Goal: Complete application form

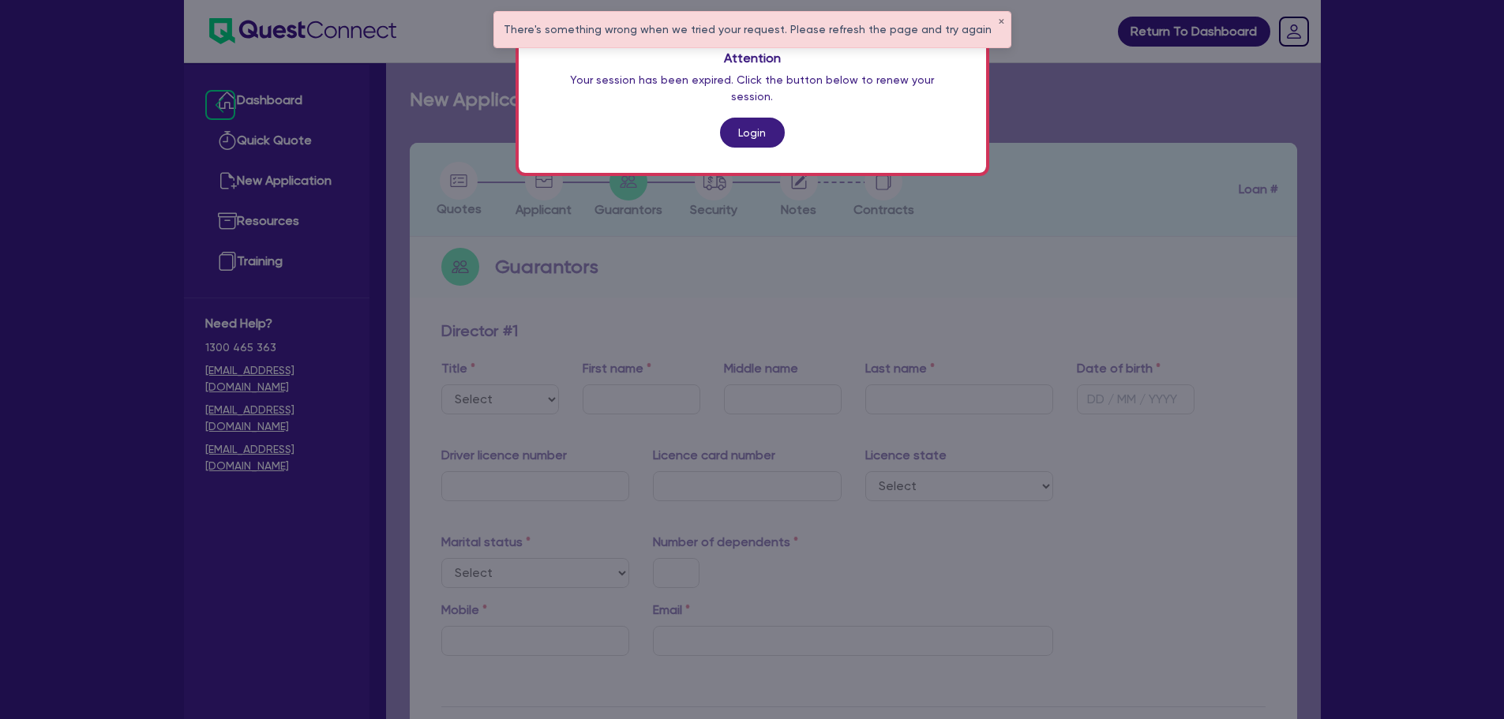
scroll to position [484, 0]
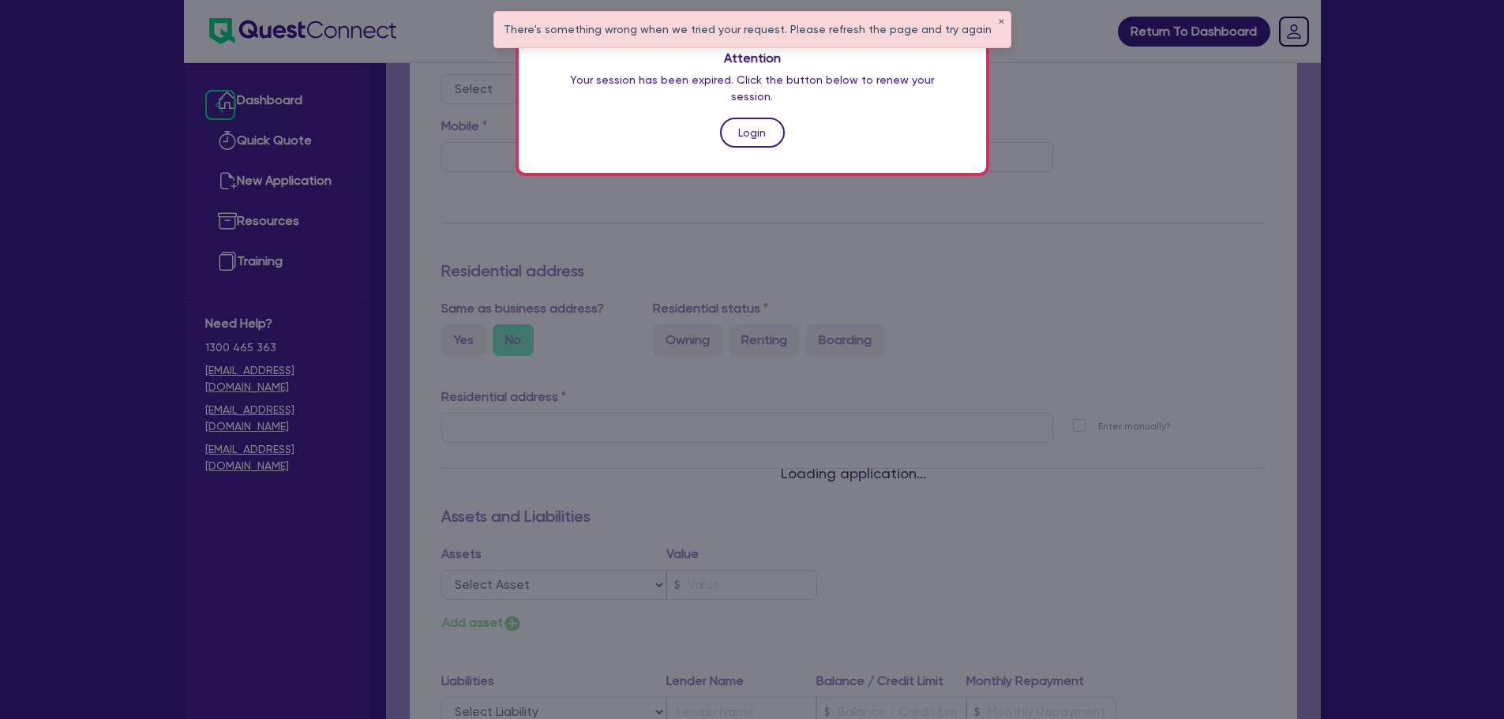
click at [736, 119] on link "Login" at bounding box center [752, 133] width 65 height 30
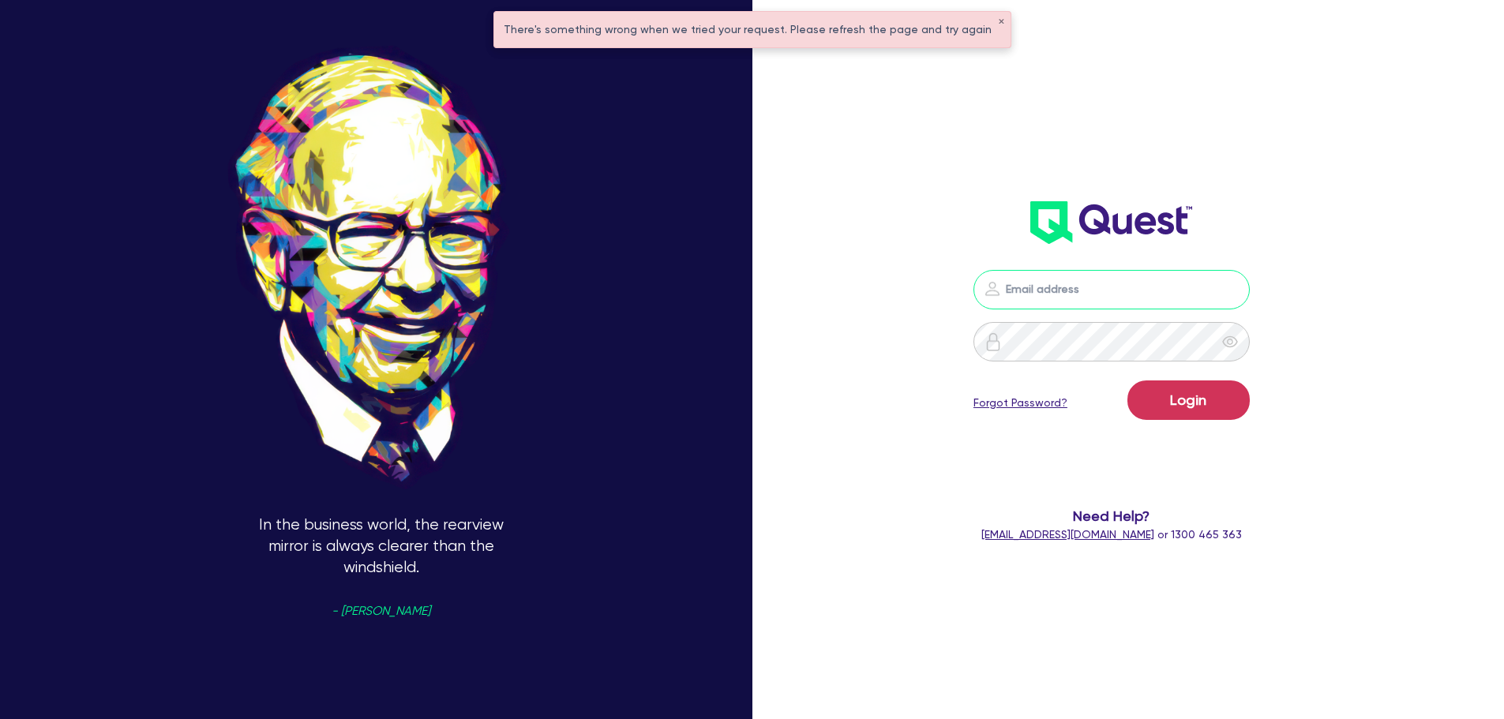
click at [1070, 283] on input "email" at bounding box center [1111, 289] width 276 height 39
type input "[EMAIL_ADDRESS][PERSON_NAME][DOMAIN_NAME]"
click at [1183, 397] on button "Login" at bounding box center [1188, 399] width 122 height 39
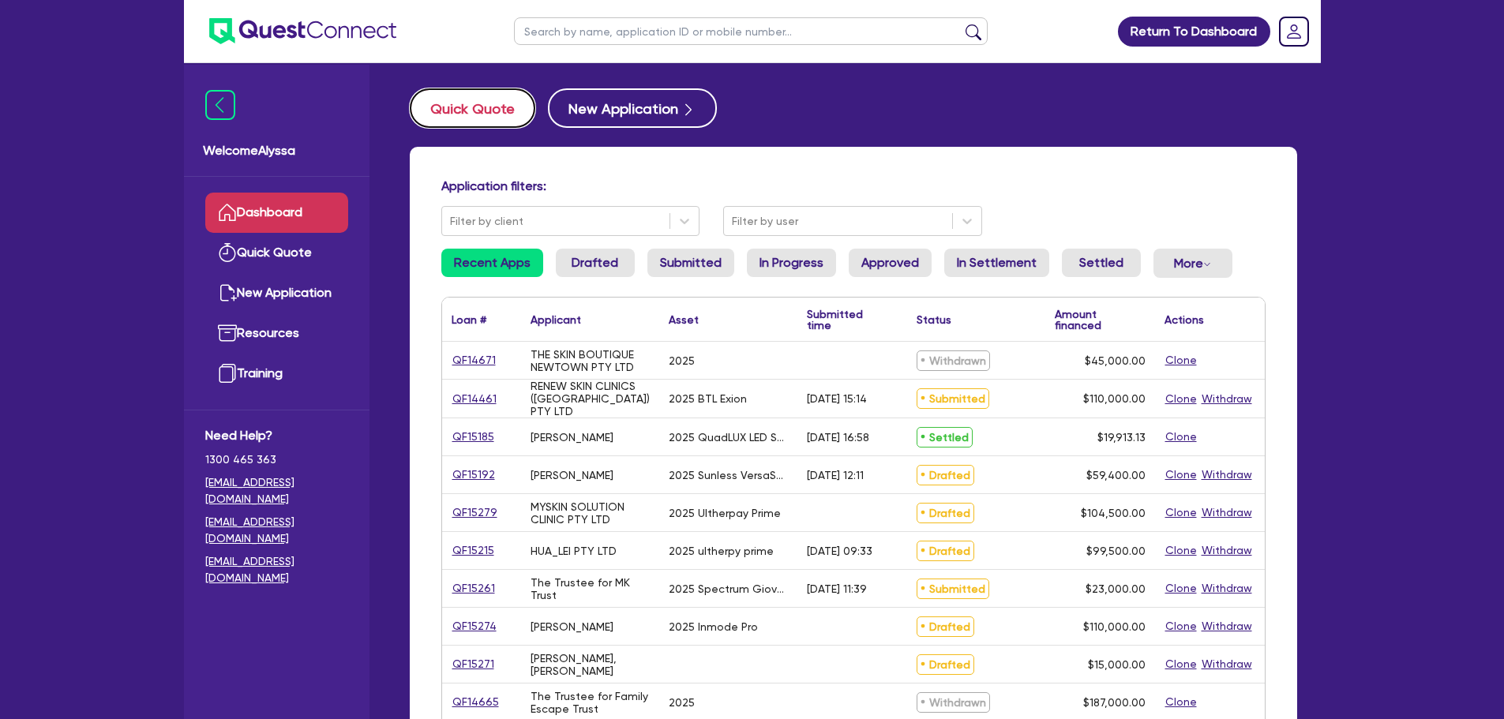
click at [474, 90] on button "Quick Quote" at bounding box center [473, 107] width 126 height 39
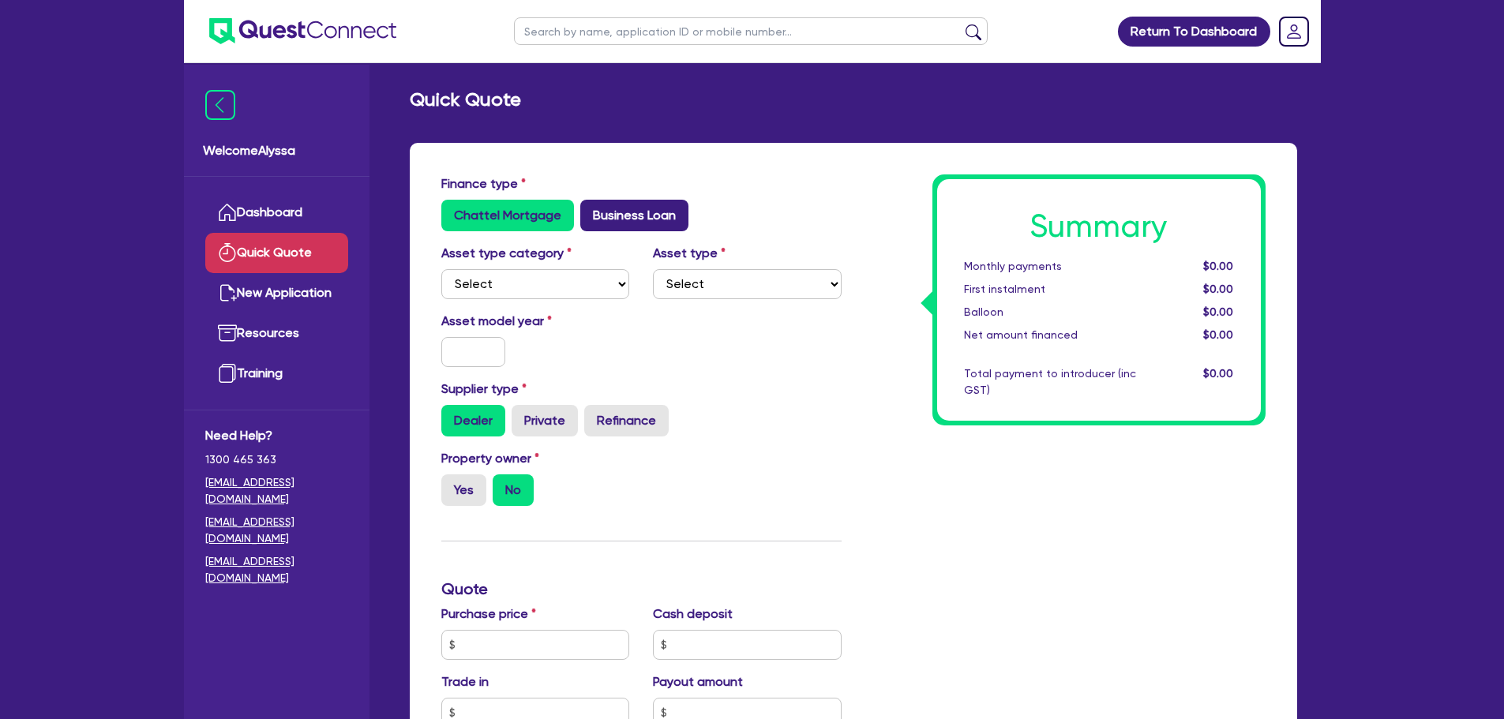
click at [605, 208] on label "Business Loan" at bounding box center [634, 216] width 108 height 32
click at [590, 208] on input "Business Loan" at bounding box center [585, 205] width 10 height 10
radio input "true"
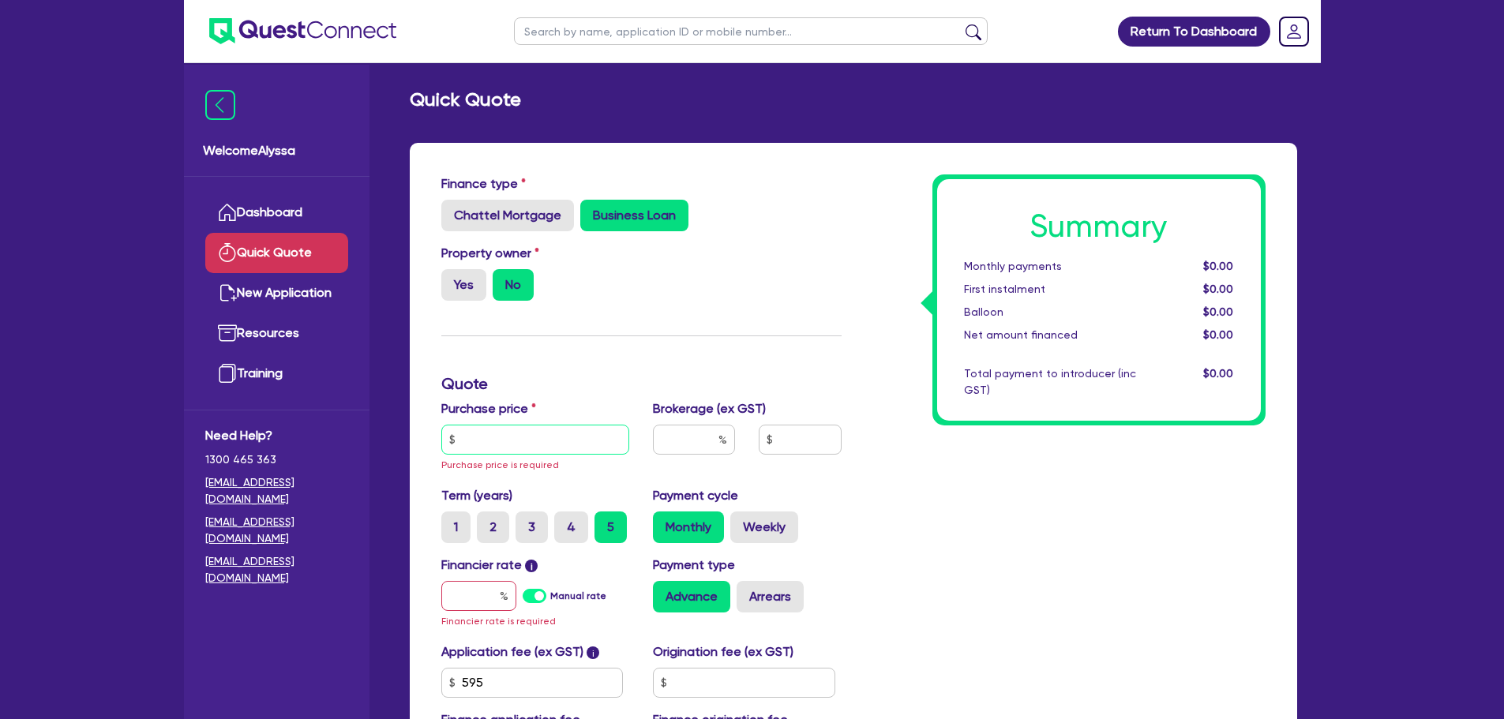
click at [481, 439] on input "text" at bounding box center [535, 440] width 189 height 30
paste input "64,900"
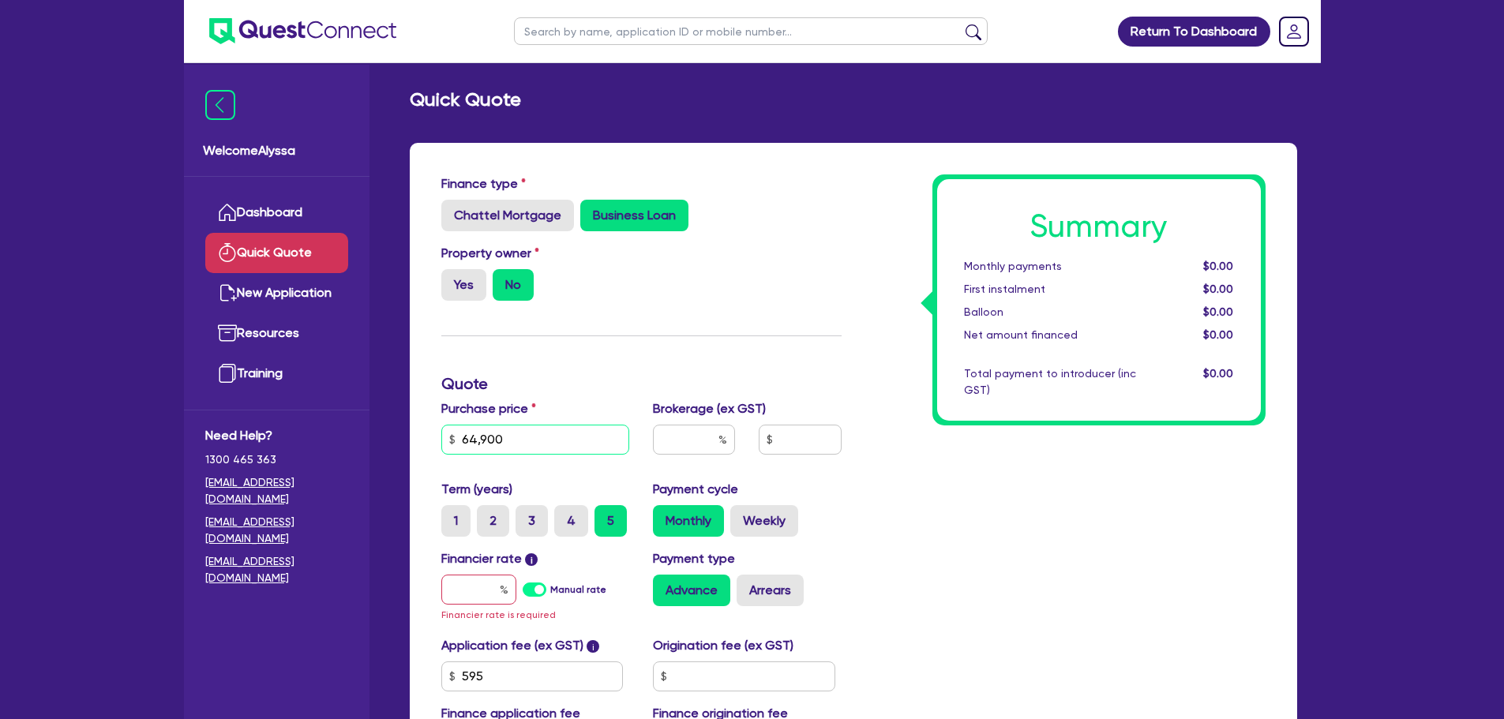
type input "64,900"
click at [677, 443] on input "text" at bounding box center [694, 440] width 82 height 30
type input "4"
click at [478, 580] on input "text" at bounding box center [478, 590] width 75 height 30
type input "6"
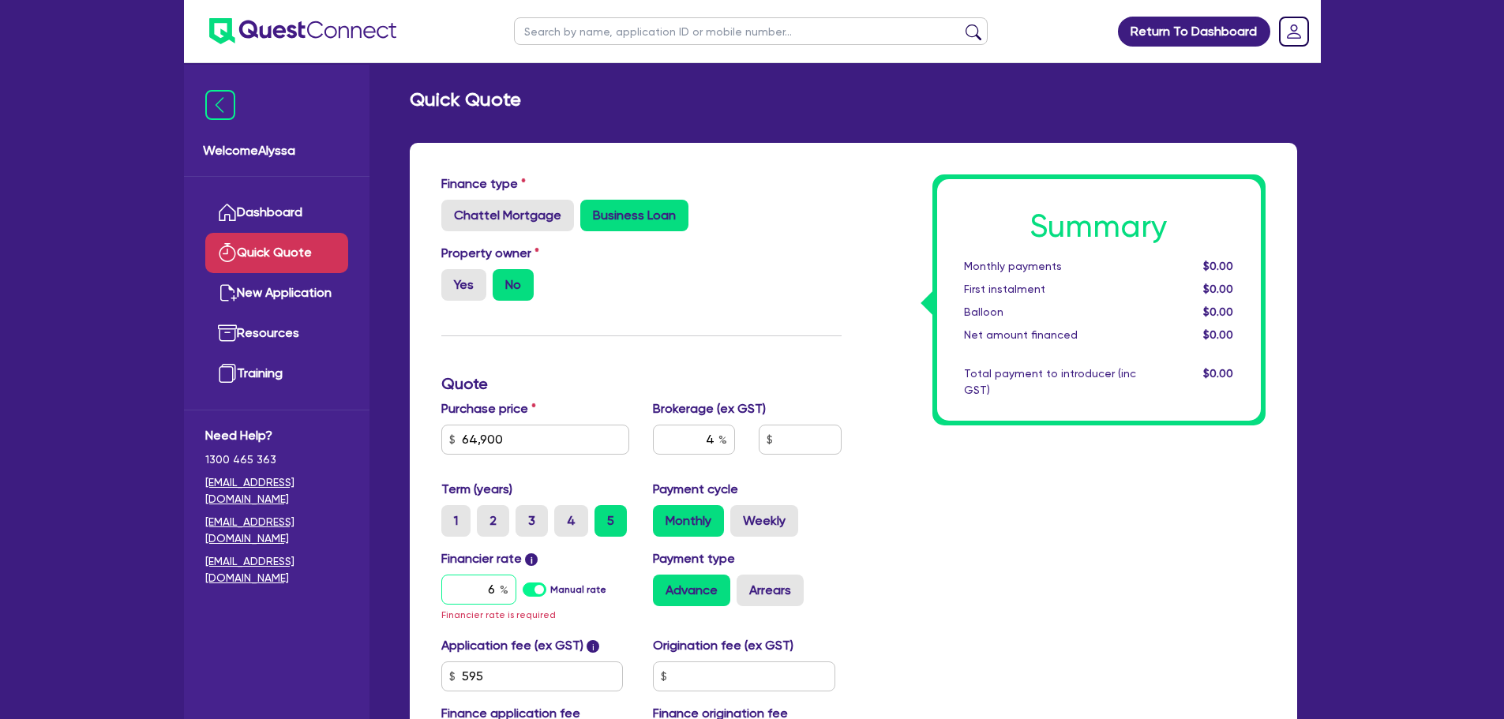
type input "2,622.18"
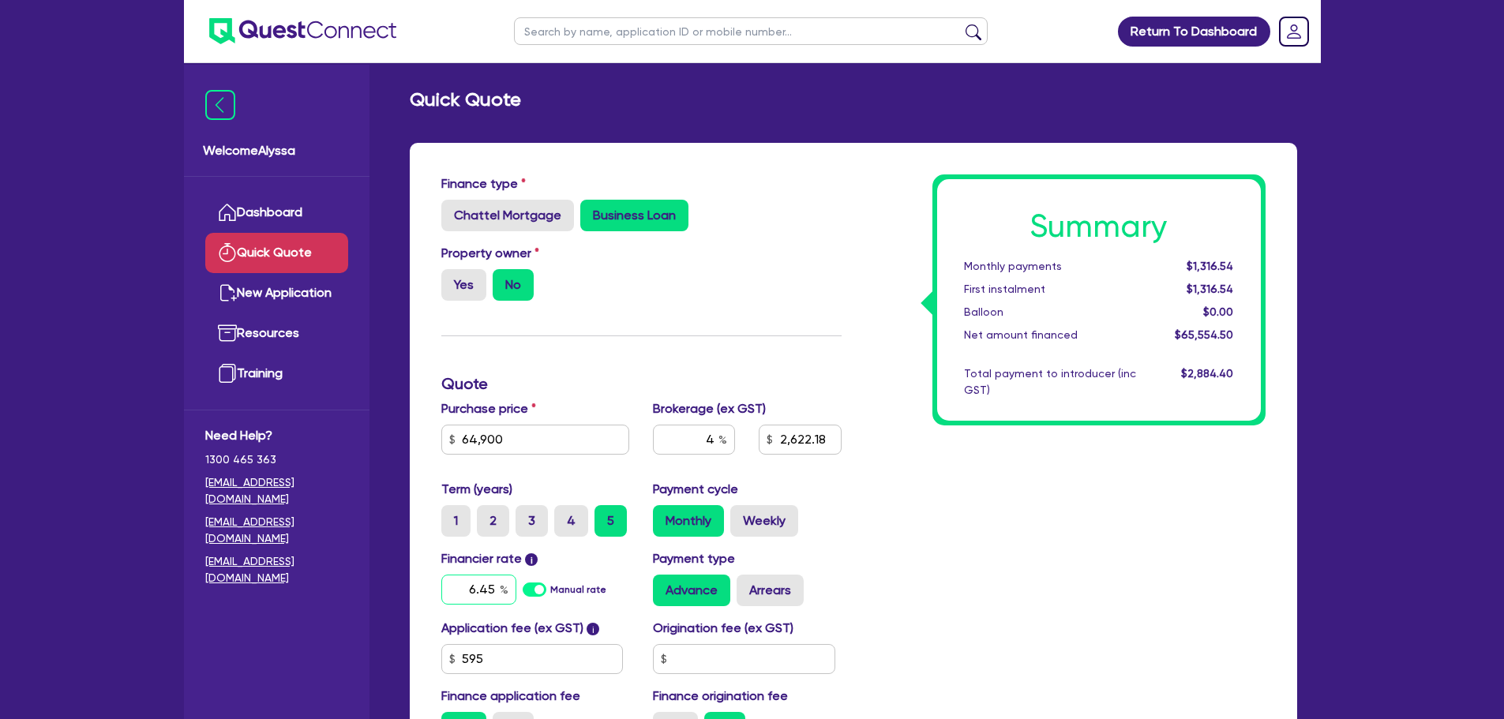
scroll to position [163, 0]
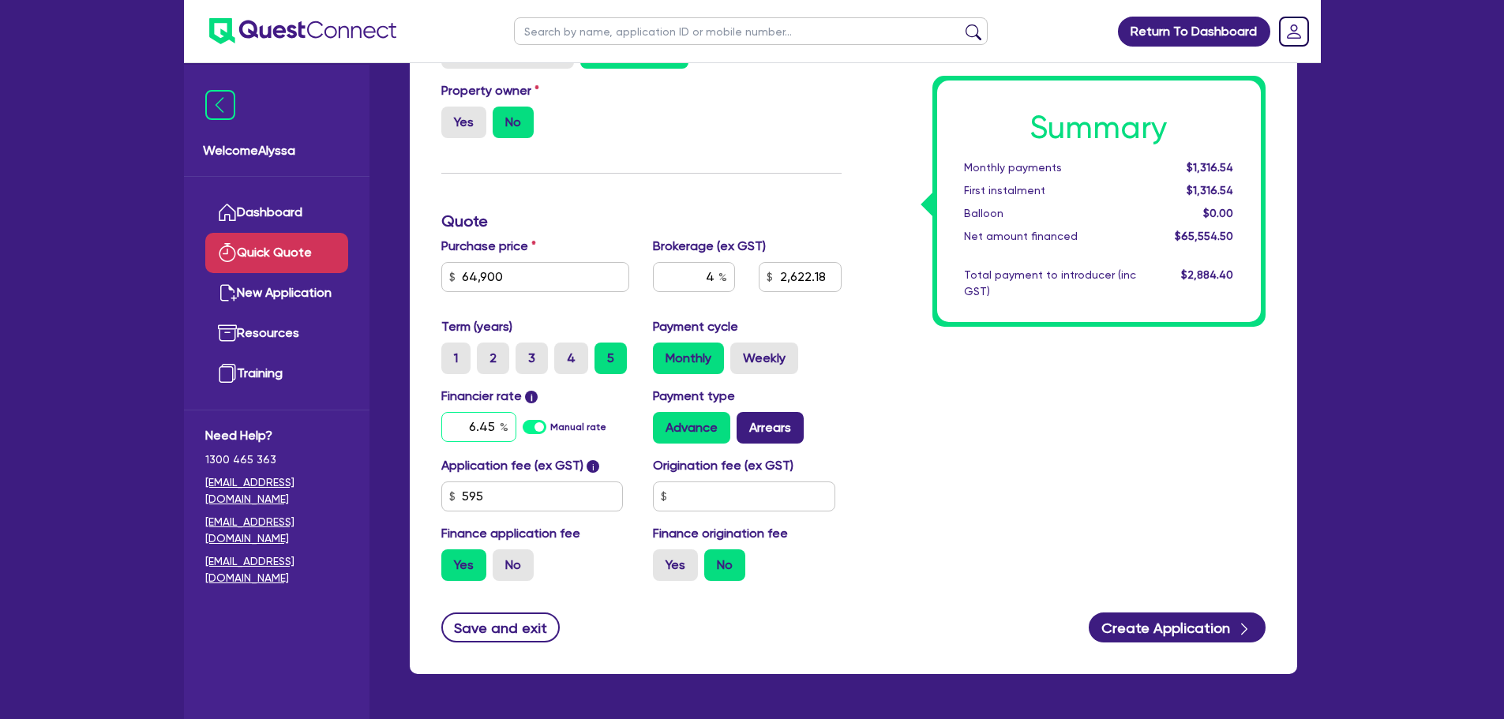
type input "6.45"
type input "2,622.18"
click at [759, 432] on label "Arrears" at bounding box center [769, 428] width 67 height 32
click at [747, 422] on input "Arrears" at bounding box center [741, 417] width 10 height 10
radio input "true"
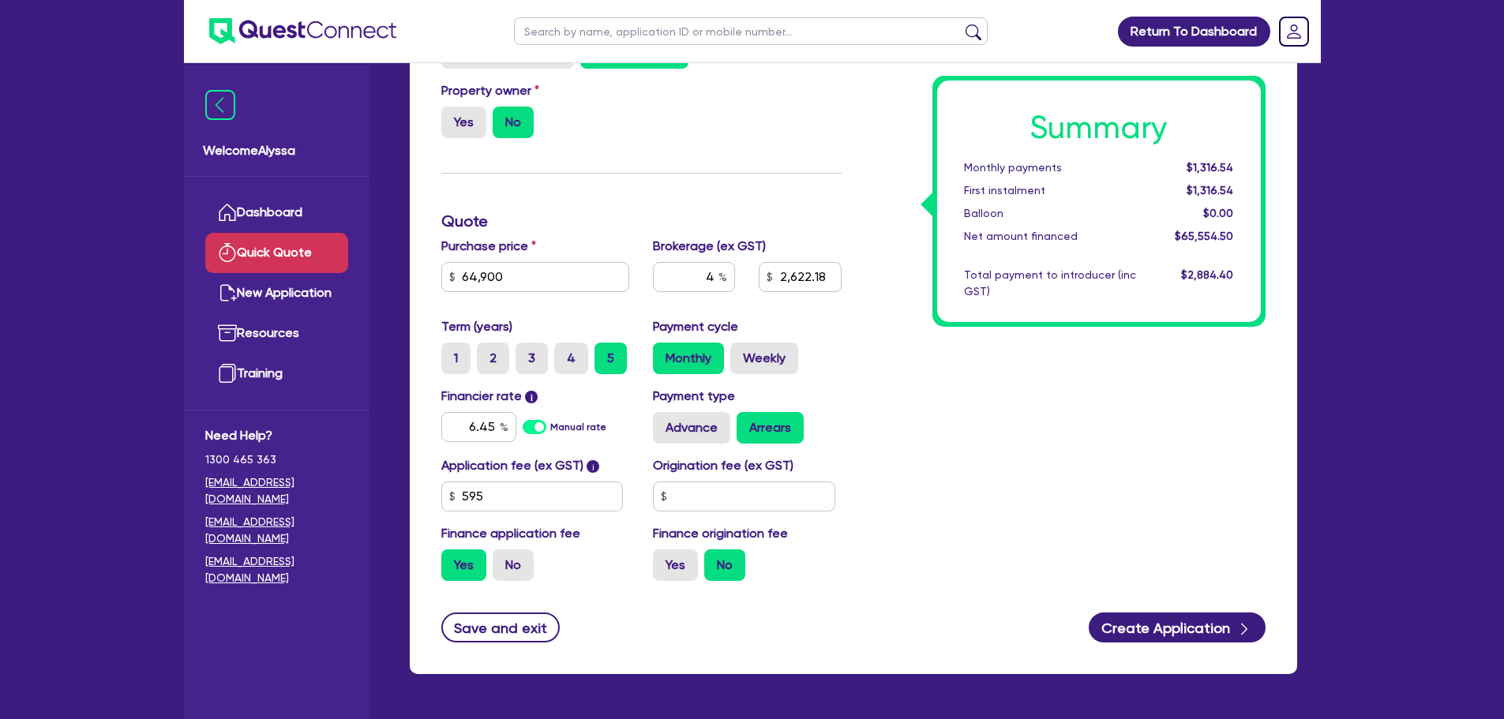
type input "2,622.18"
click at [748, 356] on label "Weekly" at bounding box center [764, 359] width 68 height 32
click at [740, 353] on input "Weekly" at bounding box center [735, 348] width 10 height 10
radio input "true"
type input "2,622.18"
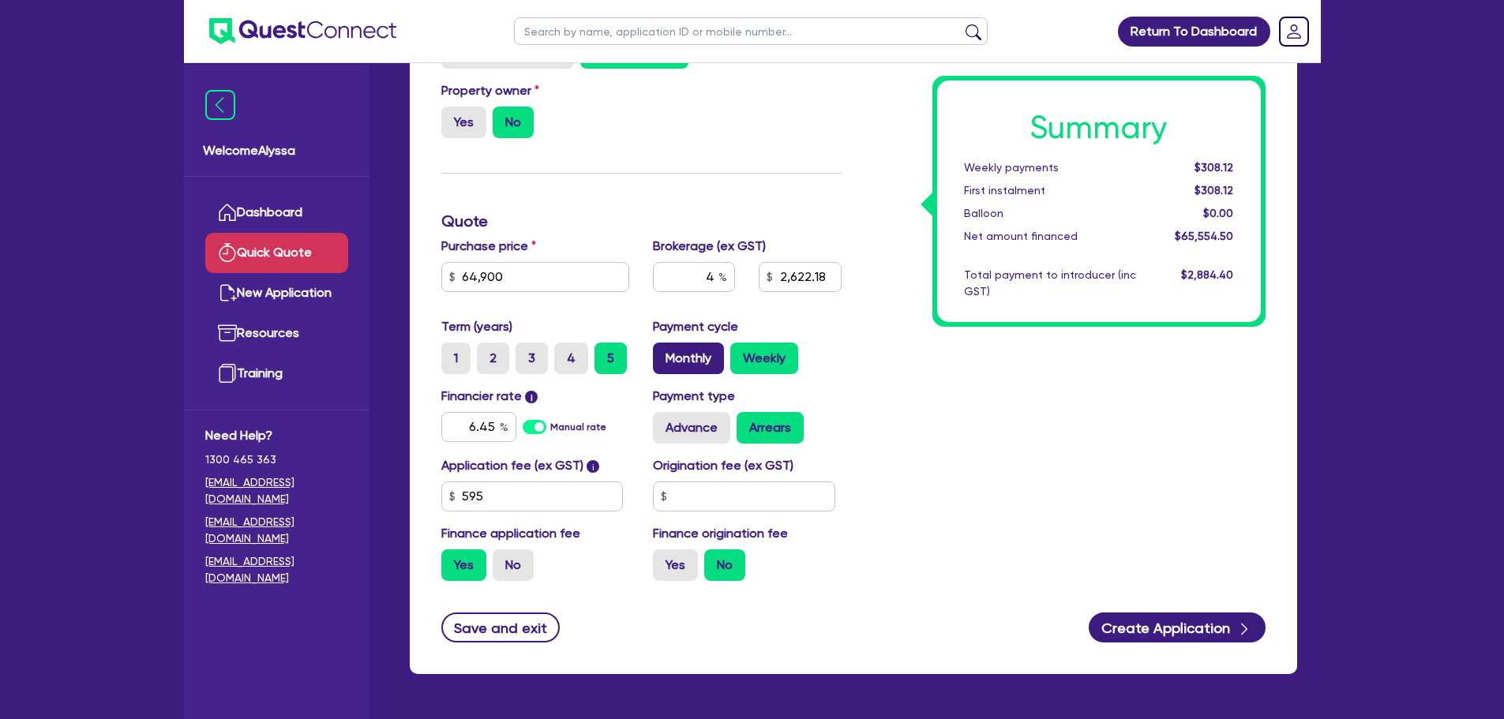
click at [690, 362] on label "Monthly" at bounding box center [688, 359] width 71 height 32
click at [663, 353] on input "Monthly" at bounding box center [658, 348] width 10 height 10
radio input "true"
type input "2,622.18"
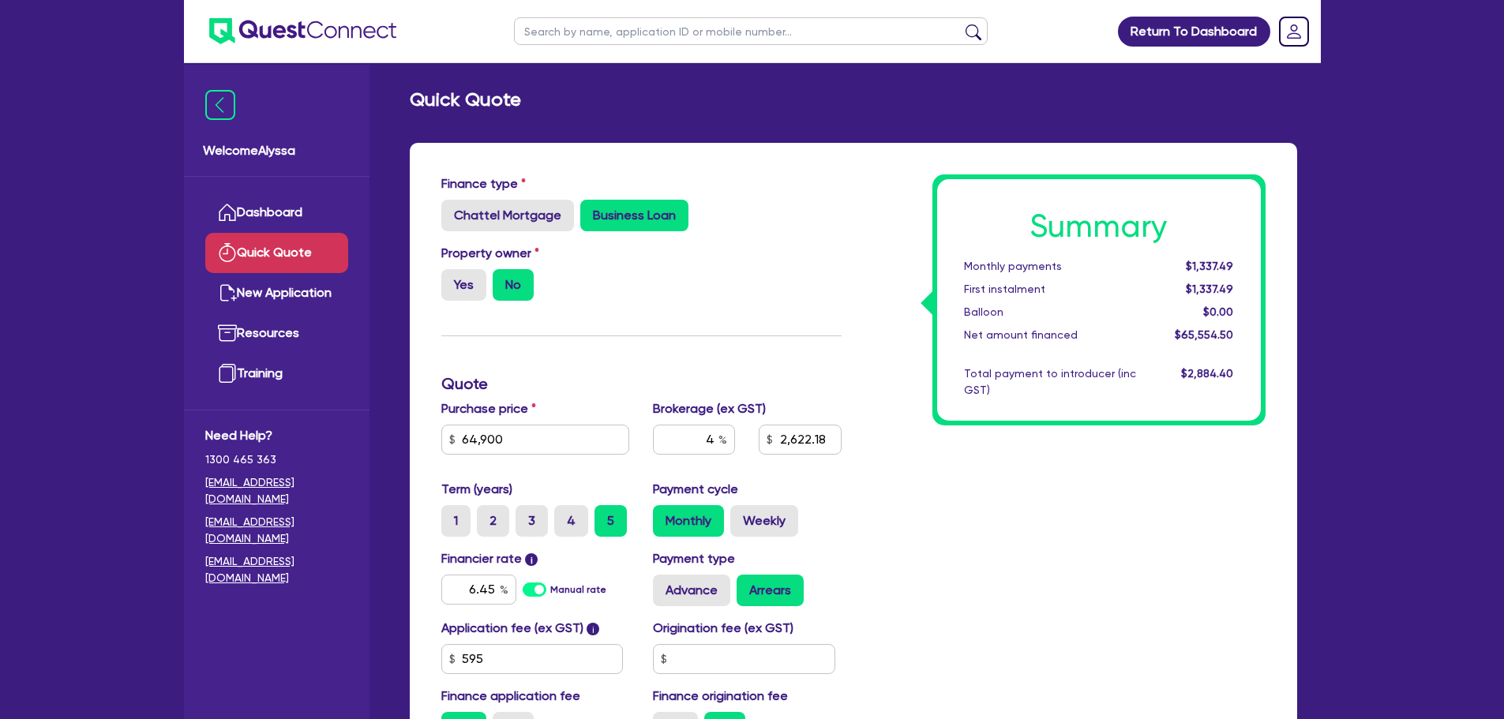
click at [556, 28] on input "text" at bounding box center [751, 31] width 474 height 28
type input "[GEOGRAPHIC_DATA]"
click button "submit" at bounding box center [973, 35] width 25 height 22
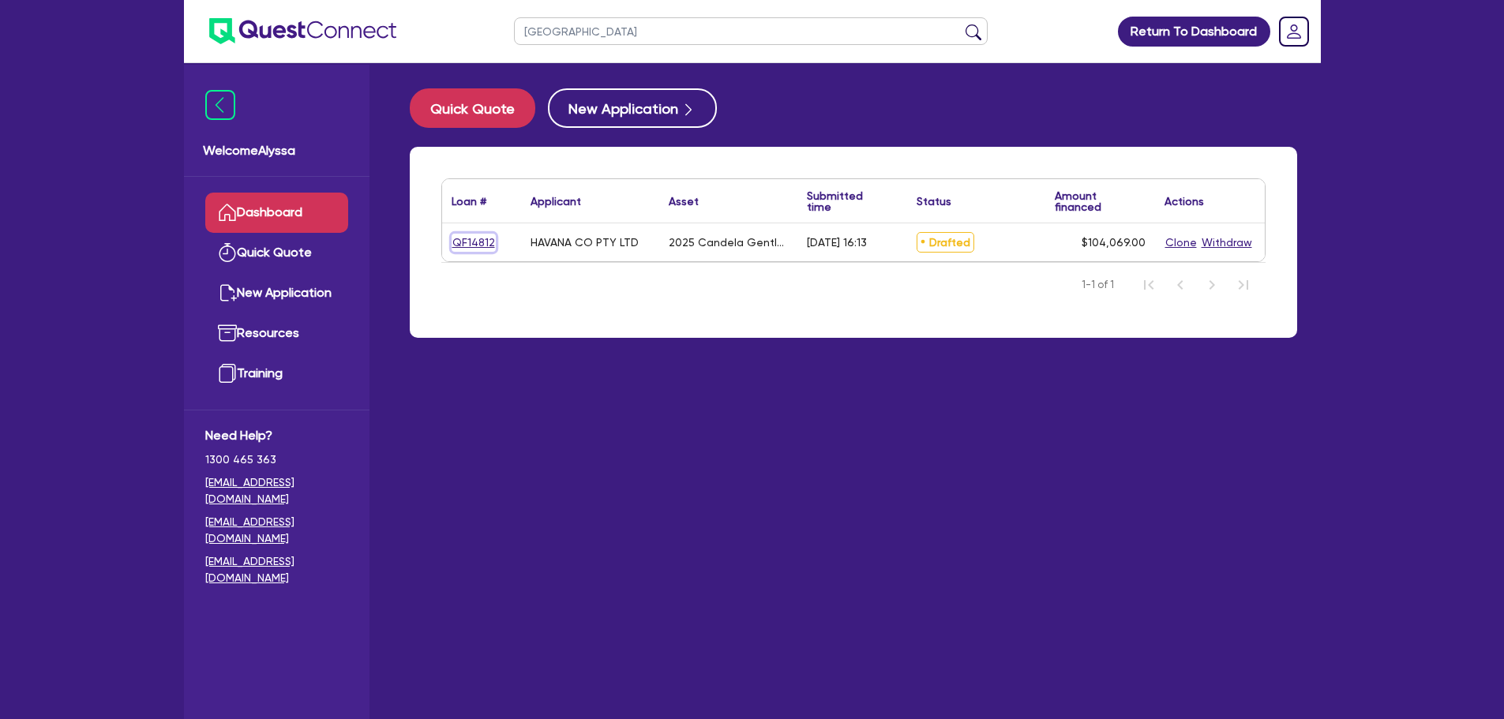
click at [469, 241] on link "QF14812" at bounding box center [473, 243] width 44 height 18
select select "TERTIARY_ASSETS"
select select "BEAUTY_EQUIPMENT"
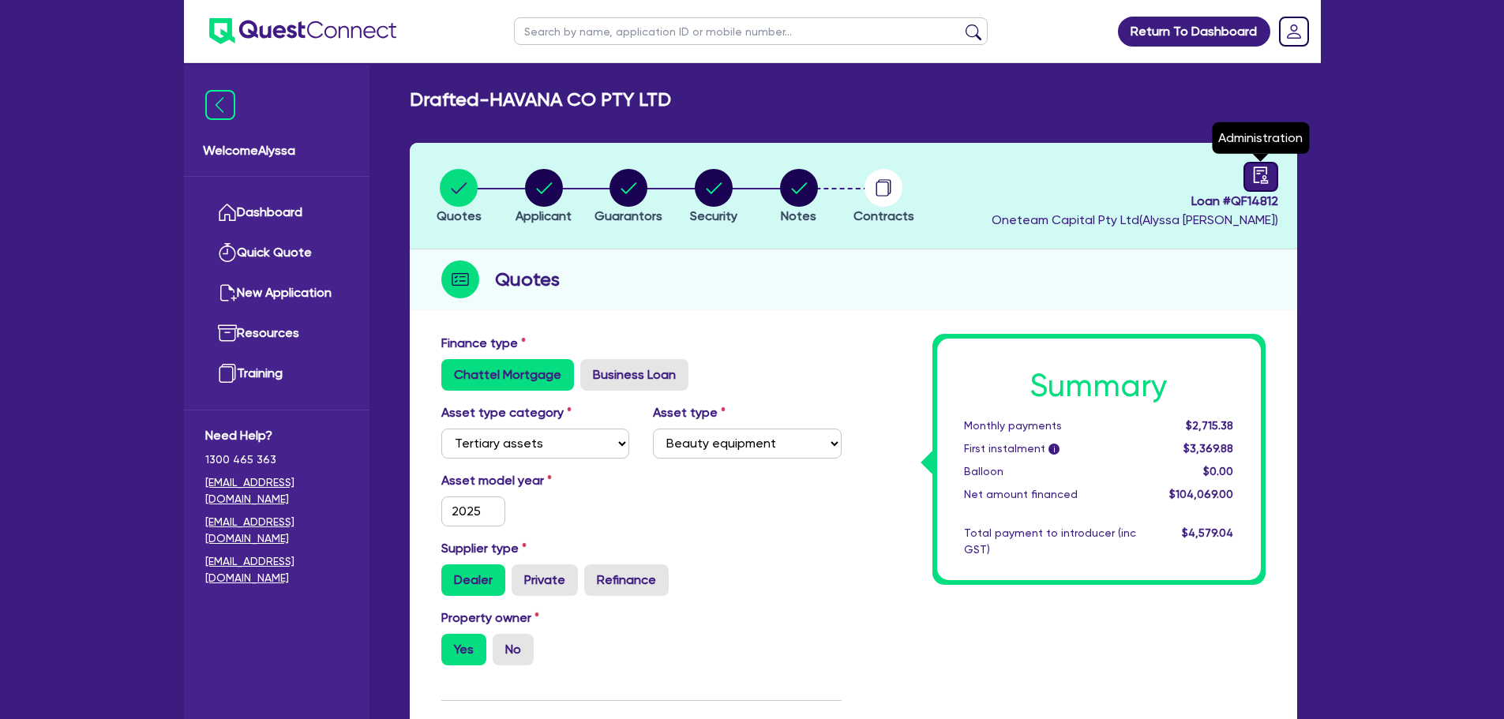
click at [1266, 171] on icon "audit" at bounding box center [1260, 175] width 14 height 17
select select "DRAFTED_AMENDED"
select select "Quest Finance - Bill & Collect"
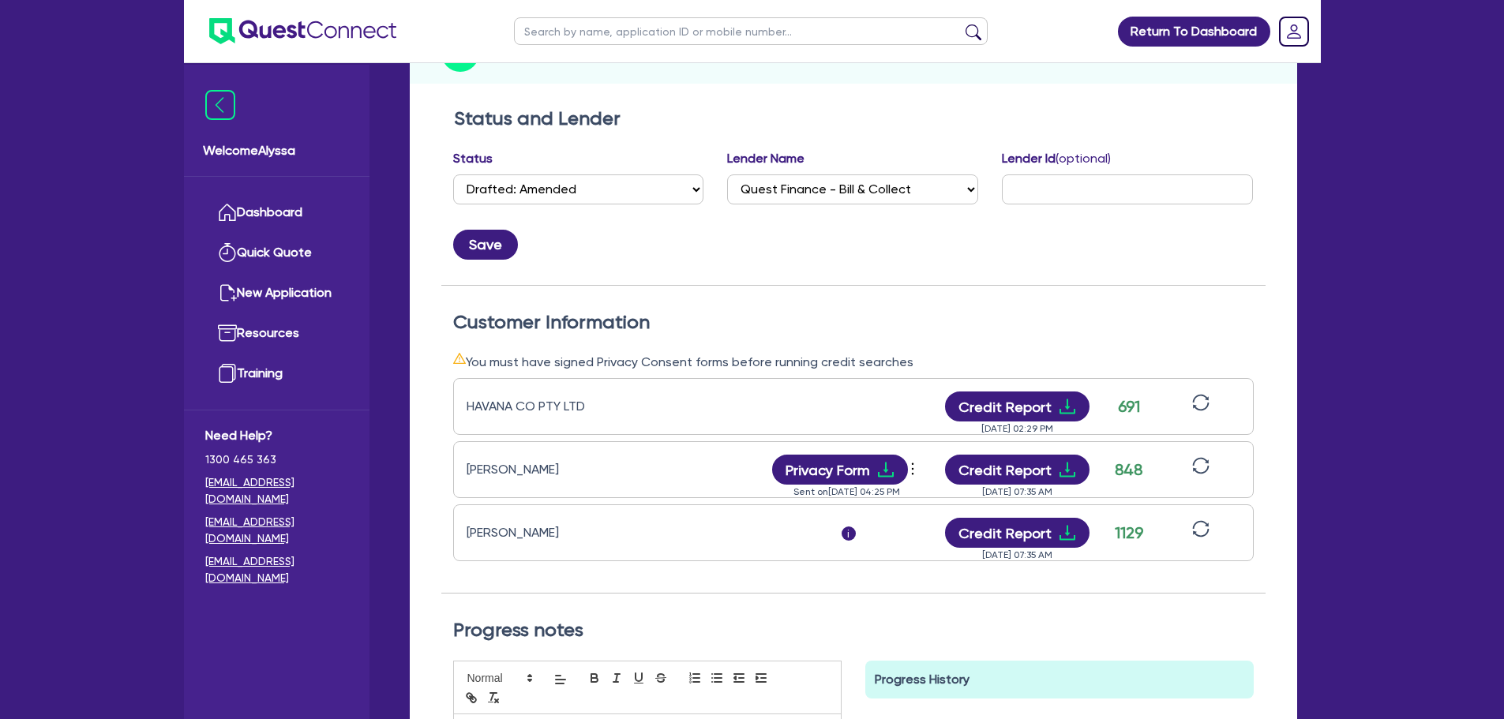
scroll to position [245, 0]
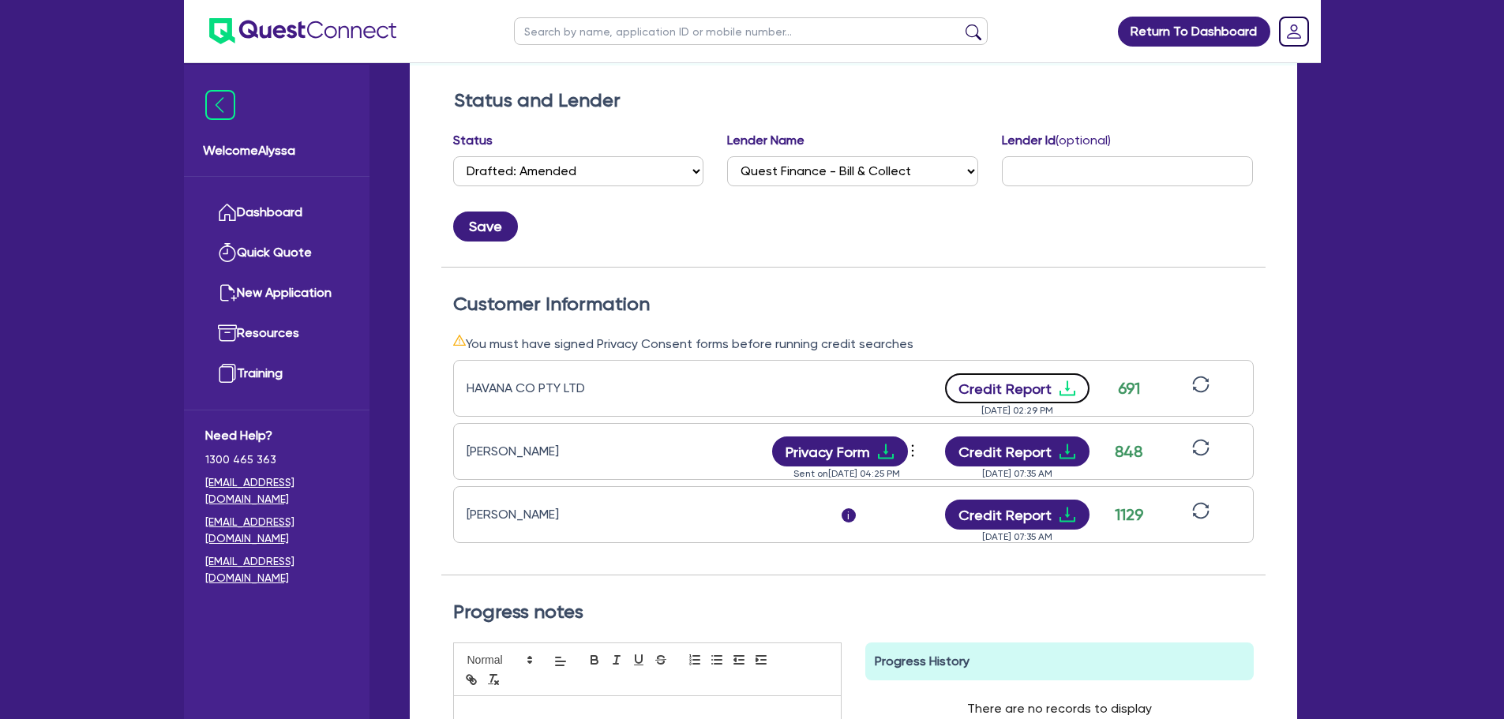
click at [998, 388] on button "Credit Report" at bounding box center [1017, 388] width 144 height 30
click at [585, 38] on input "text" at bounding box center [751, 31] width 474 height 28
type input "hemant"
click button "submit" at bounding box center [973, 35] width 25 height 22
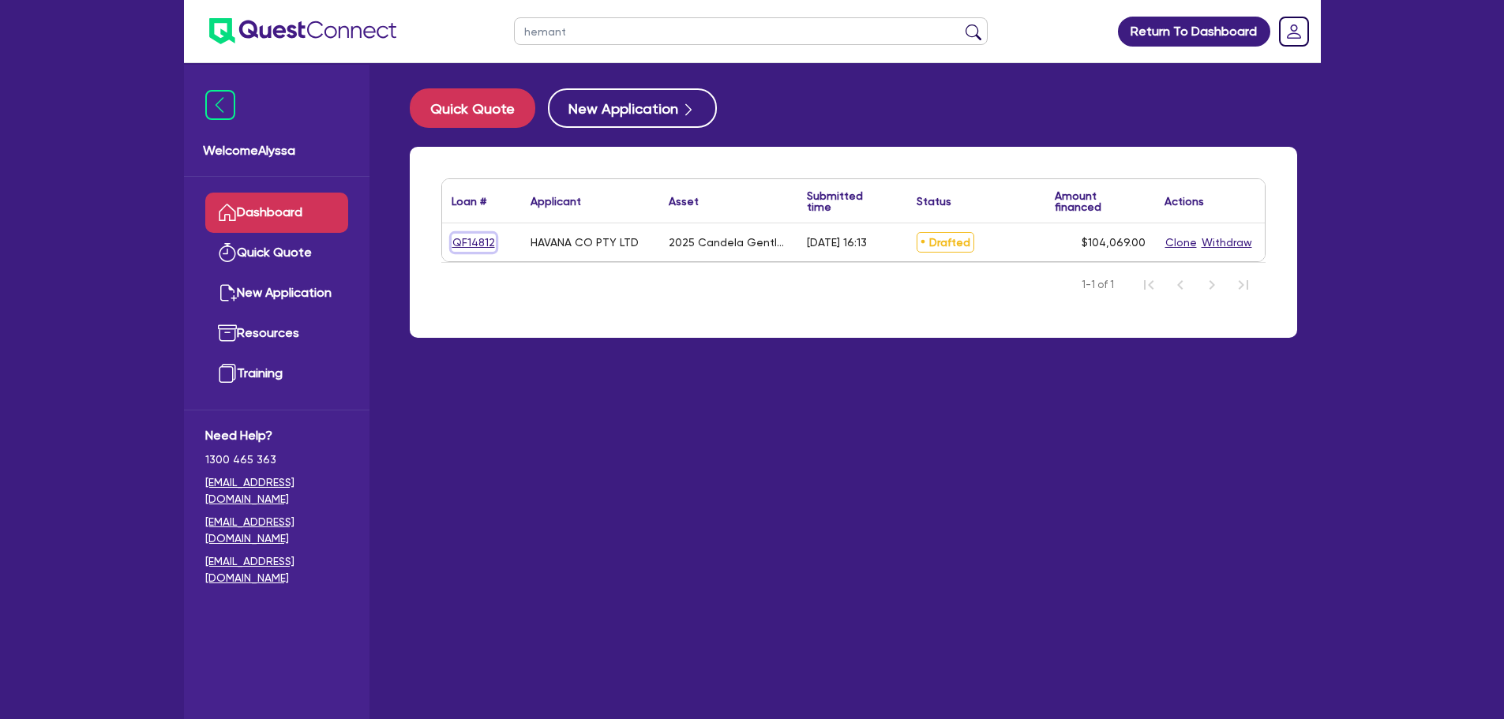
click at [481, 242] on link "QF14812" at bounding box center [473, 243] width 44 height 18
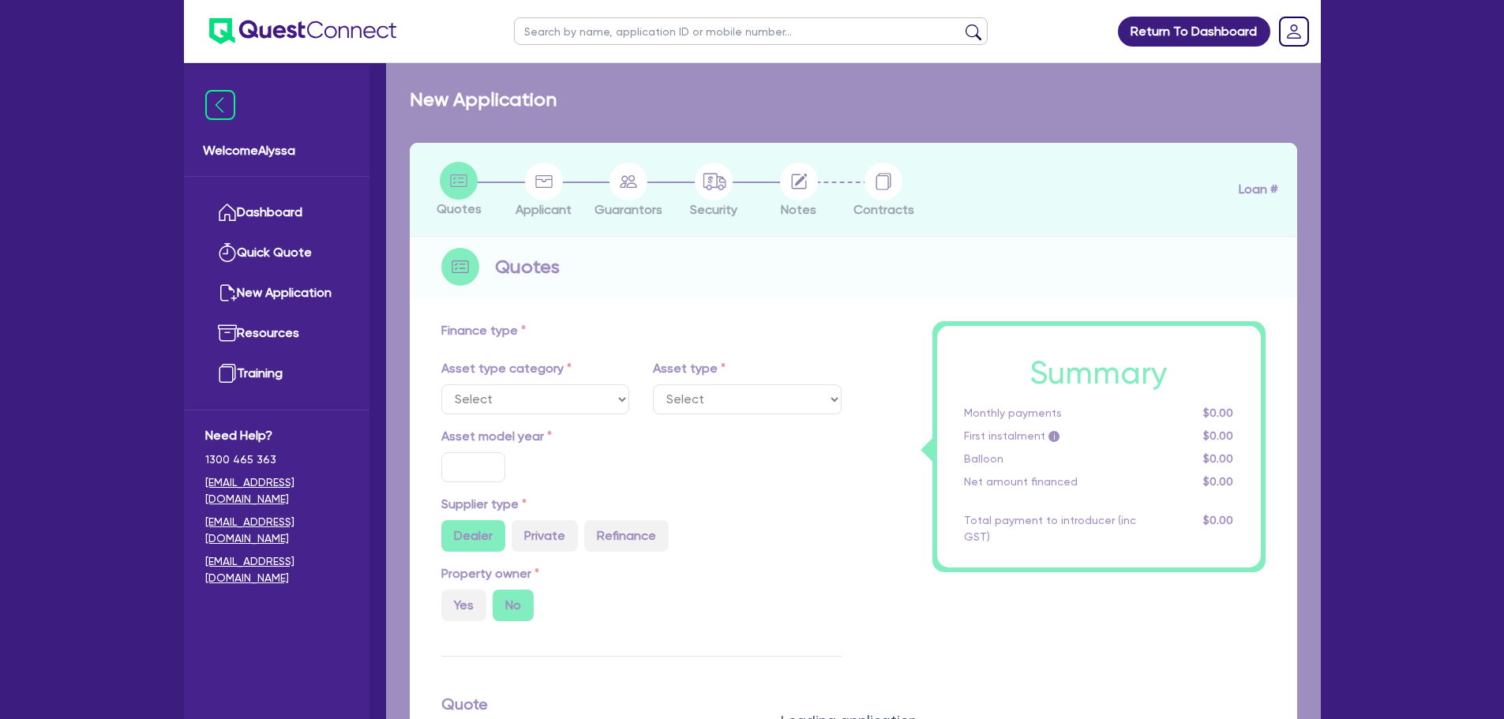
select select "TERTIARY_ASSETS"
type input "2025"
radio input "true"
type input "248,138"
type input "144,069"
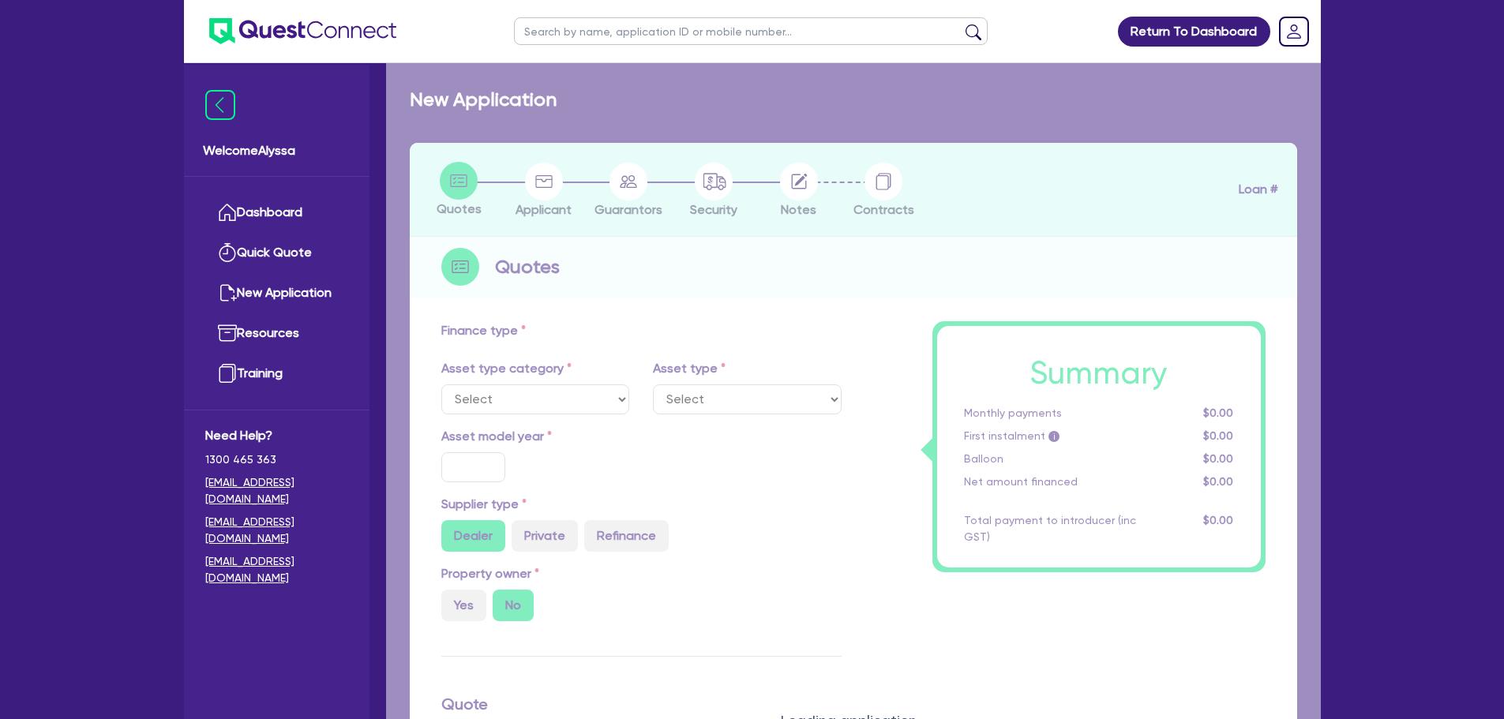
type input "4"
type input "4,162.76"
type input "17.95"
select select "BEAUTY_EQUIPMENT"
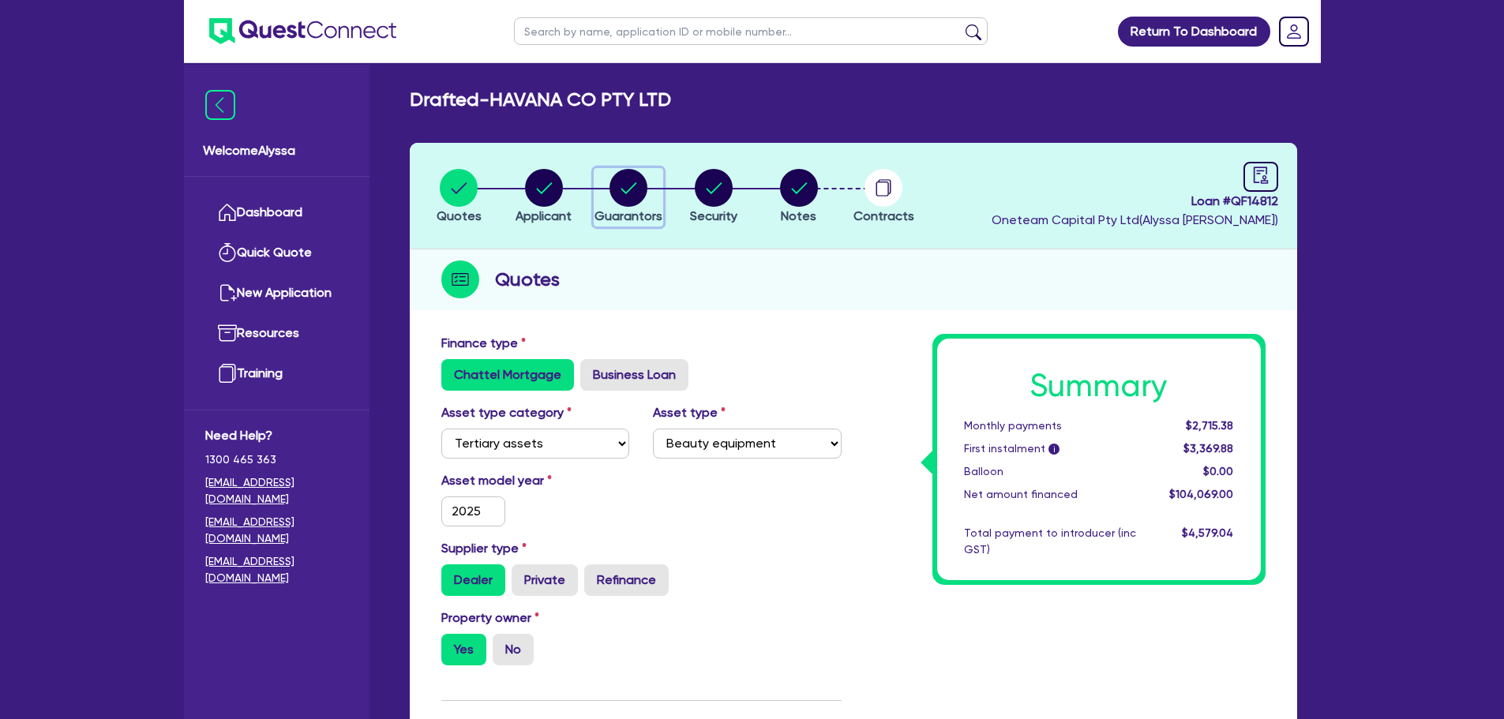
click at [643, 206] on button "Guarantors" at bounding box center [628, 197] width 69 height 58
select select "MISS"
select select "WA"
select select "SINGLE"
select select "VEHICLE"
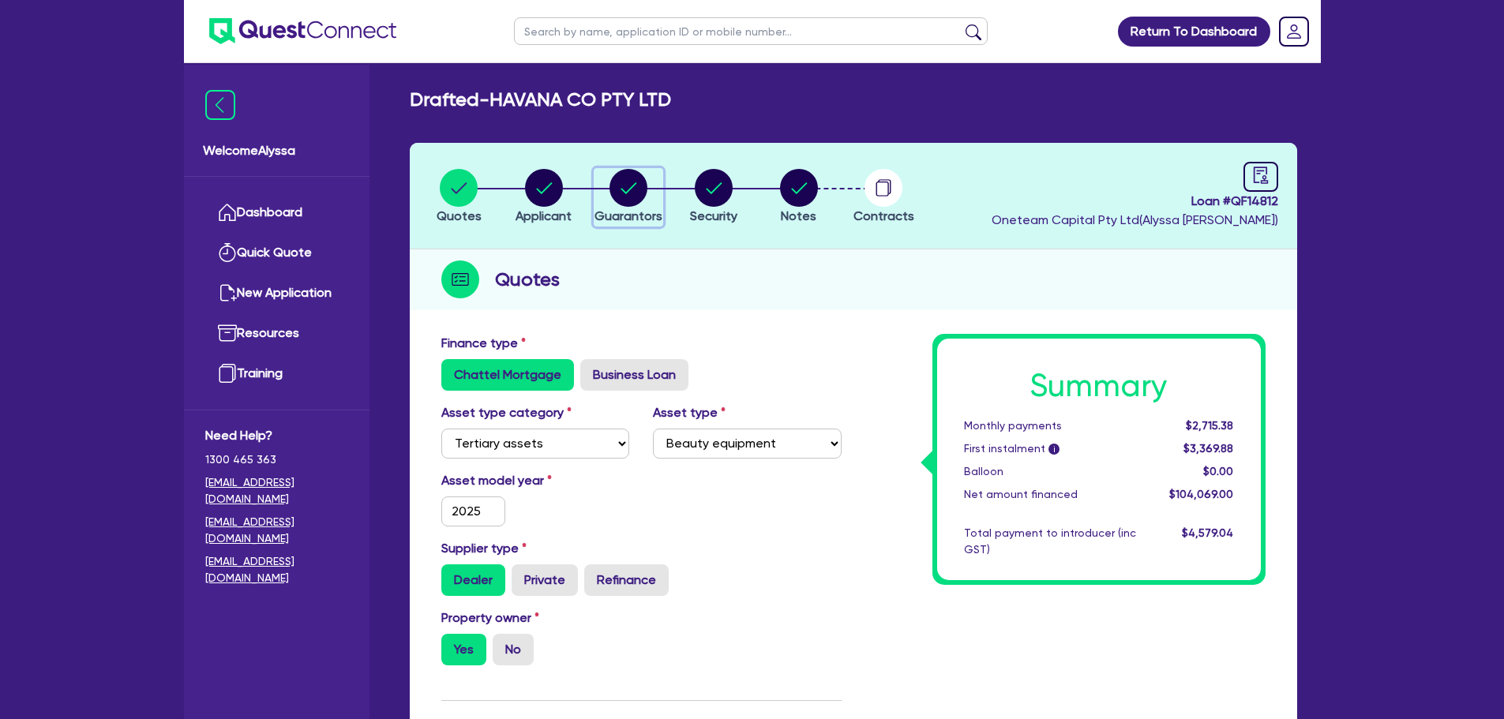
select select "MR"
select select "WA"
select select "MARRIED"
select select "PROPERTY"
select select "INVESTMENT_PROPERTY"
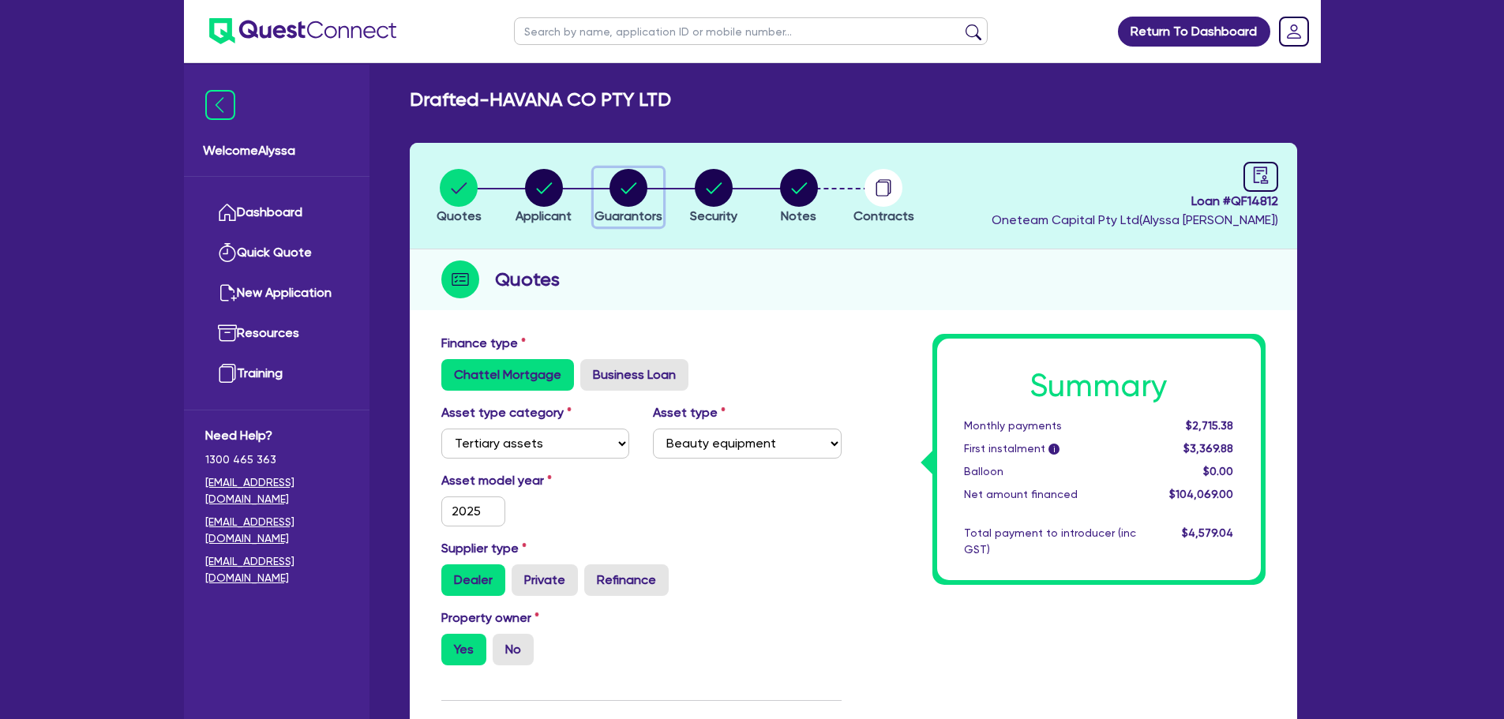
select select "CASH"
select select "VEHICLE"
select select "MORTGAGE"
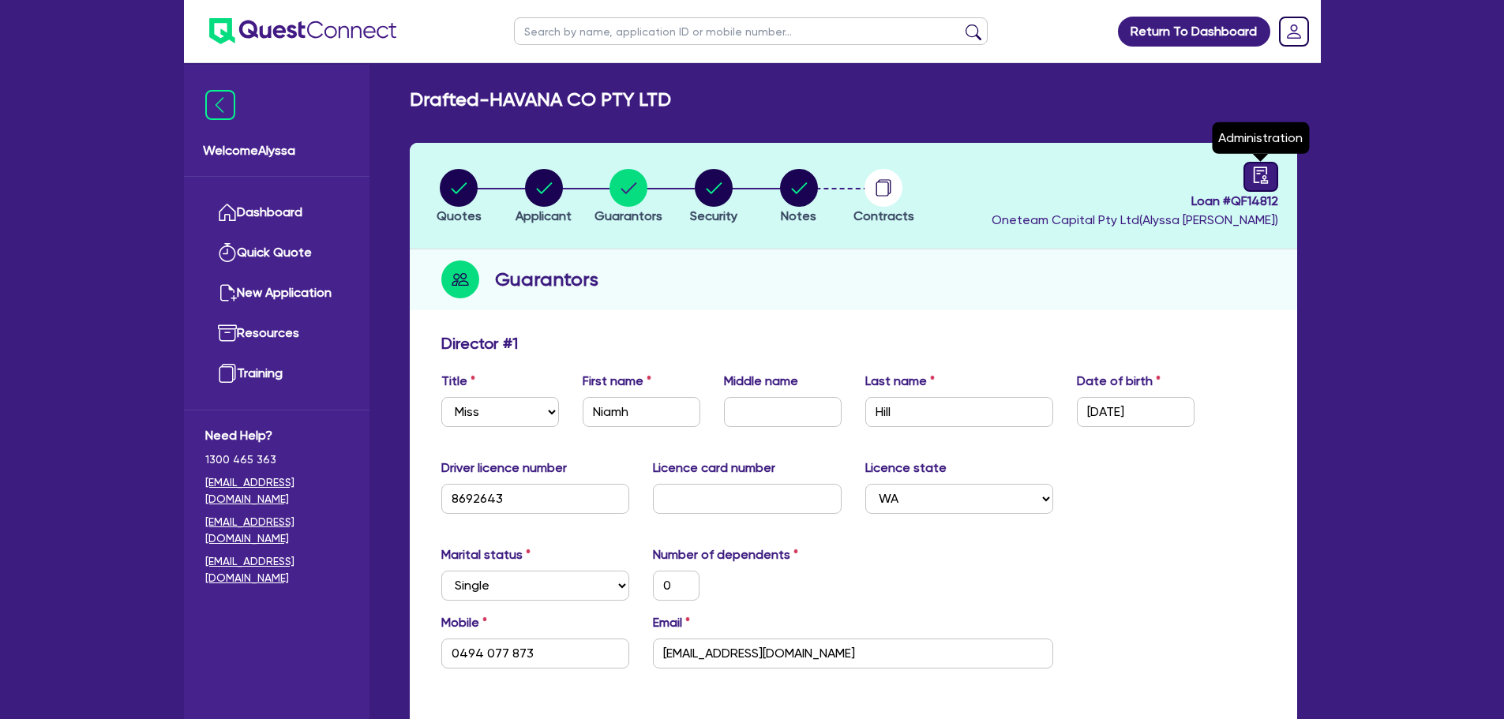
click at [1261, 170] on icon "audit" at bounding box center [1260, 175] width 14 height 17
select select "DRAFTED_AMENDED"
select select "Quest Finance - Bill & Collect"
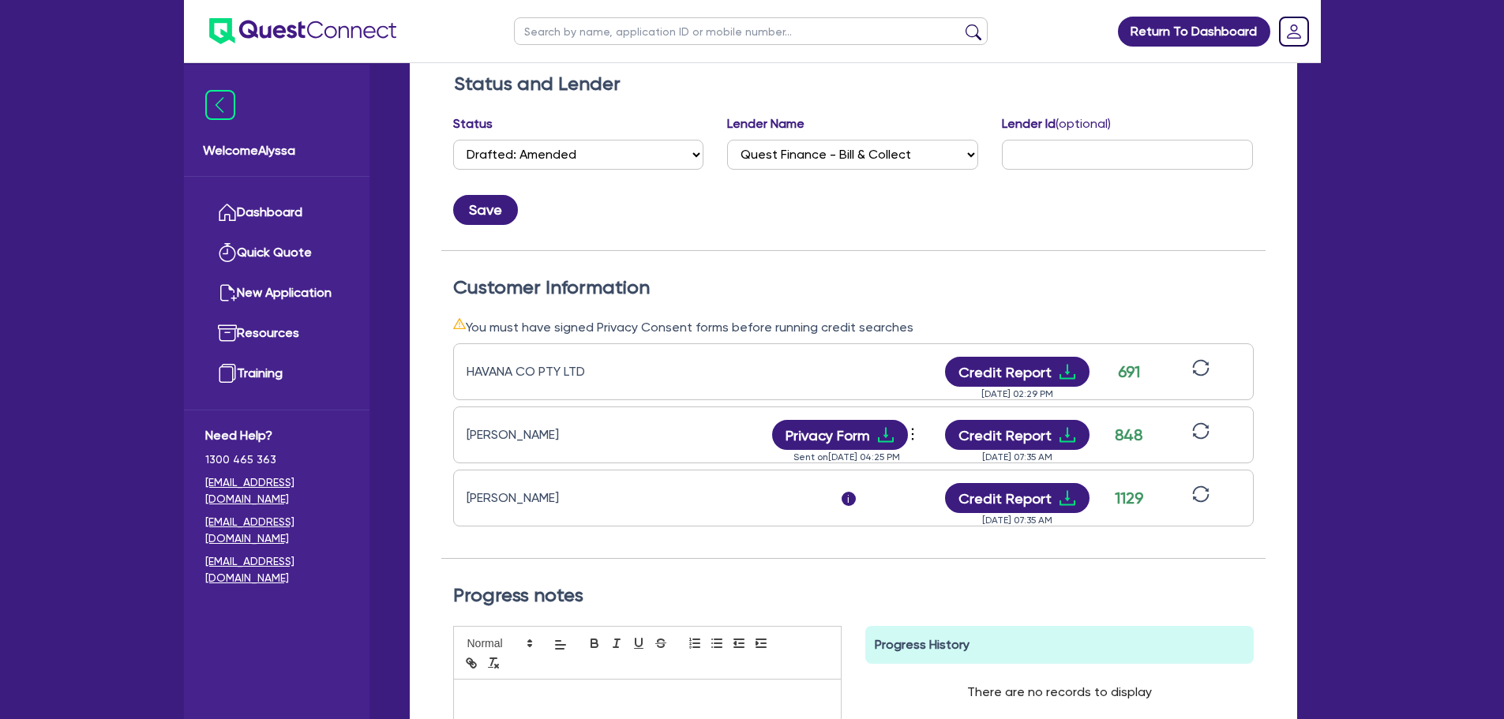
scroll to position [262, 0]
click at [1035, 496] on button "Credit Report" at bounding box center [1017, 497] width 144 height 30
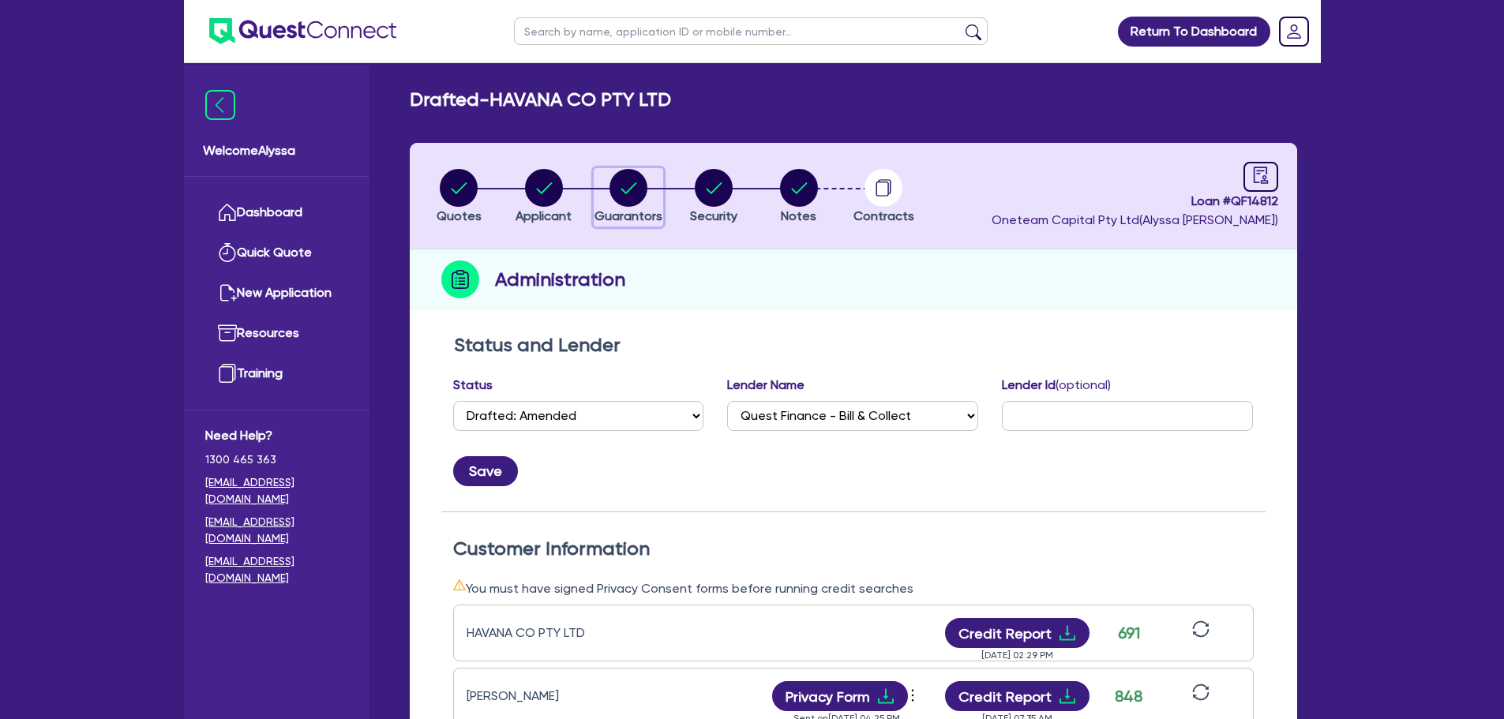
click at [630, 181] on circle "button" at bounding box center [628, 188] width 38 height 38
select select "MISS"
select select "WA"
select select "SINGLE"
select select "VEHICLE"
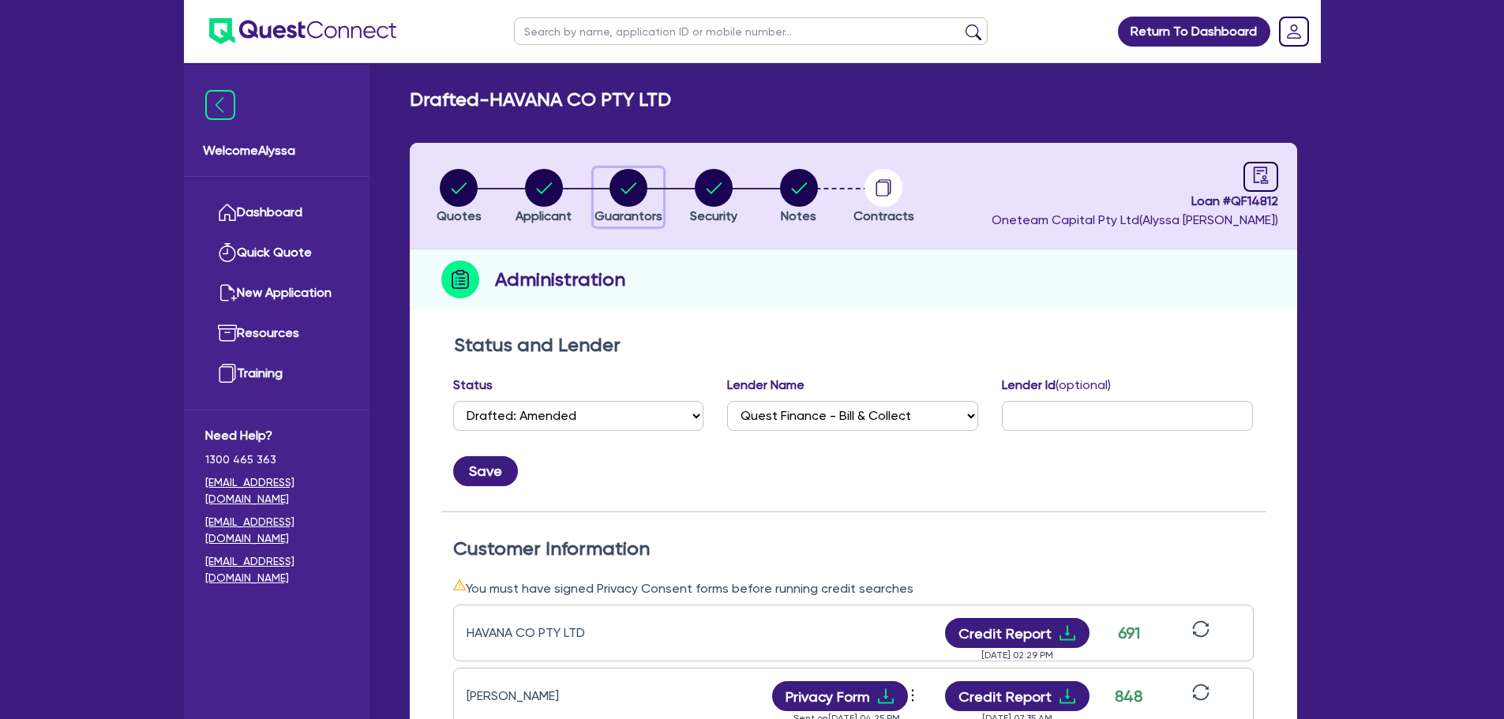
select select "MR"
select select "WA"
select select "MARRIED"
select select "PROPERTY"
select select "INVESTMENT_PROPERTY"
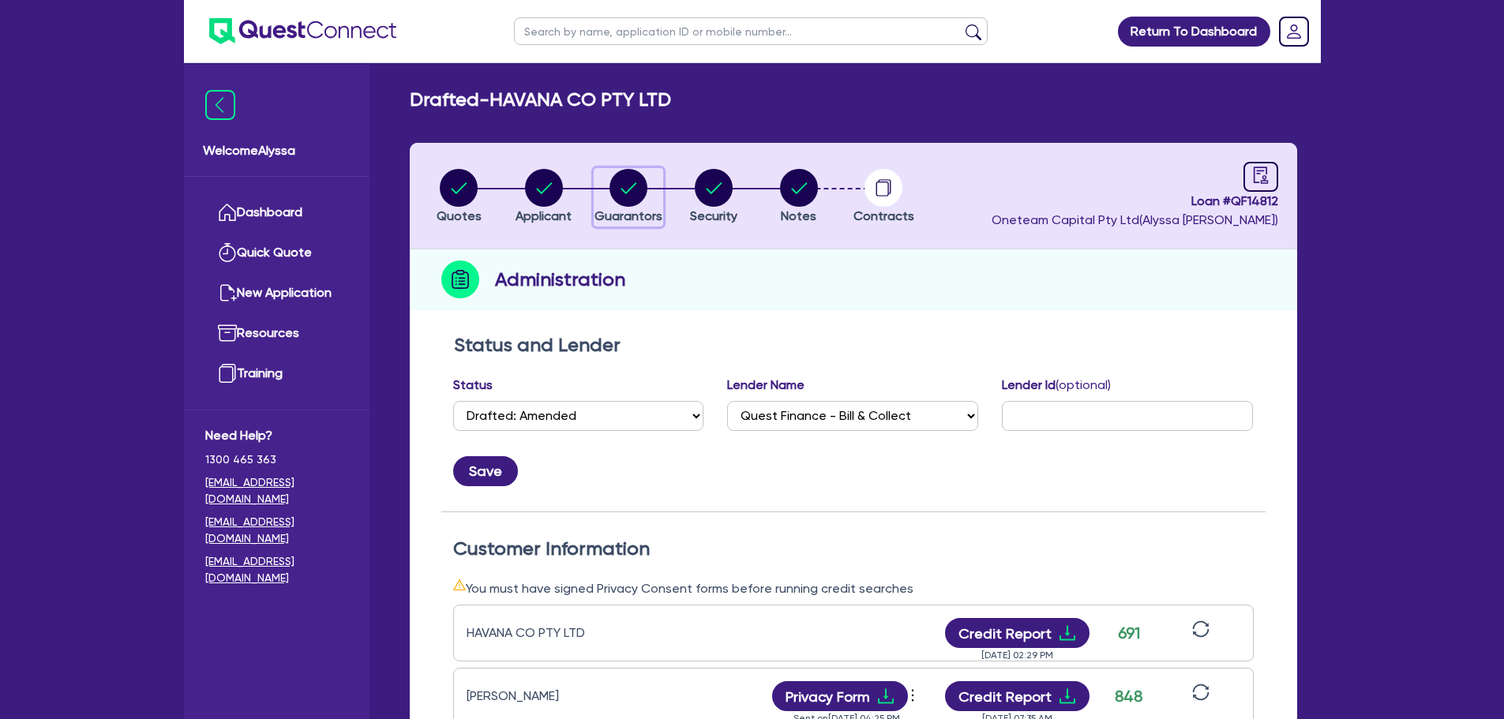
select select "CASH"
select select "VEHICLE"
select select "MORTGAGE"
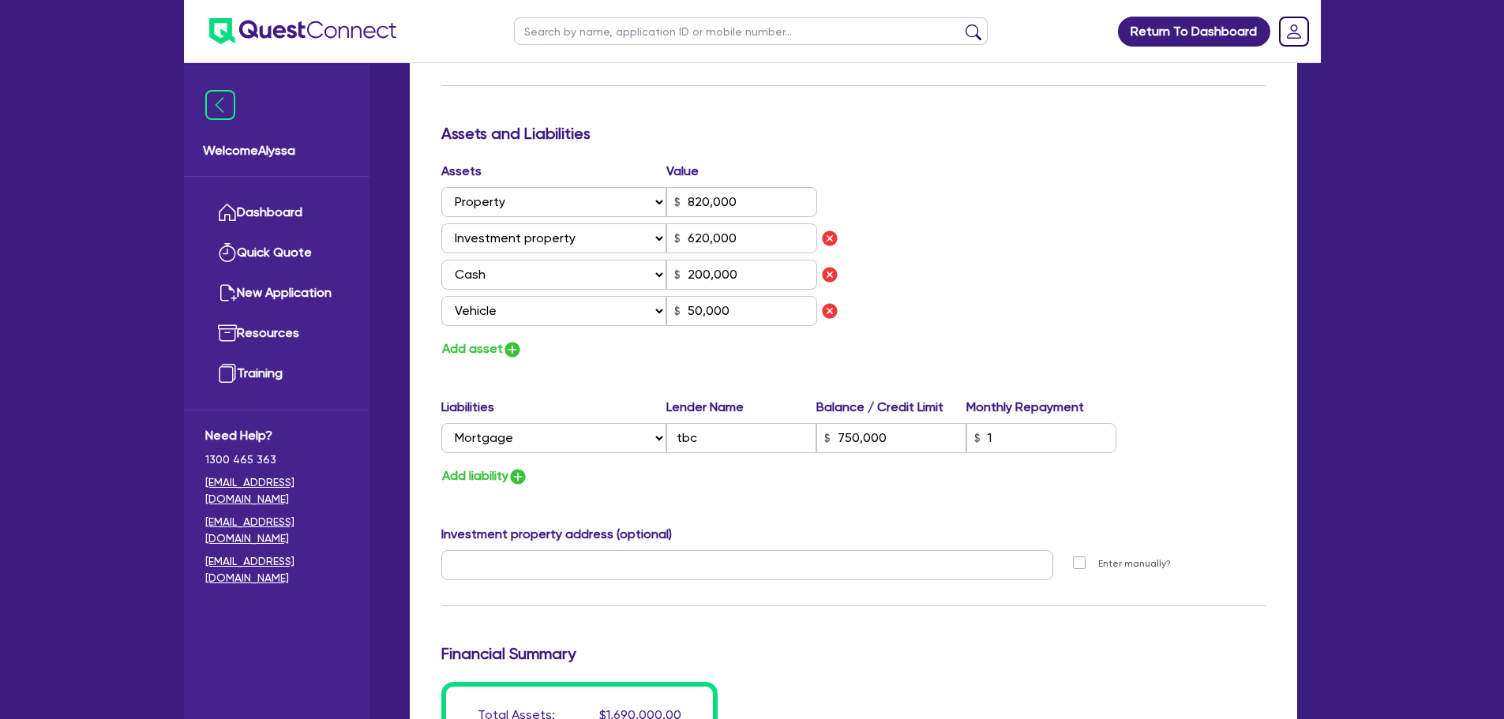
scroll to position [2125, 0]
click at [701, 434] on input "tbc" at bounding box center [741, 437] width 150 height 30
type input "0"
type input "0494077873"
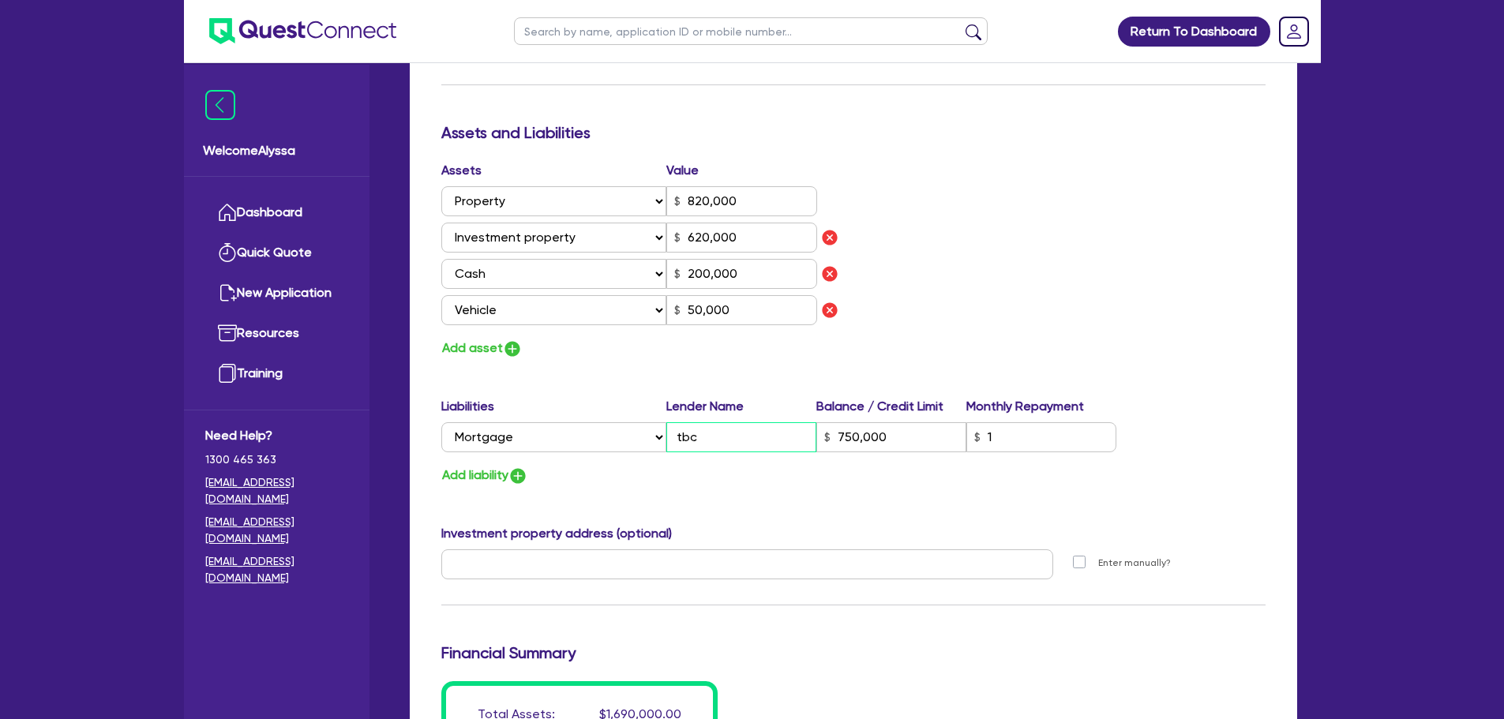
type input "6000"
type input "1"
type input "0403 646 855"
type input "820,000"
type input "620,000"
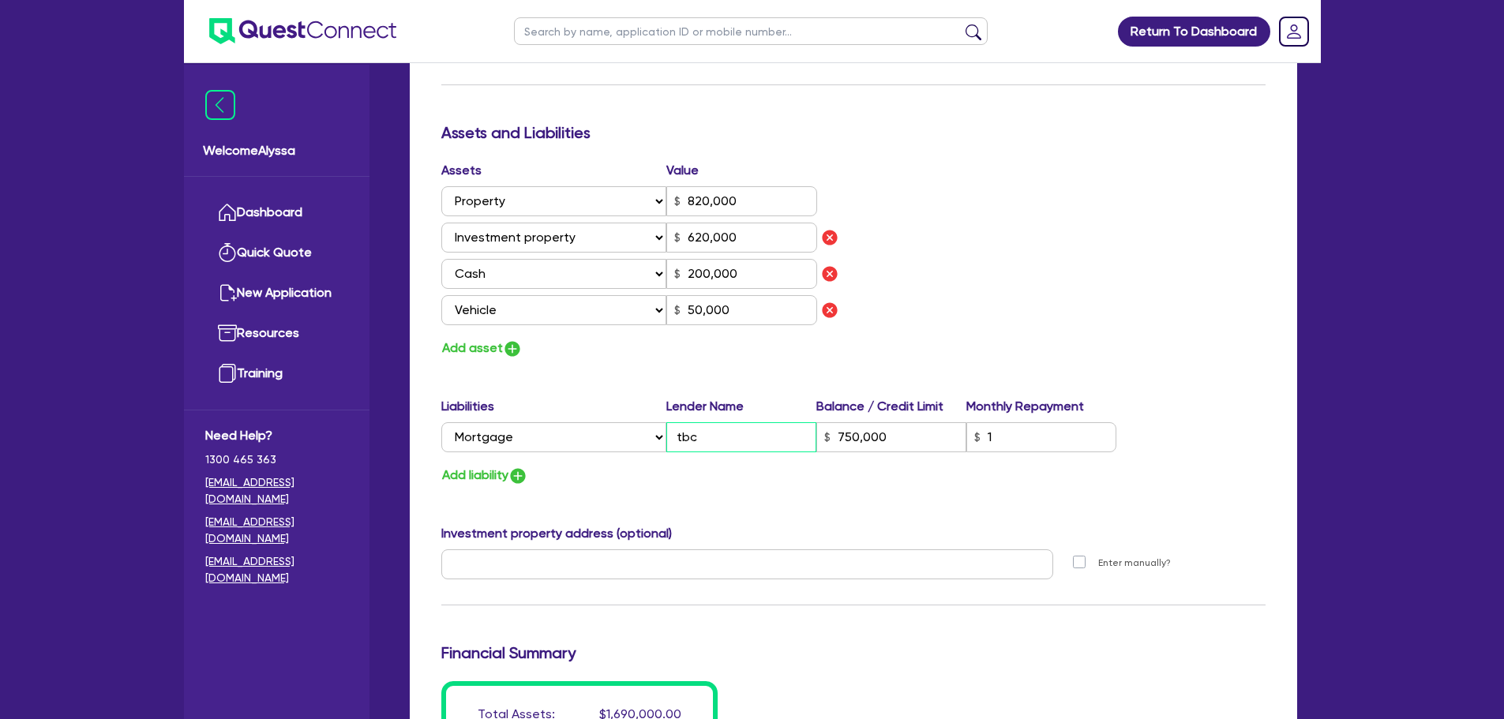
type input "200,000"
type input "50,000"
type input "W"
type input "750,000"
type input "0"
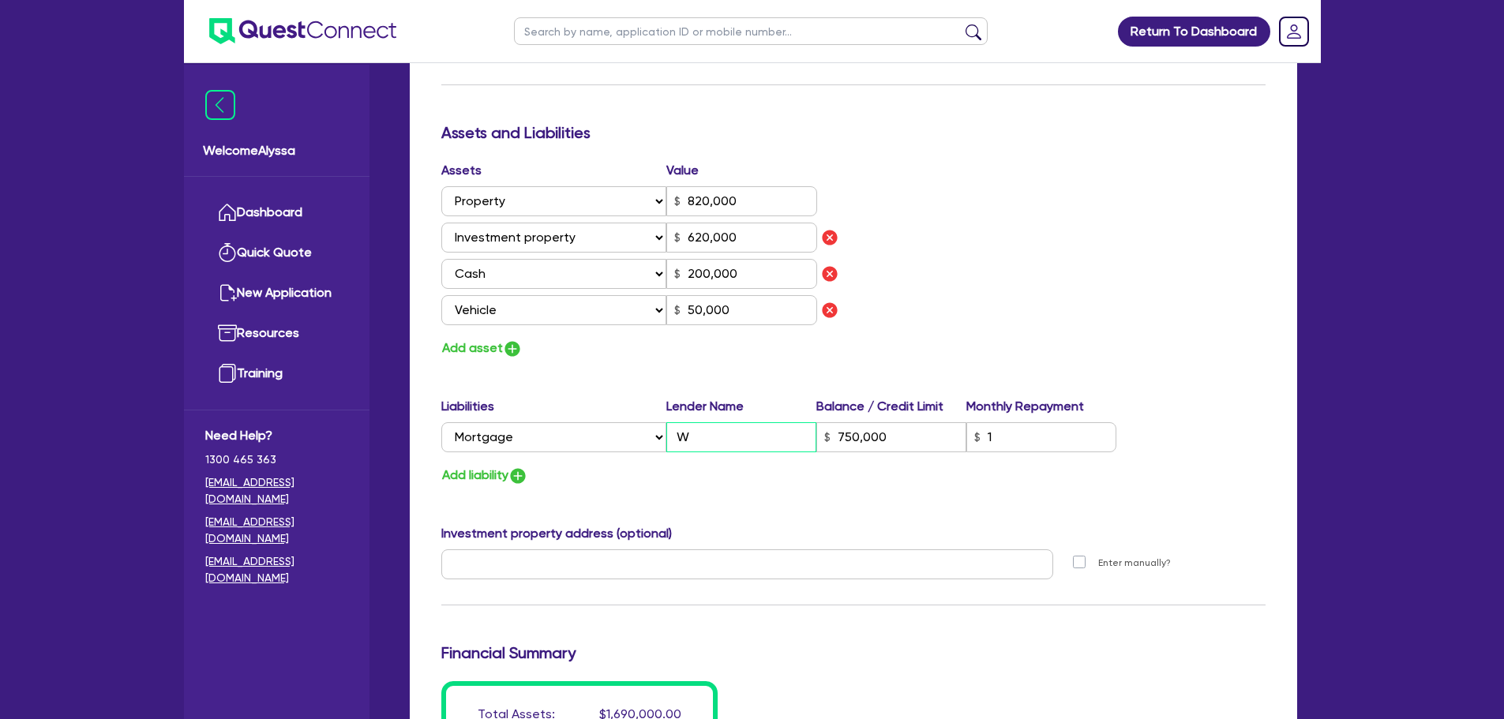
type input "0494077873"
type input "6000"
type input "1"
type input "0403 646 855"
type input "820,000"
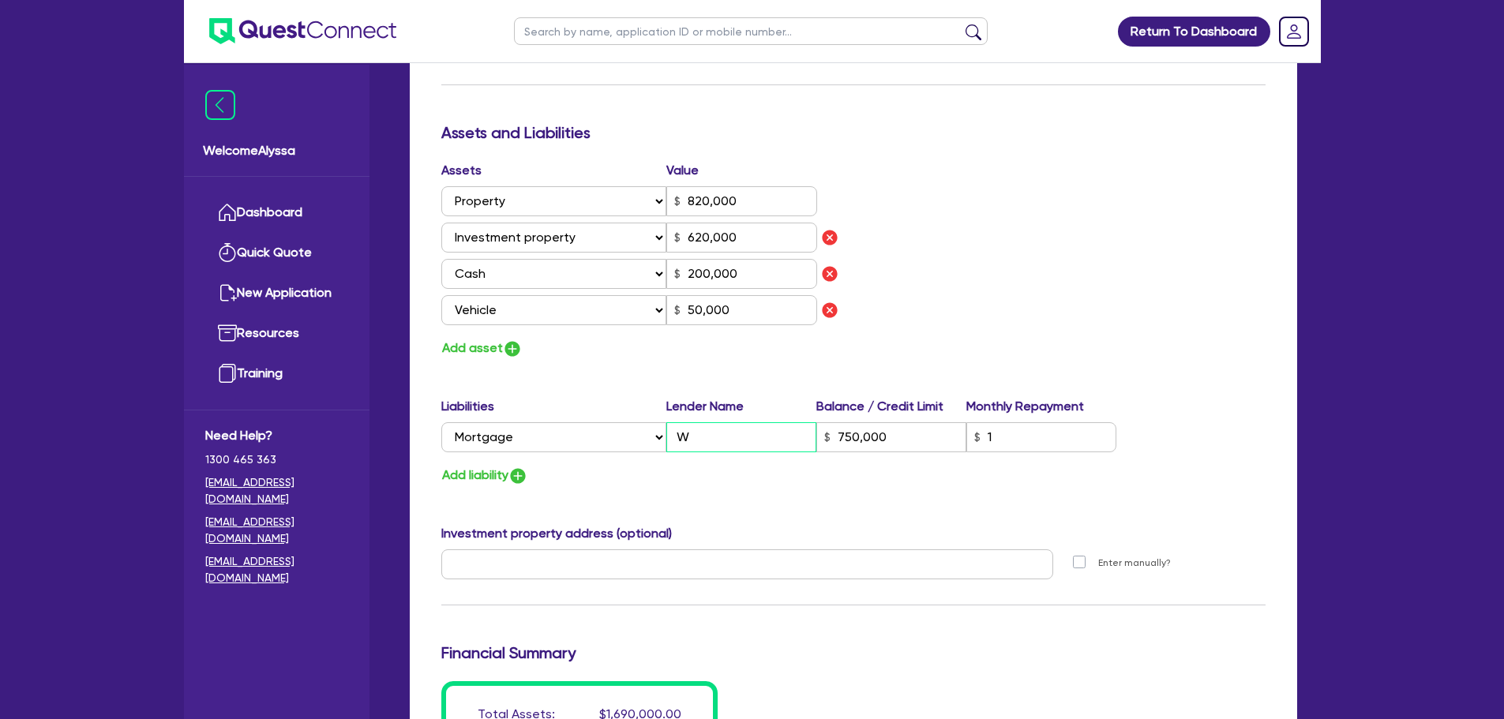
type input "620,000"
type input "200,000"
type input "50,000"
type input "We"
type input "750,000"
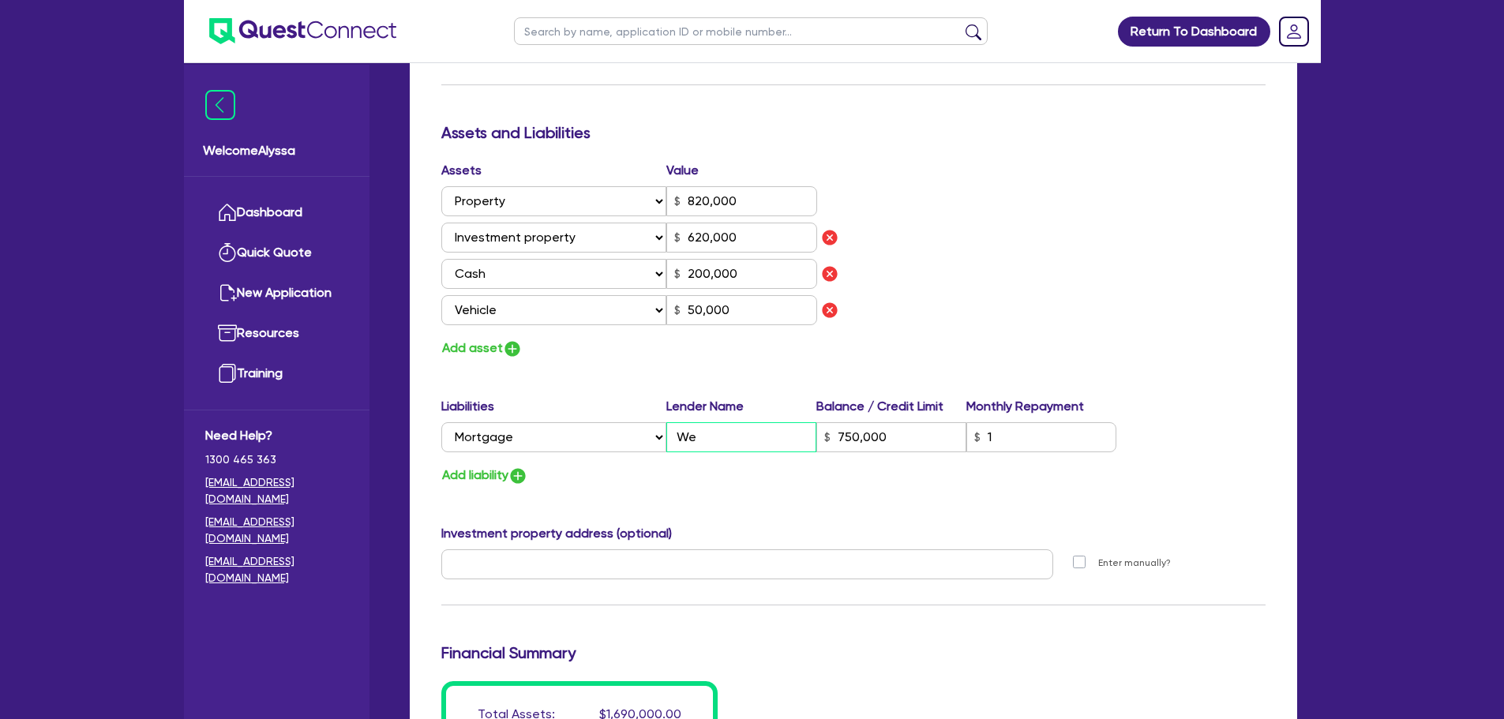
type input "0"
type input "0494077873"
type input "6000"
type input "1"
type input "0403 646 855"
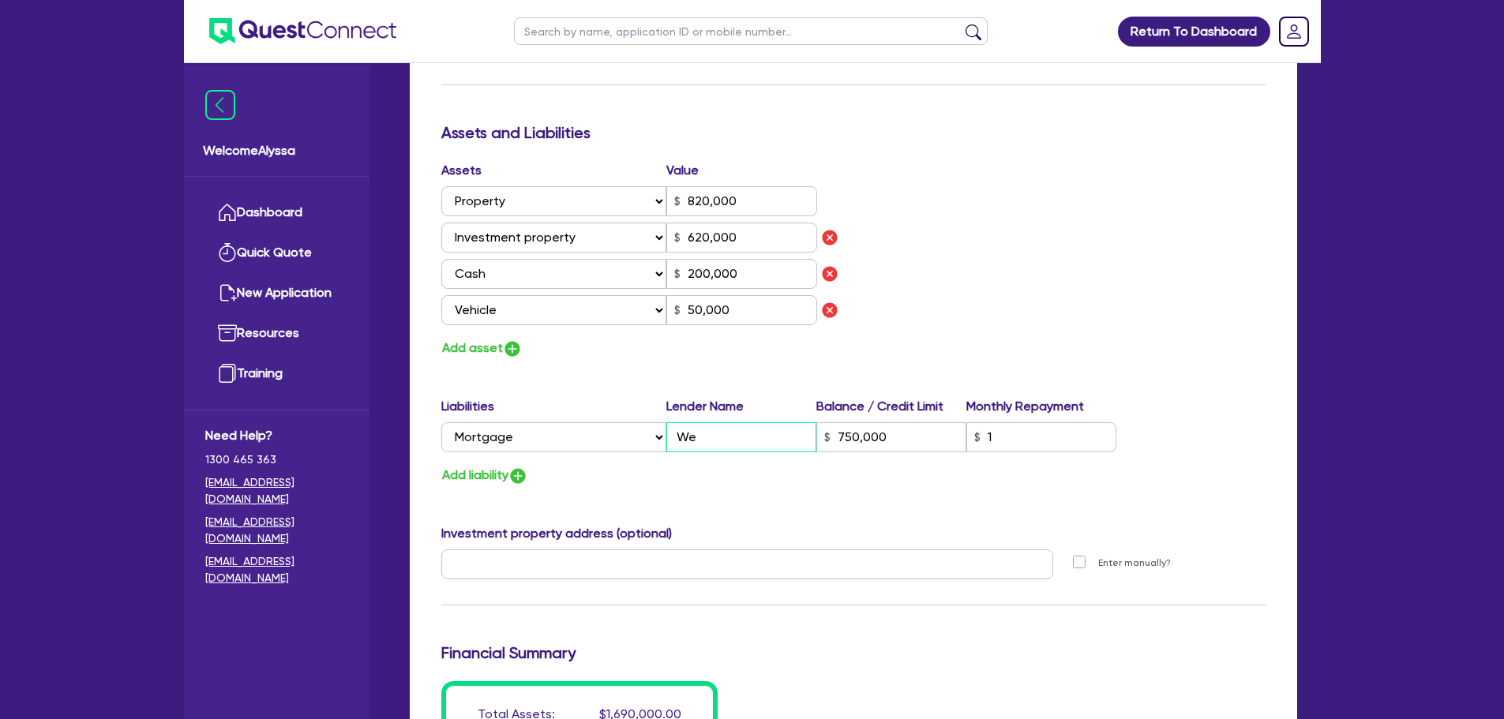
type input "820,000"
type input "620,000"
type input "200,000"
type input "50,000"
type input "[PERSON_NAME]"
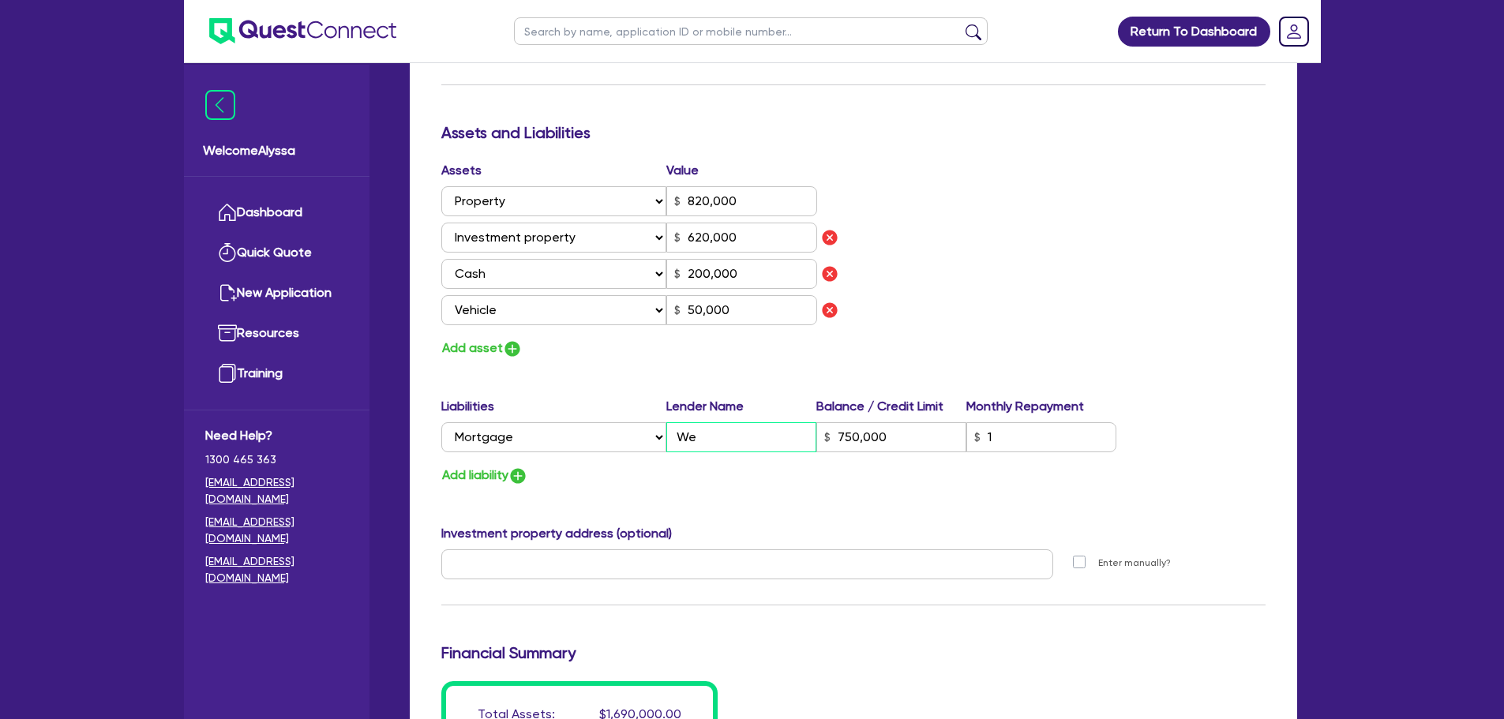
type input "750,000"
type input "0"
type input "0494077873"
type input "6000"
type input "1"
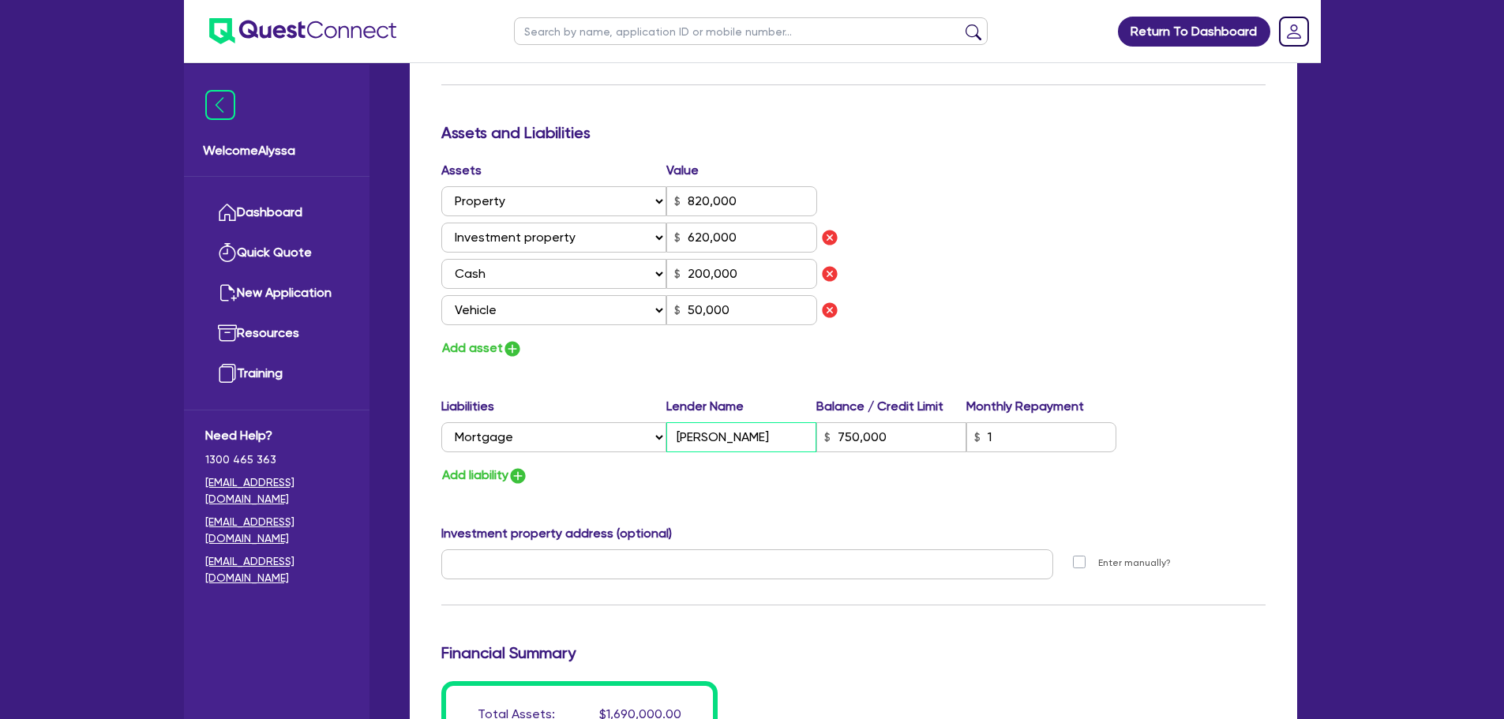
type input "0403 646 855"
type input "820,000"
type input "620,000"
type input "200,000"
type input "50,000"
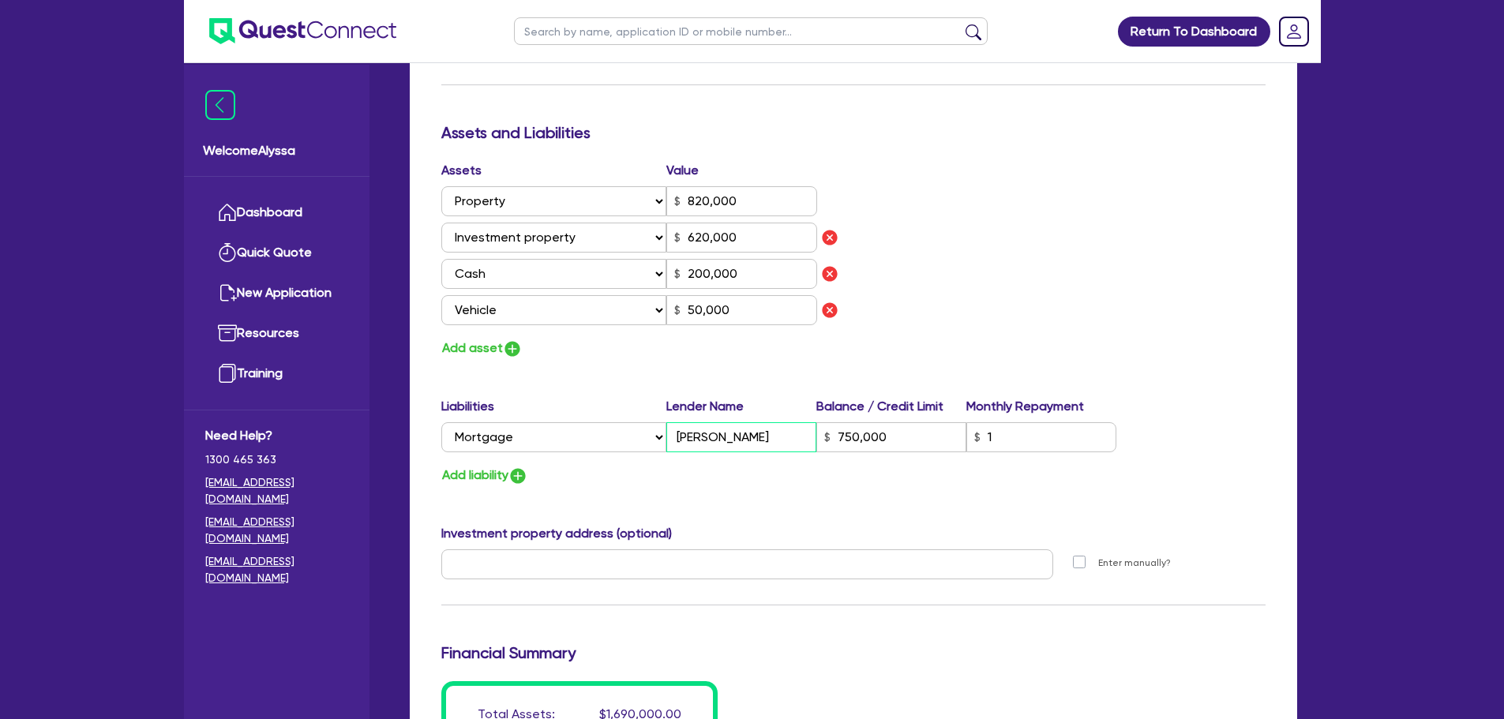
type input "West"
type input "750,000"
type input "0"
type input "0494077873"
type input "6000"
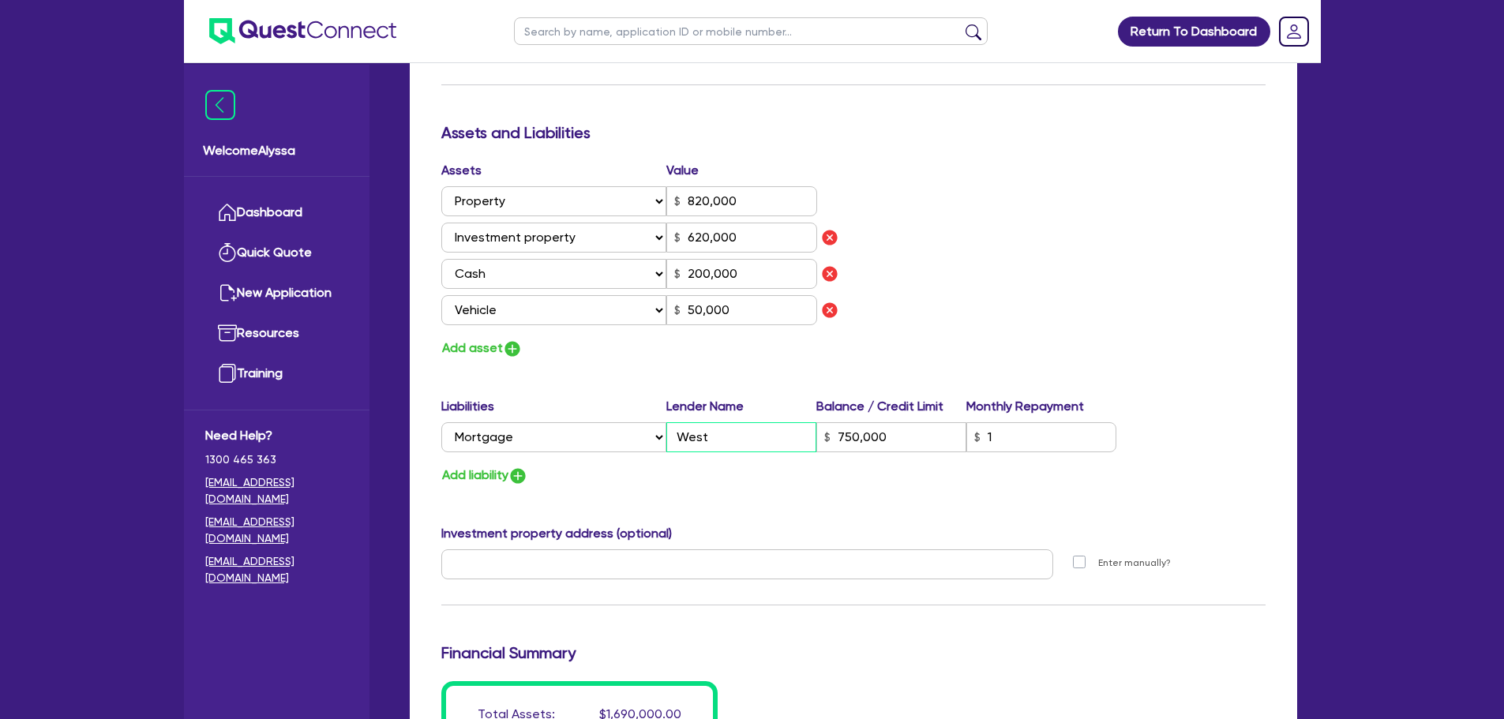
type input "1"
type input "0403 646 855"
type input "820,000"
type input "620,000"
type input "200,000"
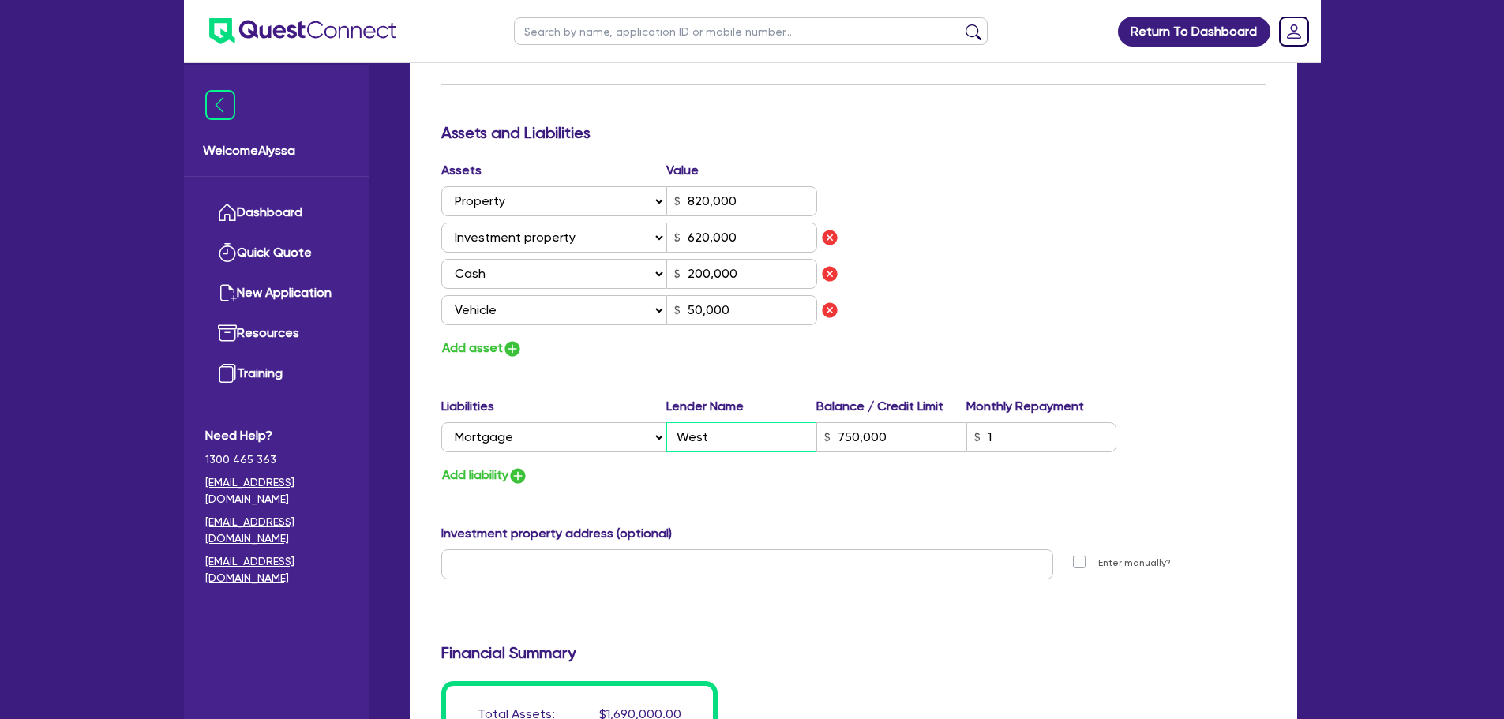
type input "50,000"
type input "Westp"
type input "750,000"
type input "0"
type input "0494077873"
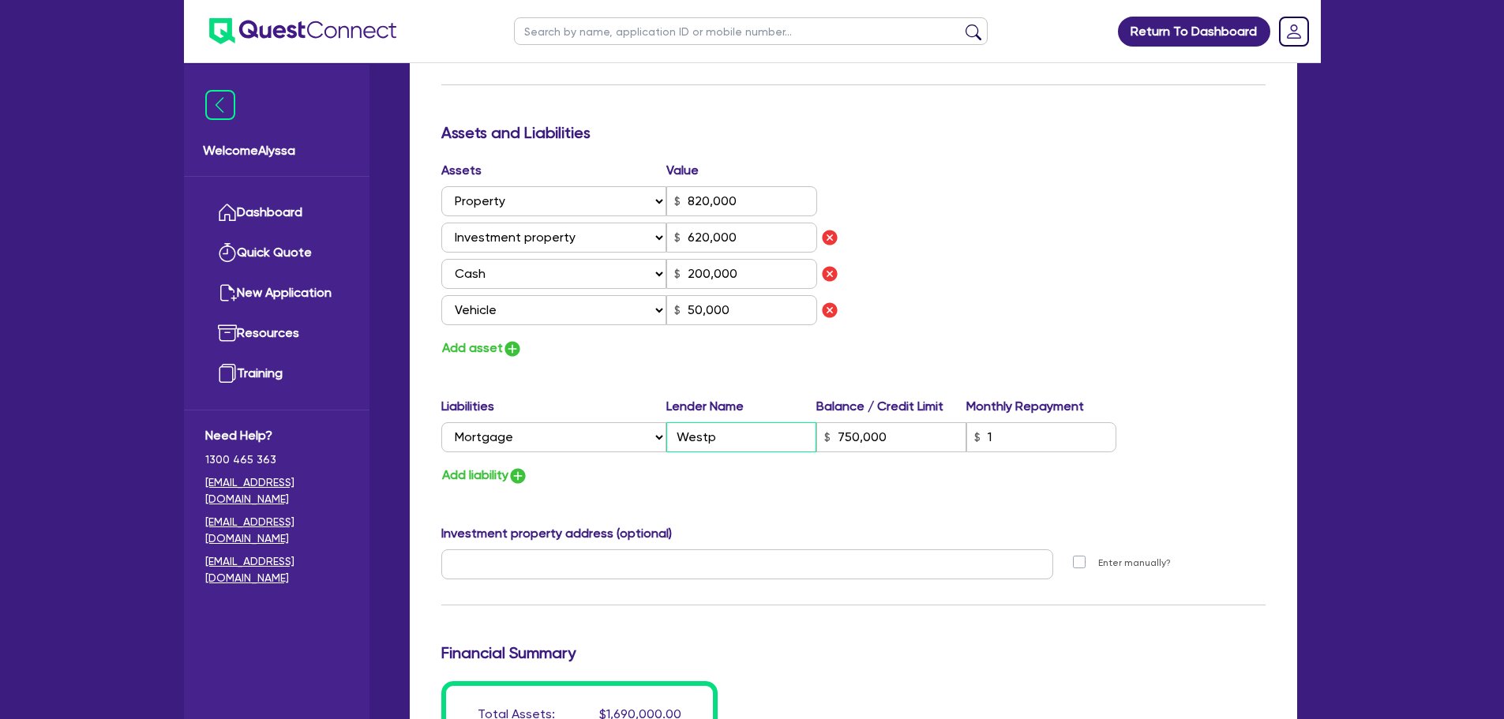
type input "6000"
type input "1"
type input "0403 646 855"
type input "820,000"
type input "620,000"
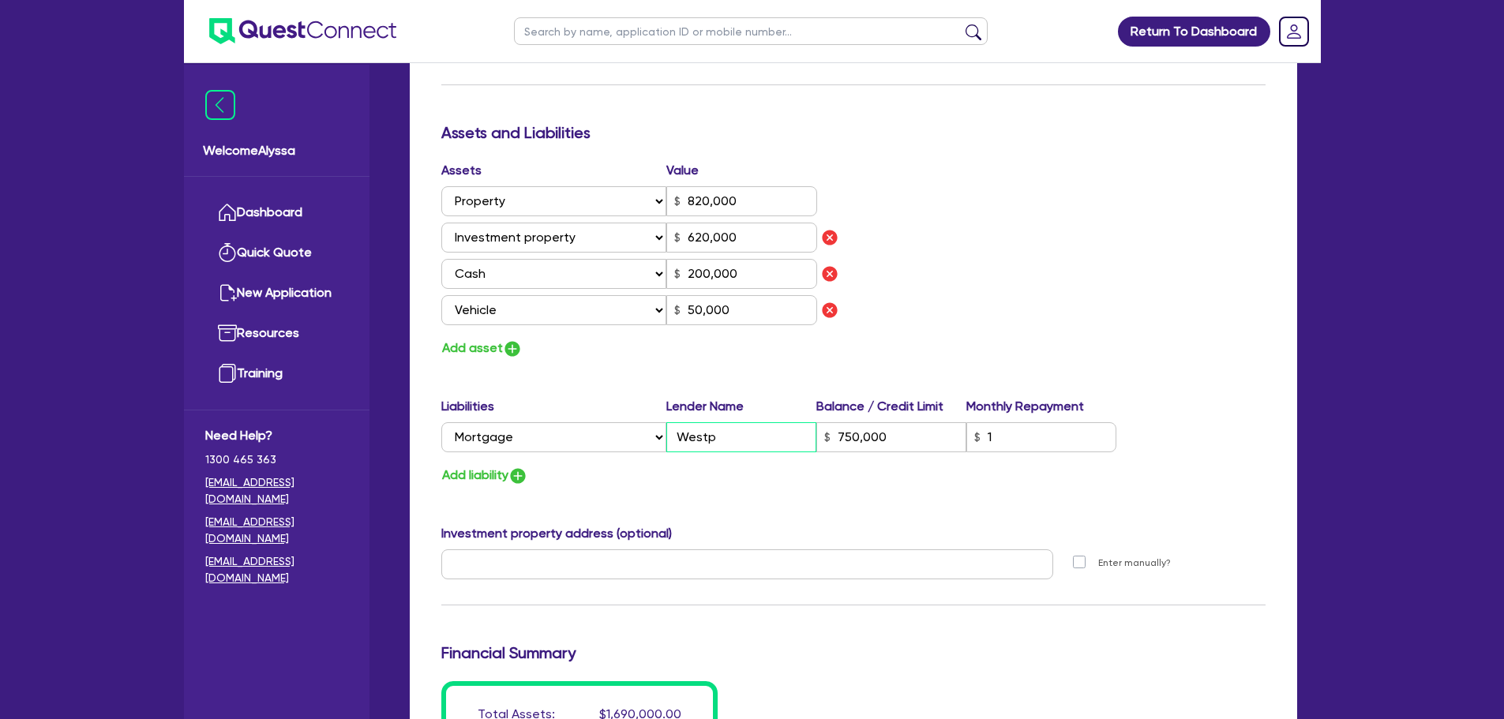
type input "200,000"
type input "50,000"
type input "Westpa"
type input "750,000"
type input "0"
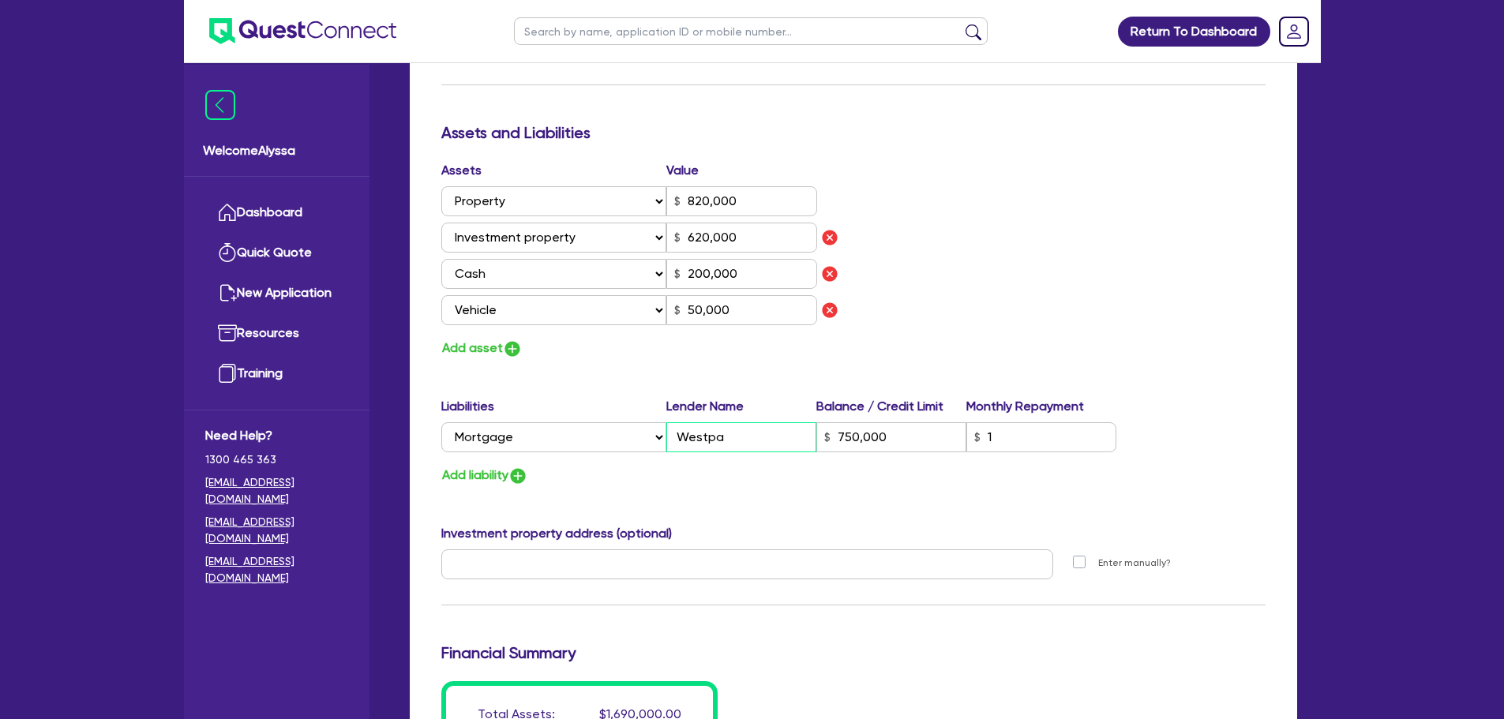
type input "0494077873"
type input "6000"
type input "1"
type input "0403 646 855"
type input "820,000"
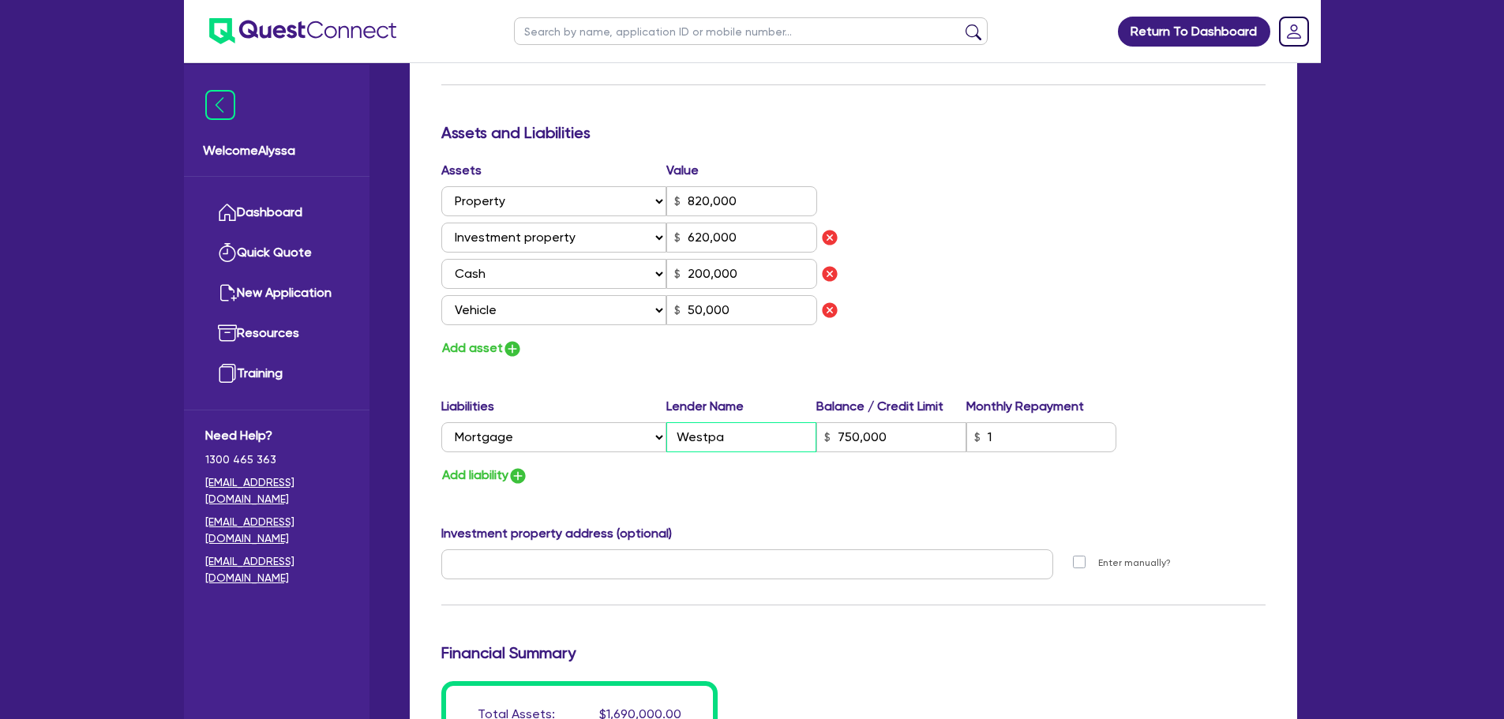
type input "620,000"
type input "200,000"
type input "50,000"
type input "Westpac"
type input "750,000"
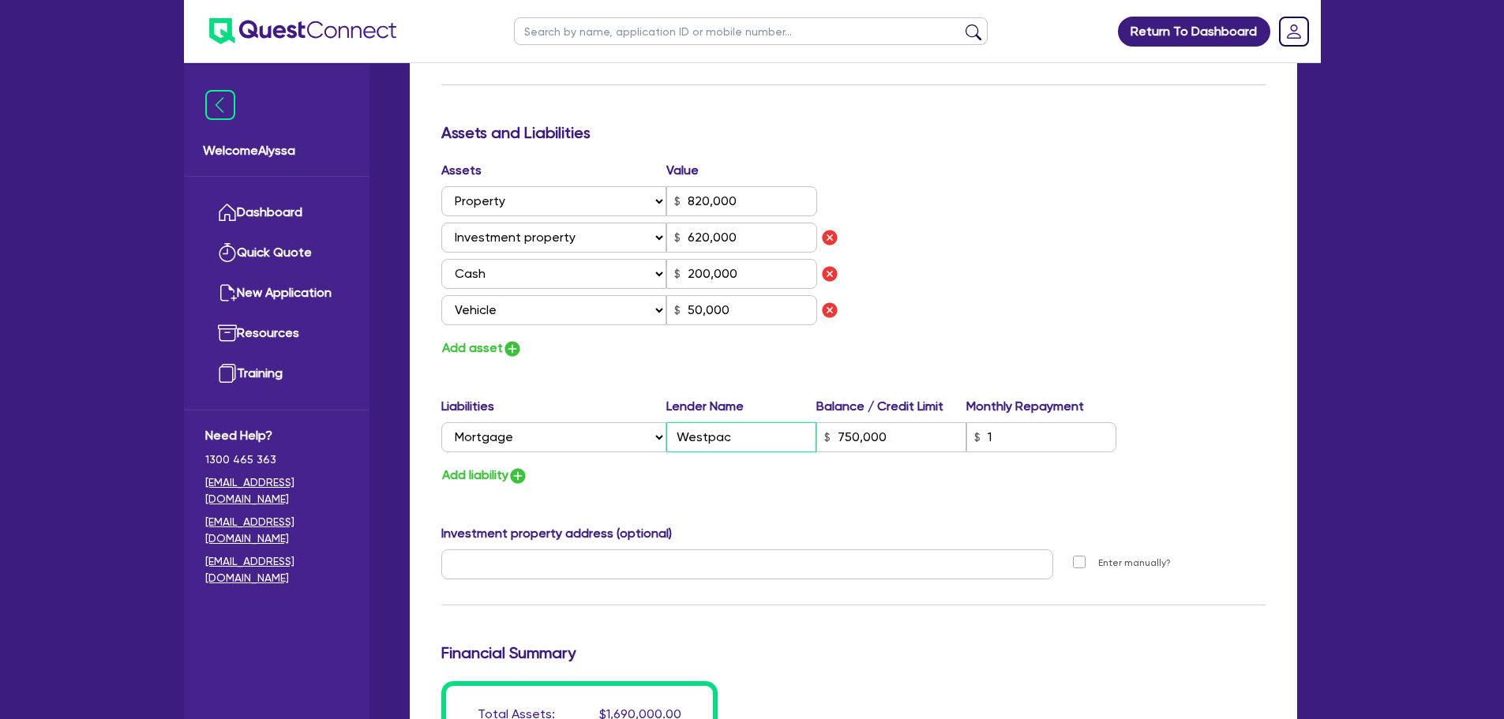
type input "Westpac"
type input "0"
type input "0494077873"
type input "6000"
type input "1"
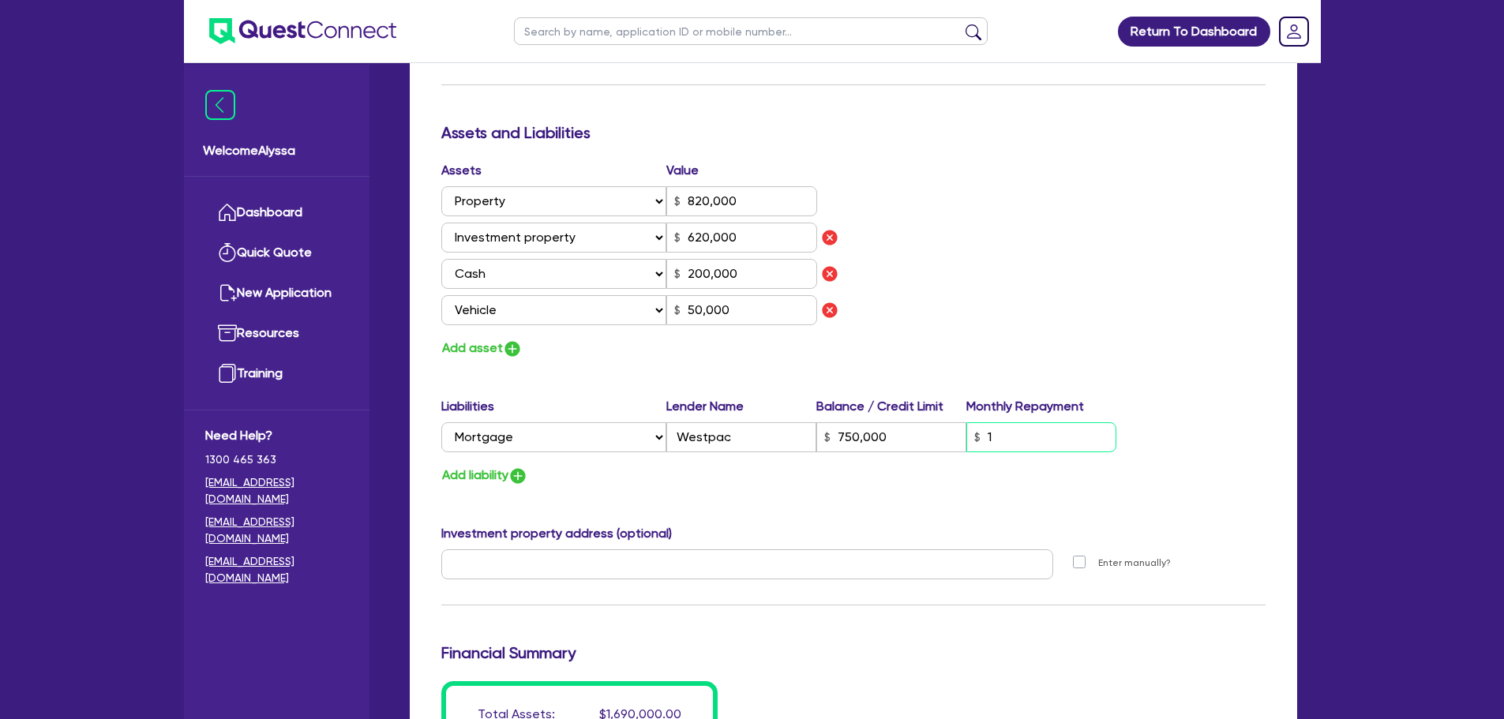
type input "0403 646 855"
type input "820,000"
type input "620,000"
type input "200,000"
type input "50,000"
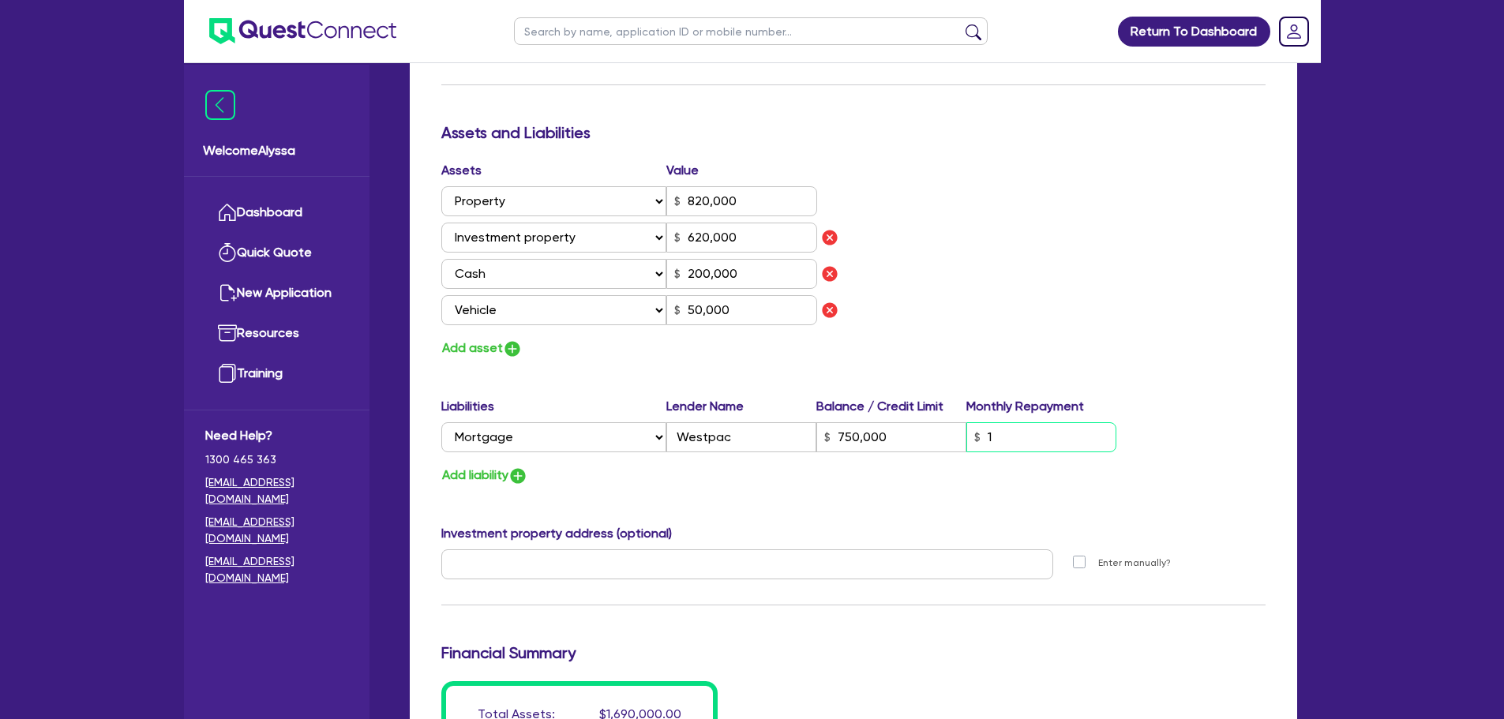
type input "750,000"
type input "3"
type input "0"
type input "0494077873"
type input "6000"
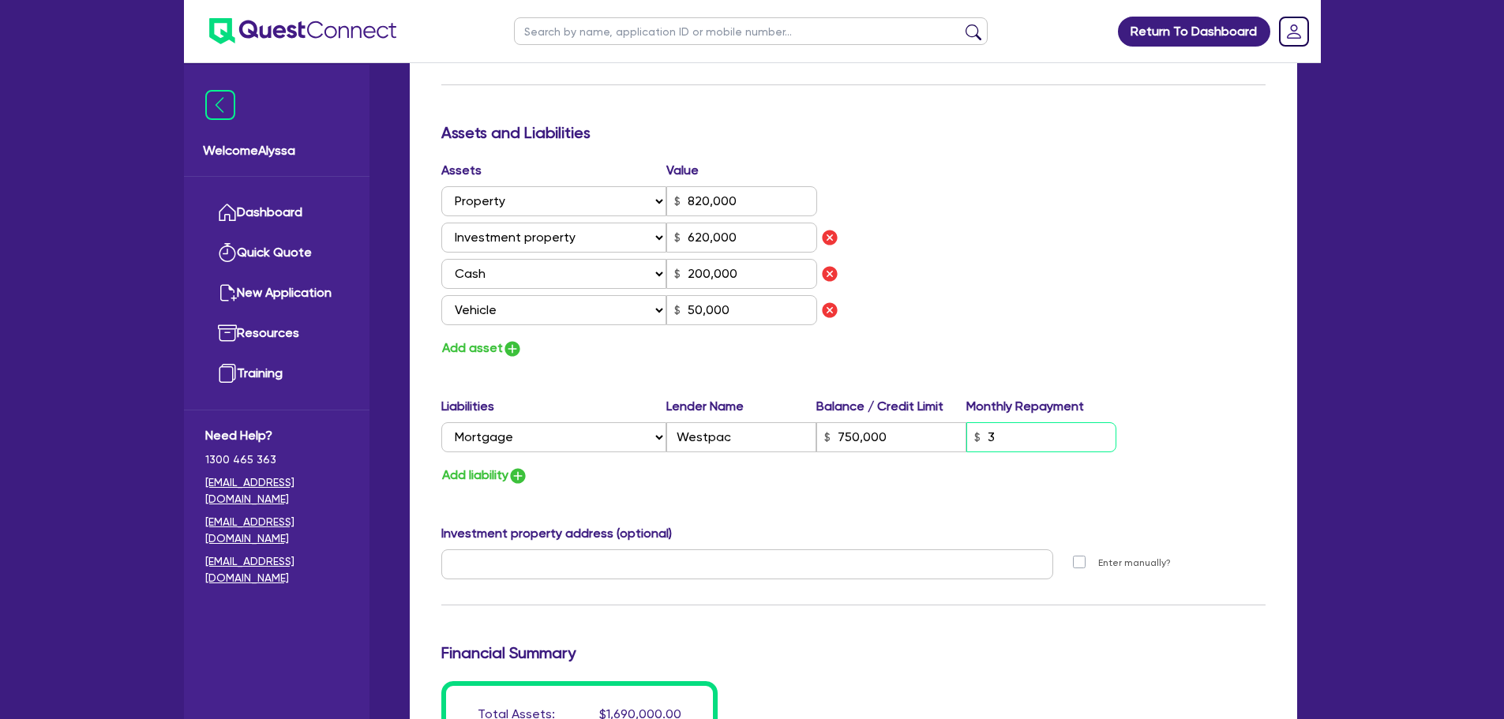
type input "1"
type input "0403 646 855"
type input "820,000"
type input "620,000"
type input "200,000"
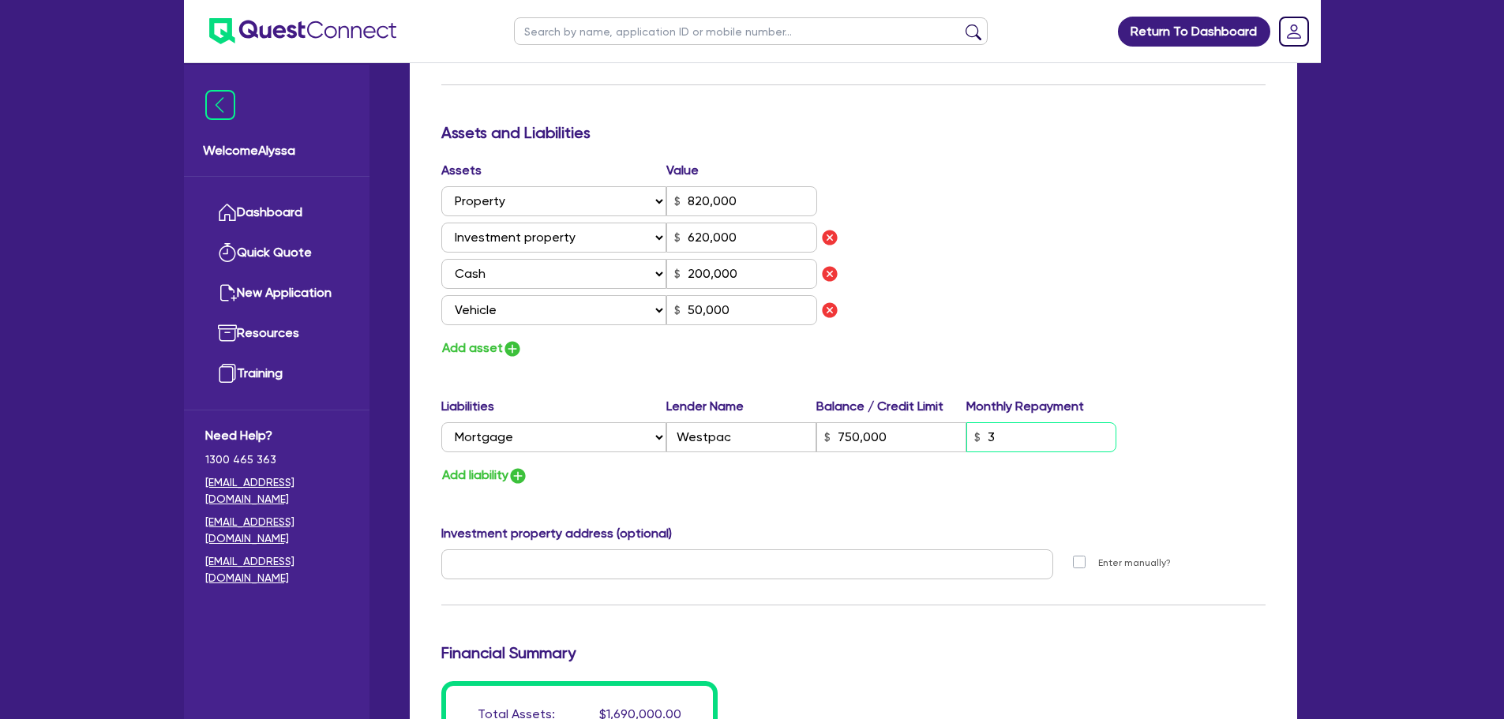
type input "50,000"
type input "750,000"
type input "35"
type input "0"
type input "0494077873"
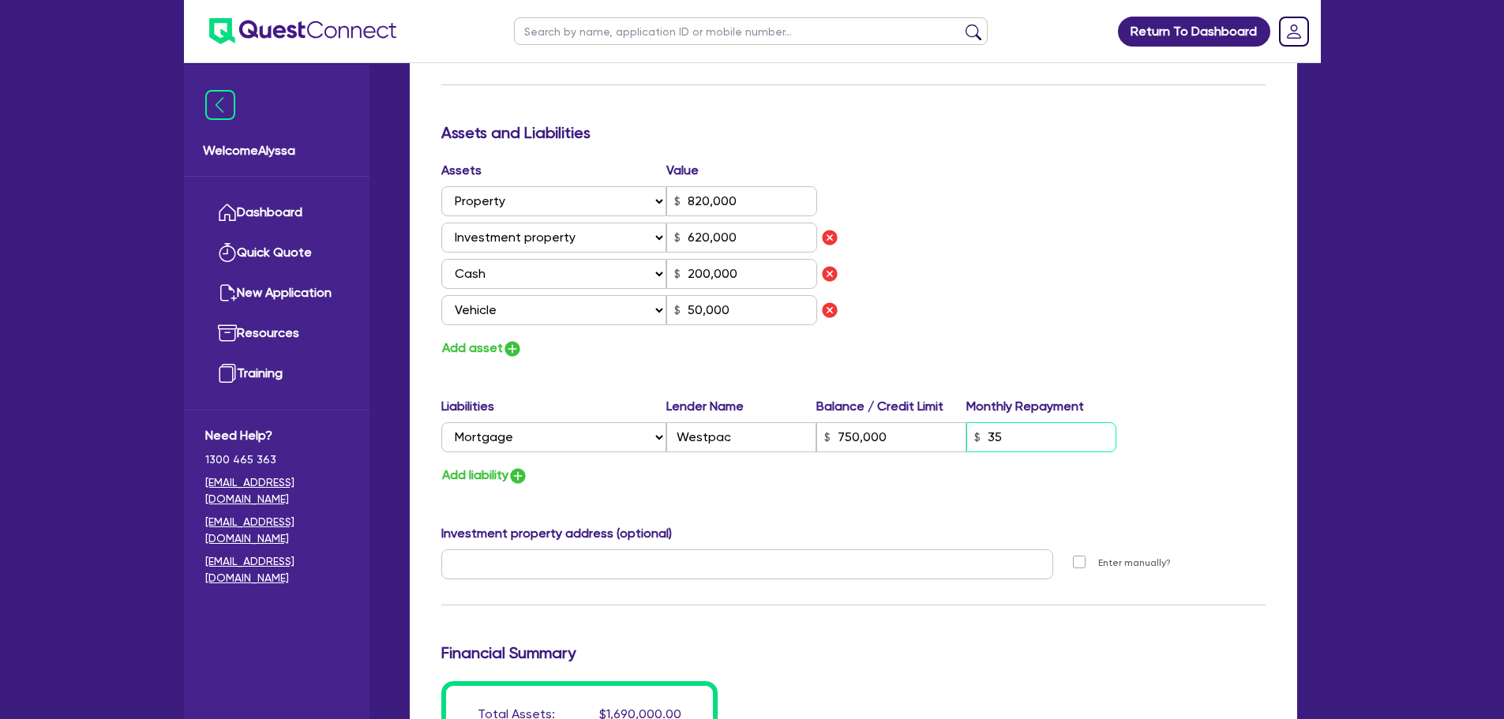
type input "6000"
type input "1"
type input "0403 646 855"
type input "820,000"
type input "620,000"
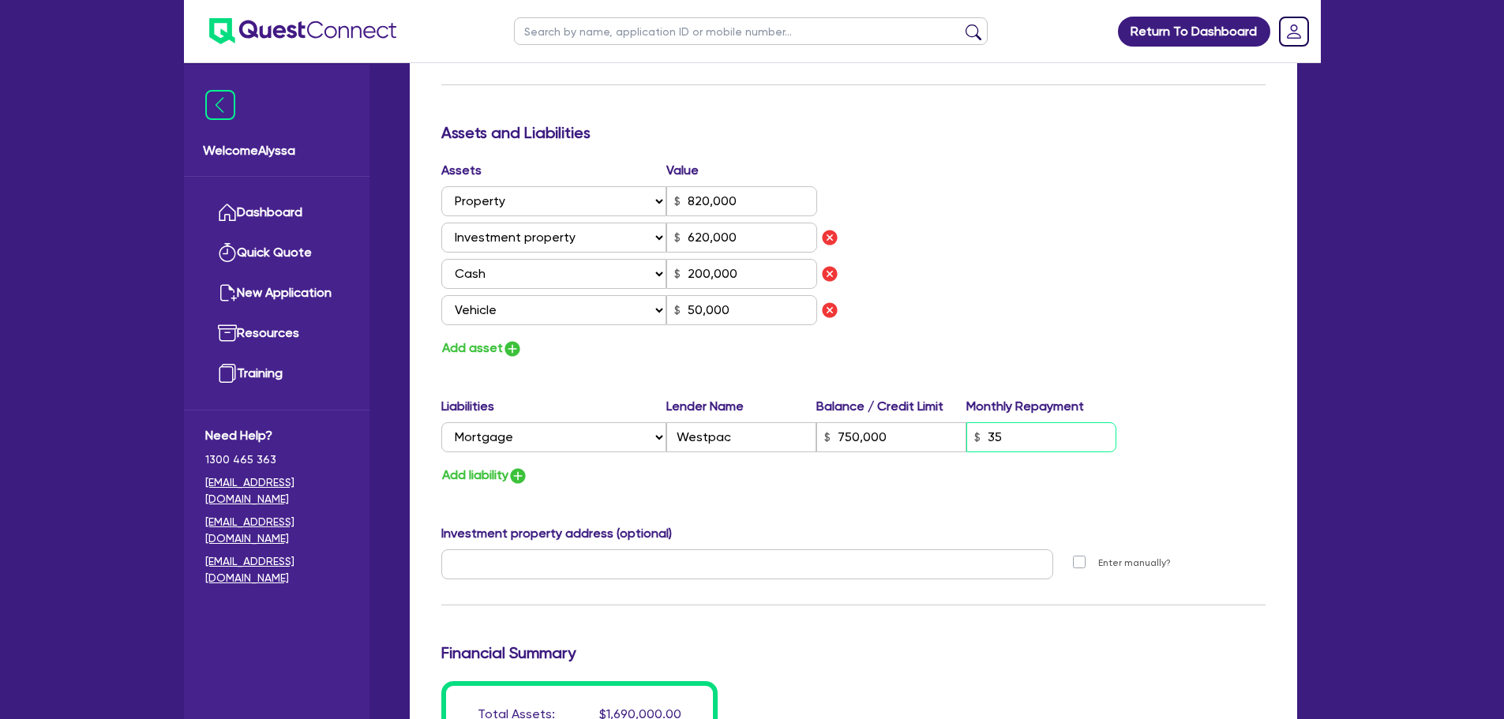
type input "200,000"
type input "50,000"
type input "750,000"
type input "350"
type input "0"
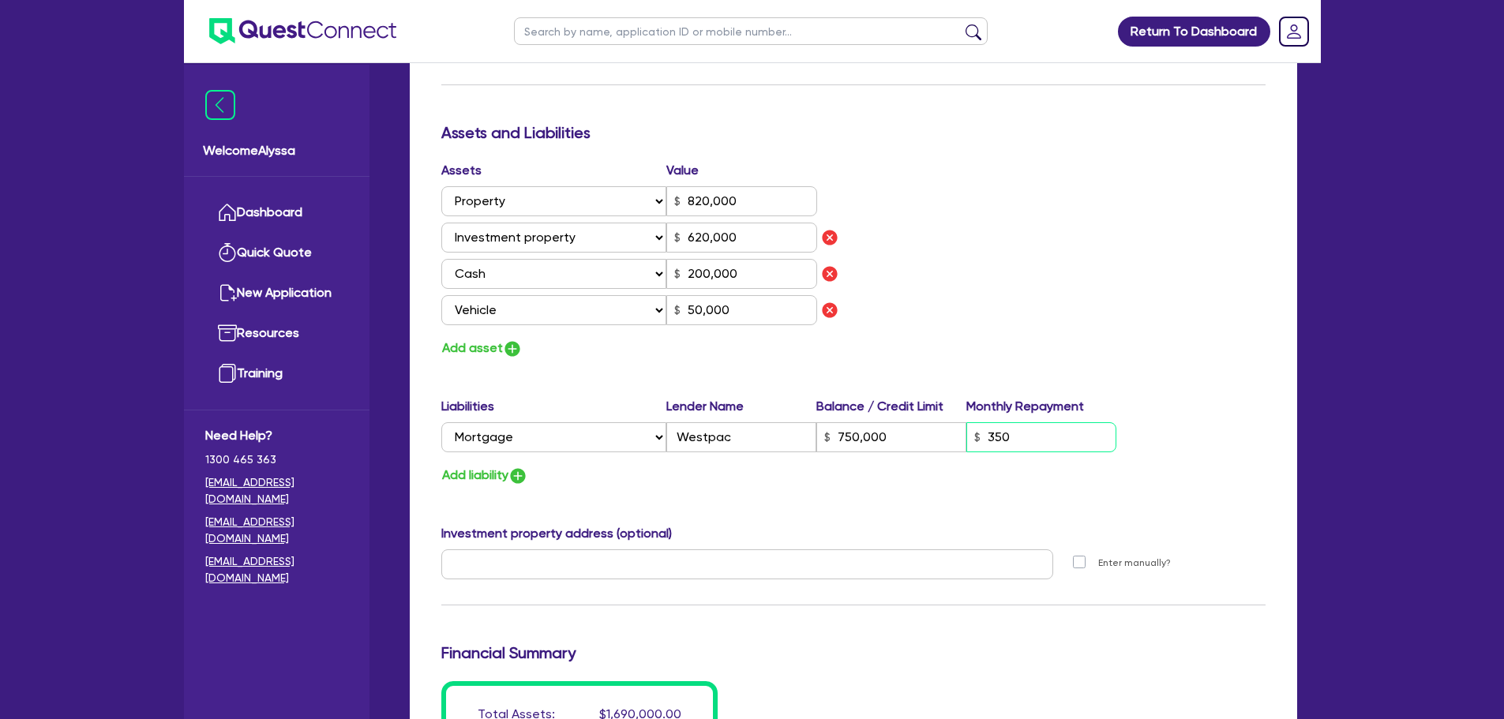
type input "0494077873"
type input "6000"
type input "1"
type input "0403 646 855"
type input "820,000"
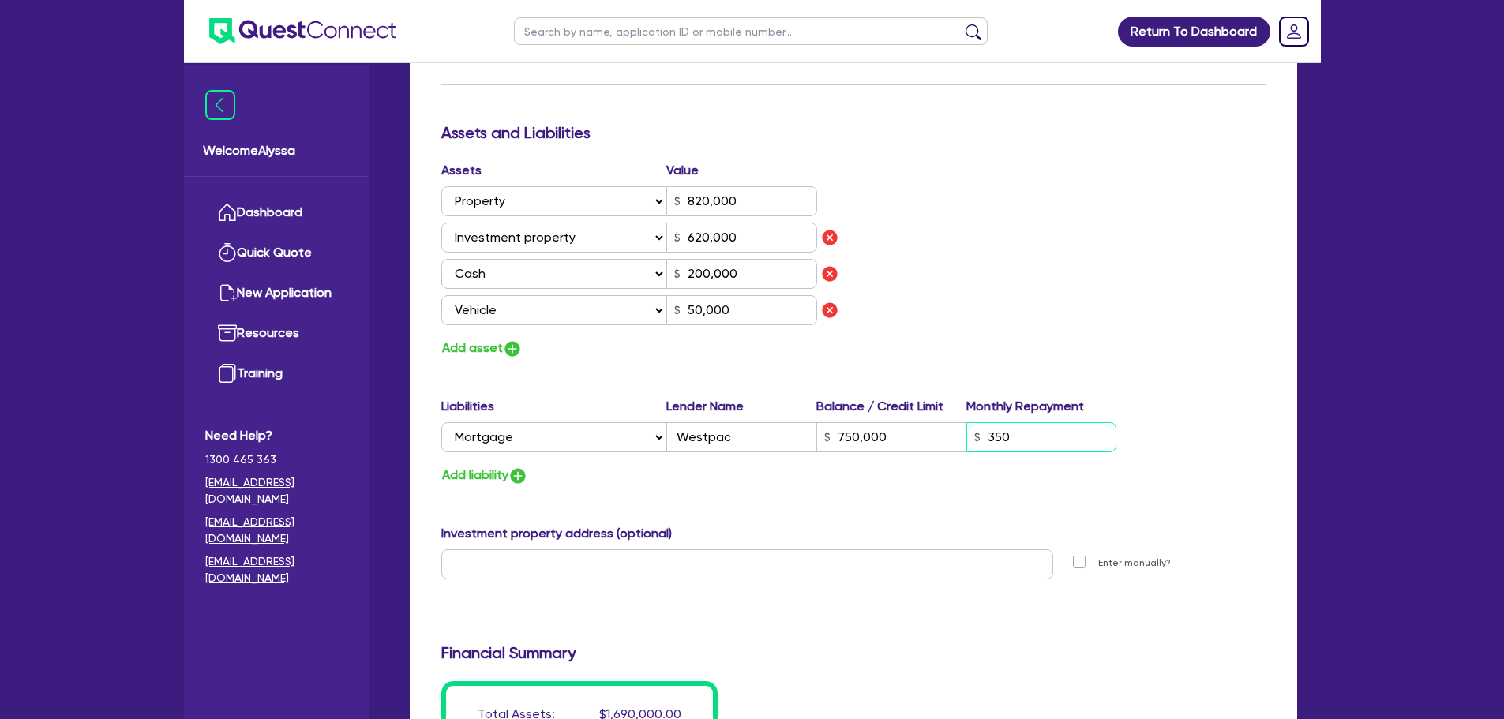
type input "620,000"
type input "200,000"
type input "50,000"
type input "750,000"
type input "3,500"
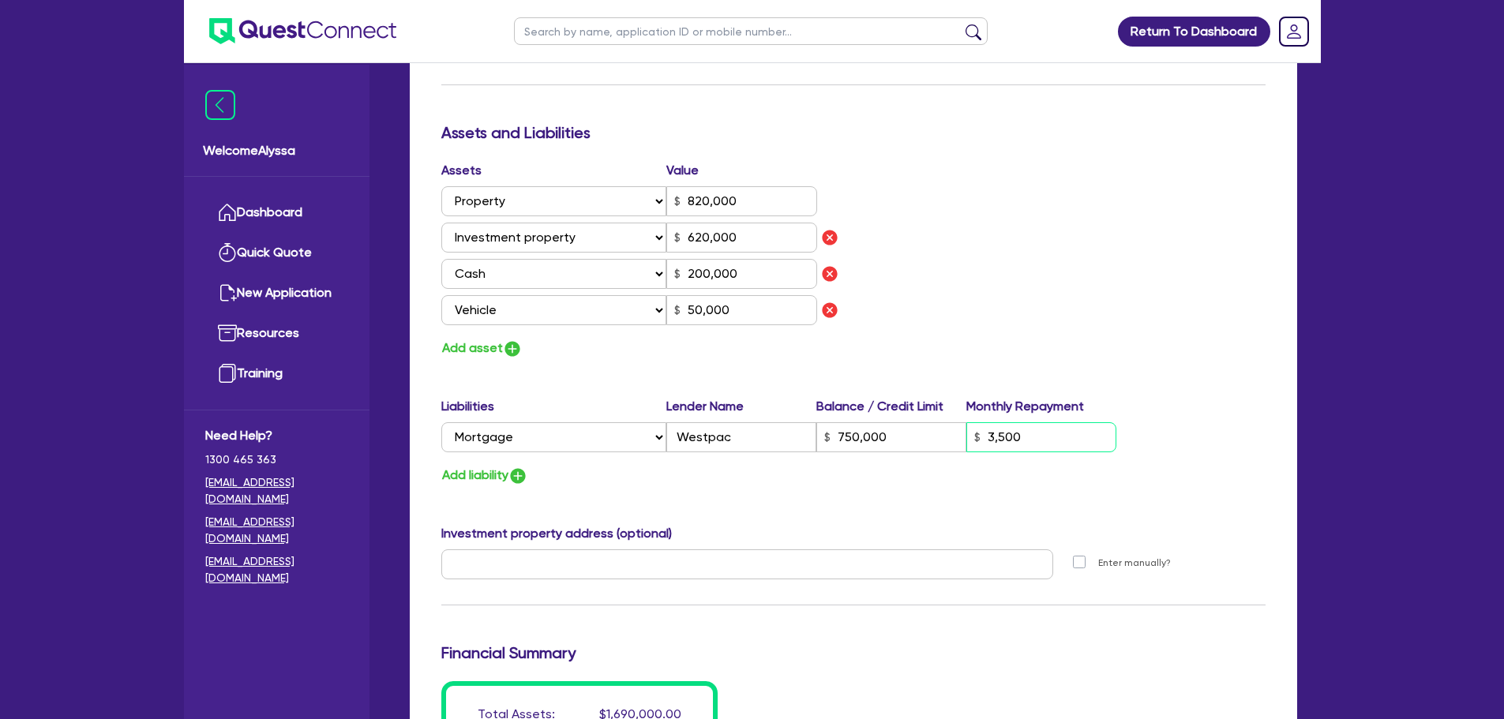
drag, startPoint x: 1024, startPoint y: 428, endPoint x: 861, endPoint y: 444, distance: 163.4
click at [861, 444] on div "Select Liability Credit card Mortgage Investment property loan Vehicle loan Tru…" at bounding box center [779, 437] width 676 height 30
type input "0"
type input "0494077873"
type input "6000"
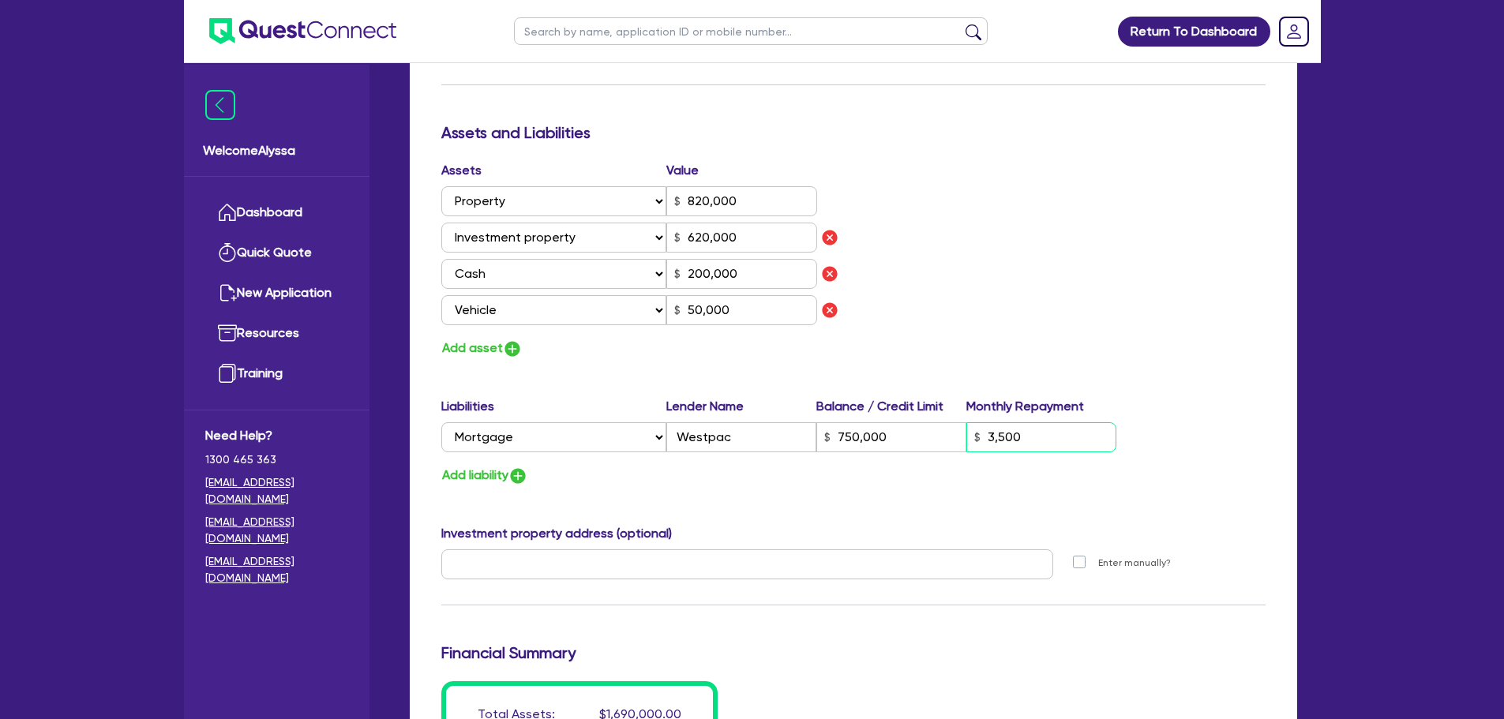
type input "1"
type input "0403 646 855"
type input "820,000"
type input "620,000"
type input "200,000"
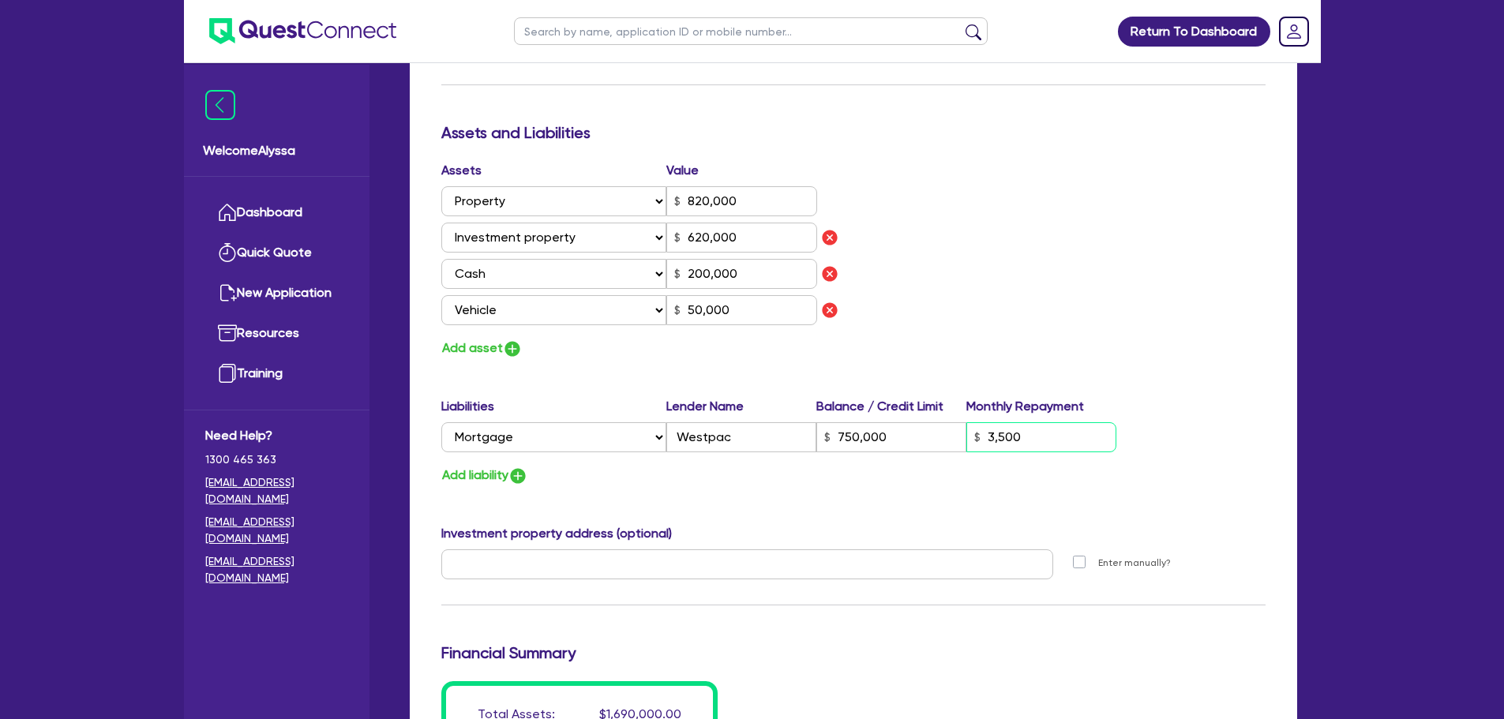
type input "50,000"
type input "750,000"
type input "4"
type input "0"
type input "0494077873"
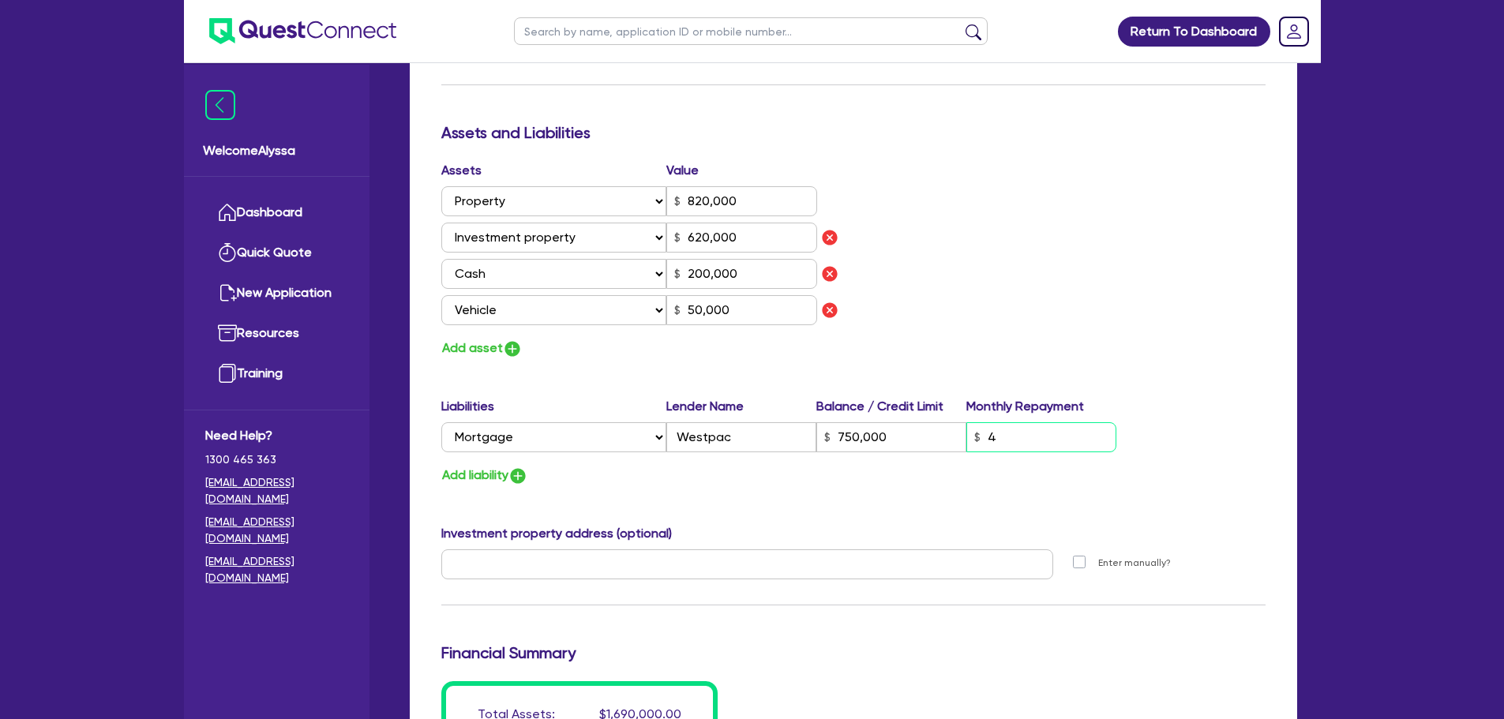
type input "6000"
type input "1"
type input "0403 646 855"
type input "820,000"
type input "620,000"
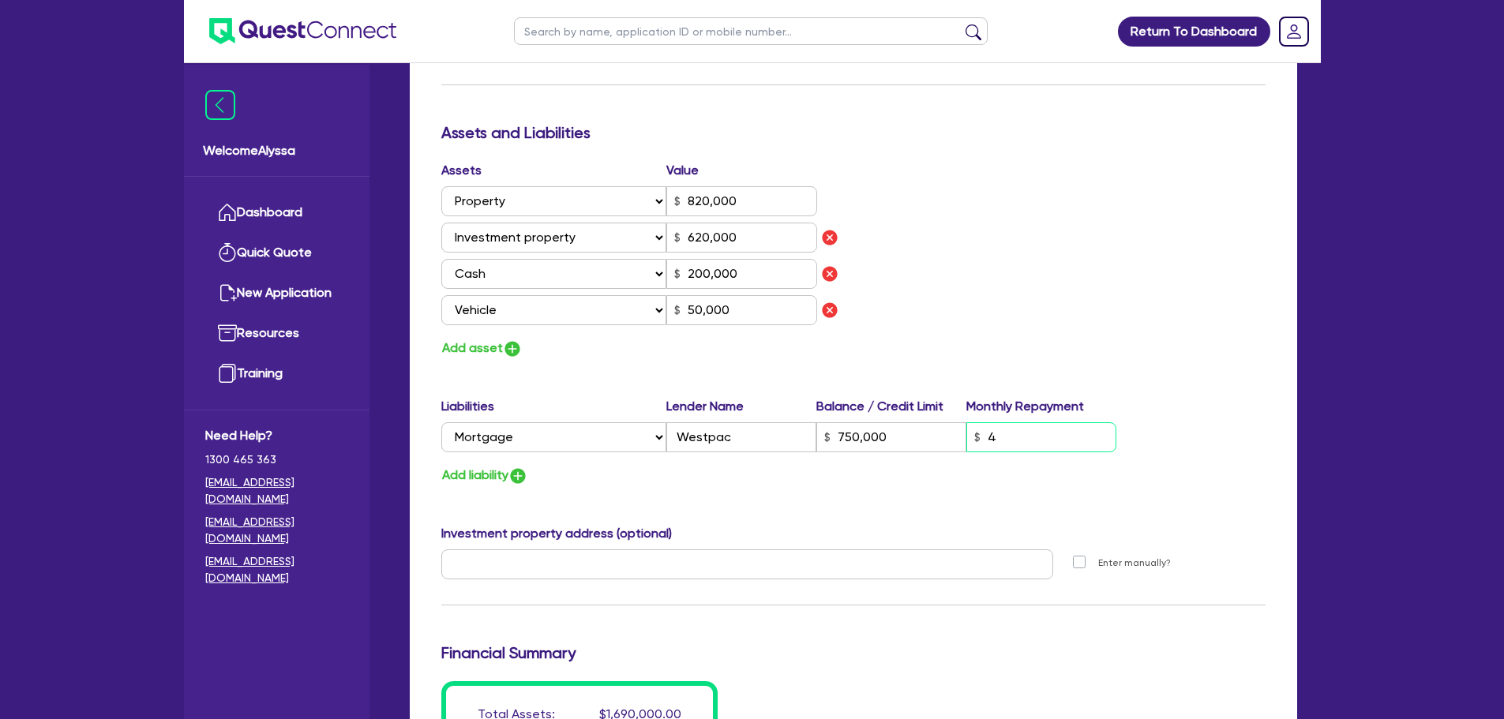
type input "200,000"
type input "50,000"
type input "750,000"
type input "45"
type input "0"
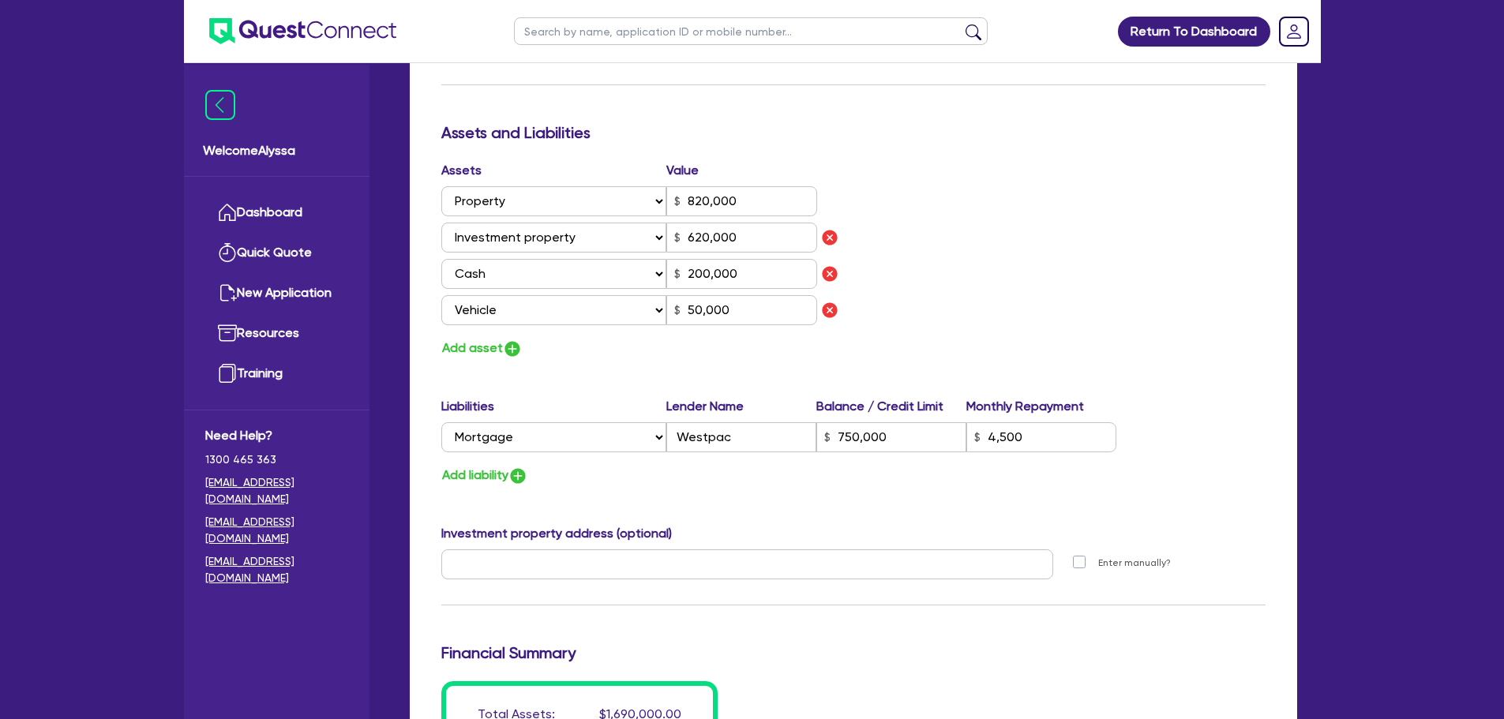
click at [995, 301] on div "Assets Value Select Asset Cash Property Investment property Vehicle Truck Trail…" at bounding box center [853, 260] width 848 height 198
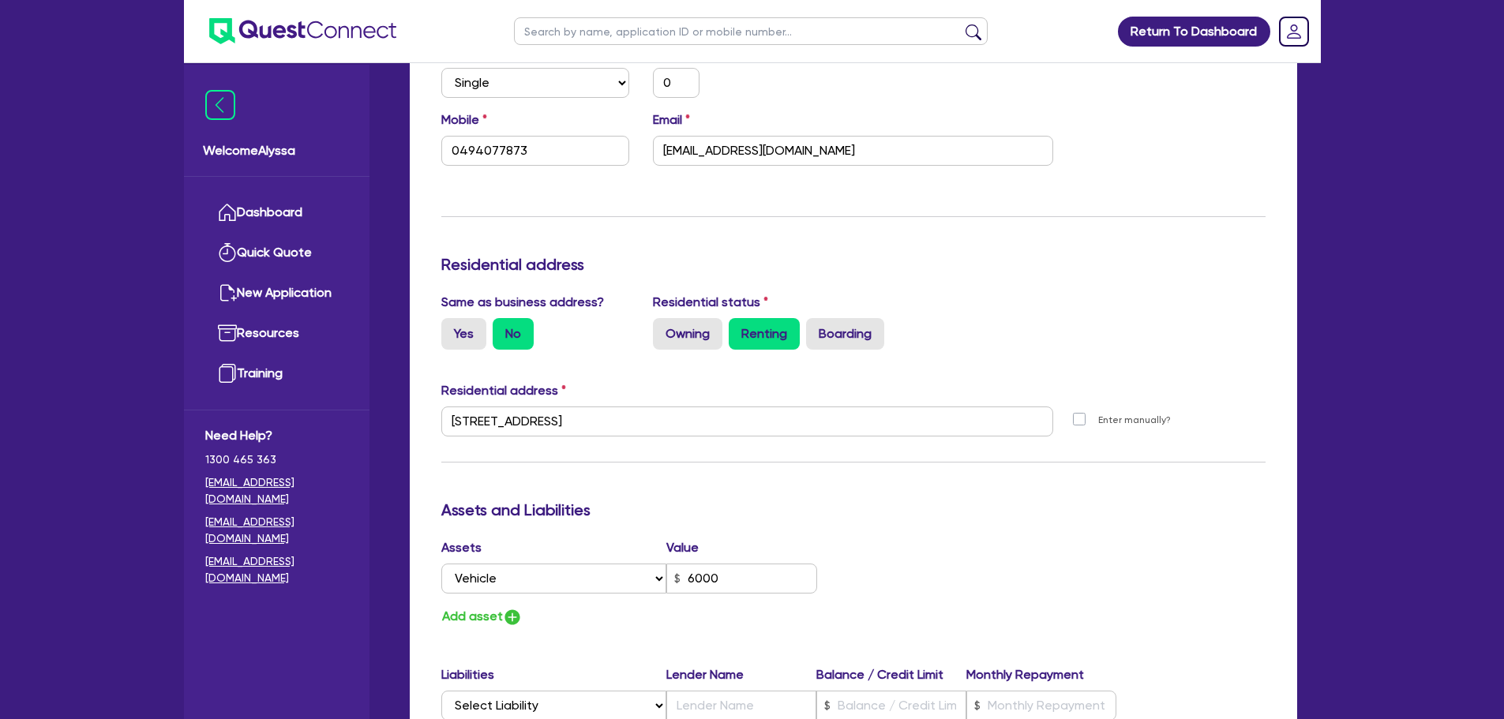
scroll to position [0, 0]
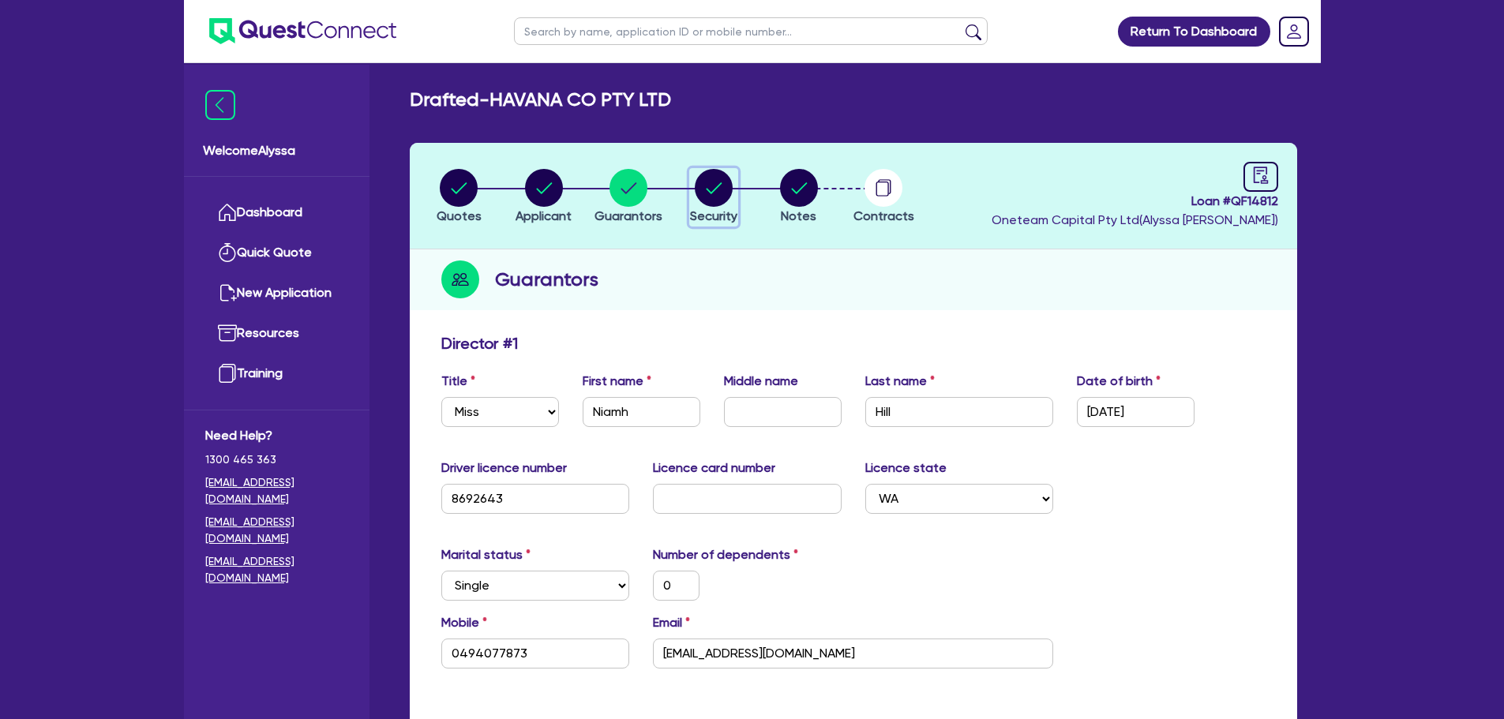
click at [723, 193] on circle "button" at bounding box center [714, 188] width 38 height 38
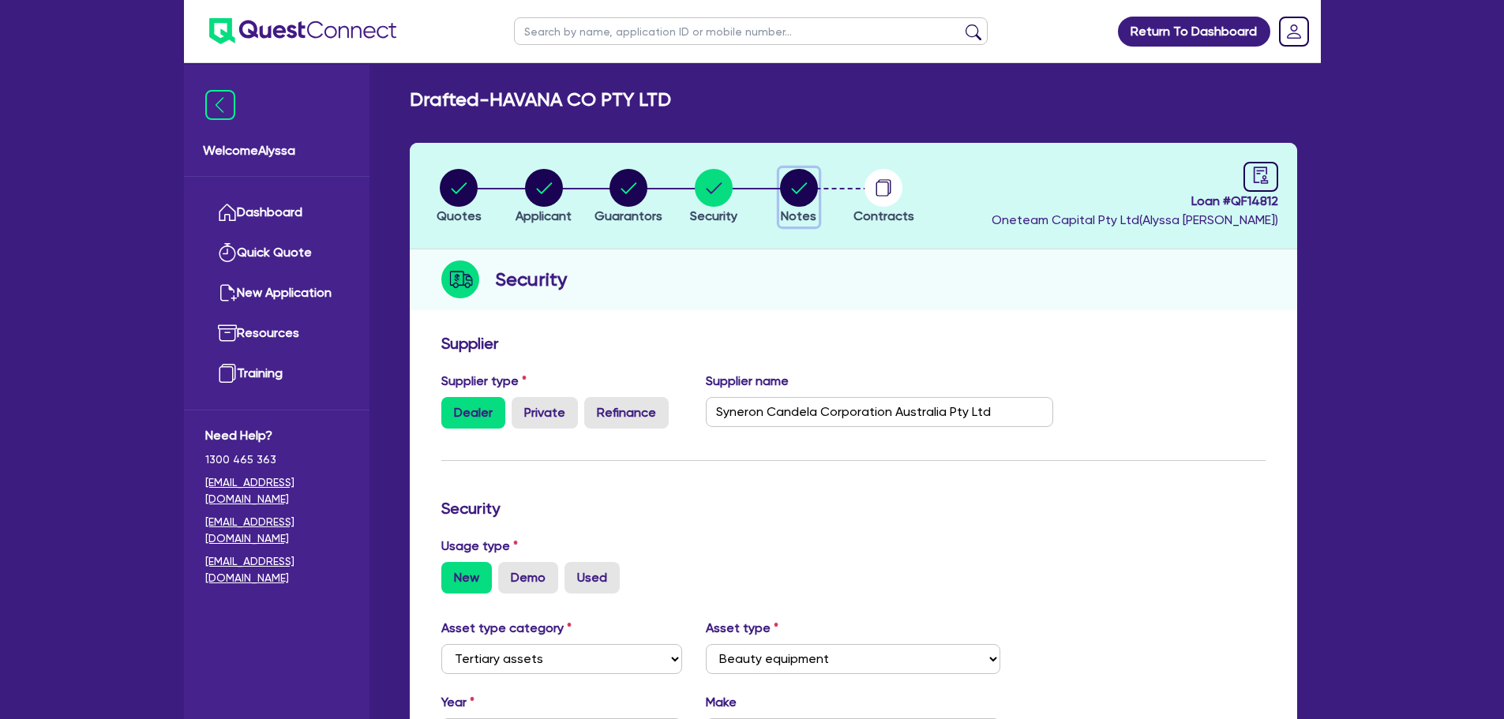
click at [801, 194] on circle "button" at bounding box center [799, 188] width 38 height 38
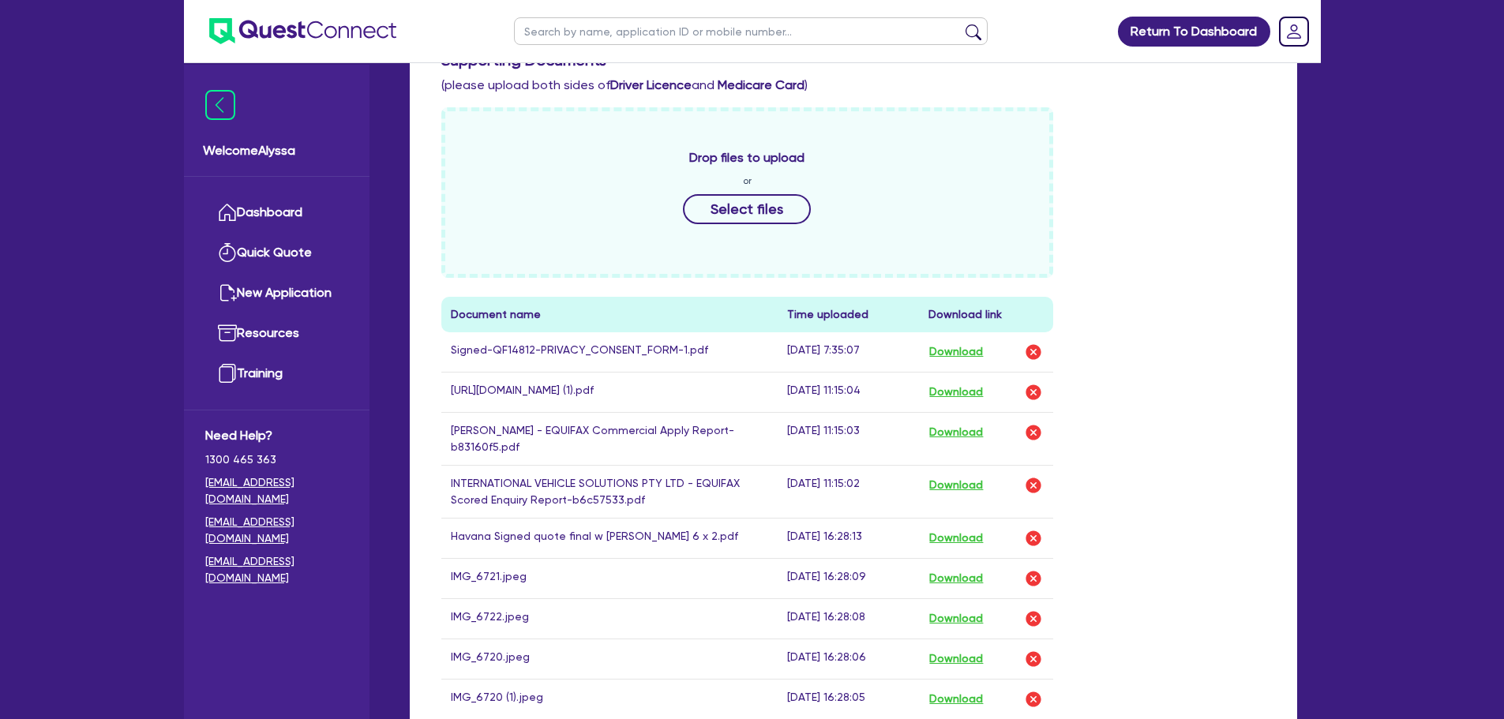
scroll to position [1347, 0]
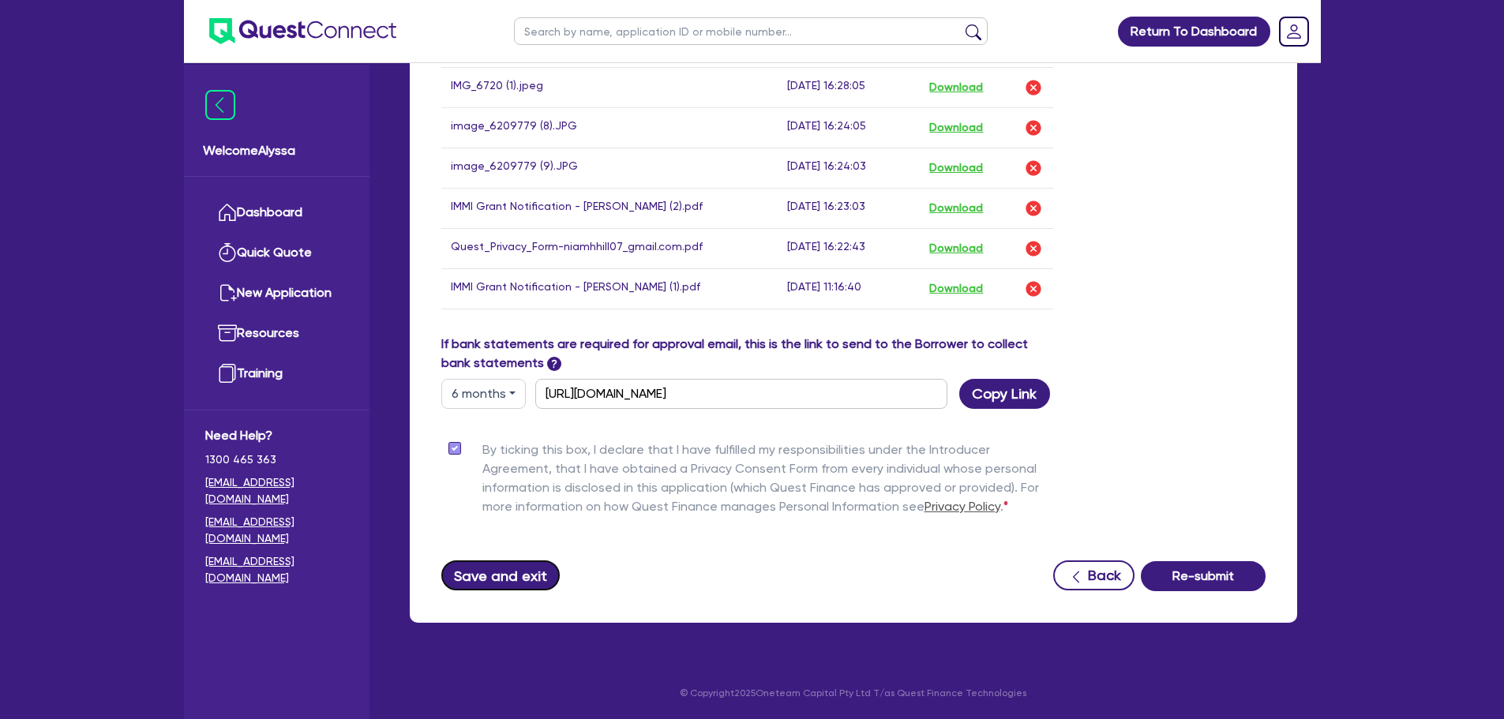
click at [467, 581] on button "Save and exit" at bounding box center [500, 575] width 119 height 30
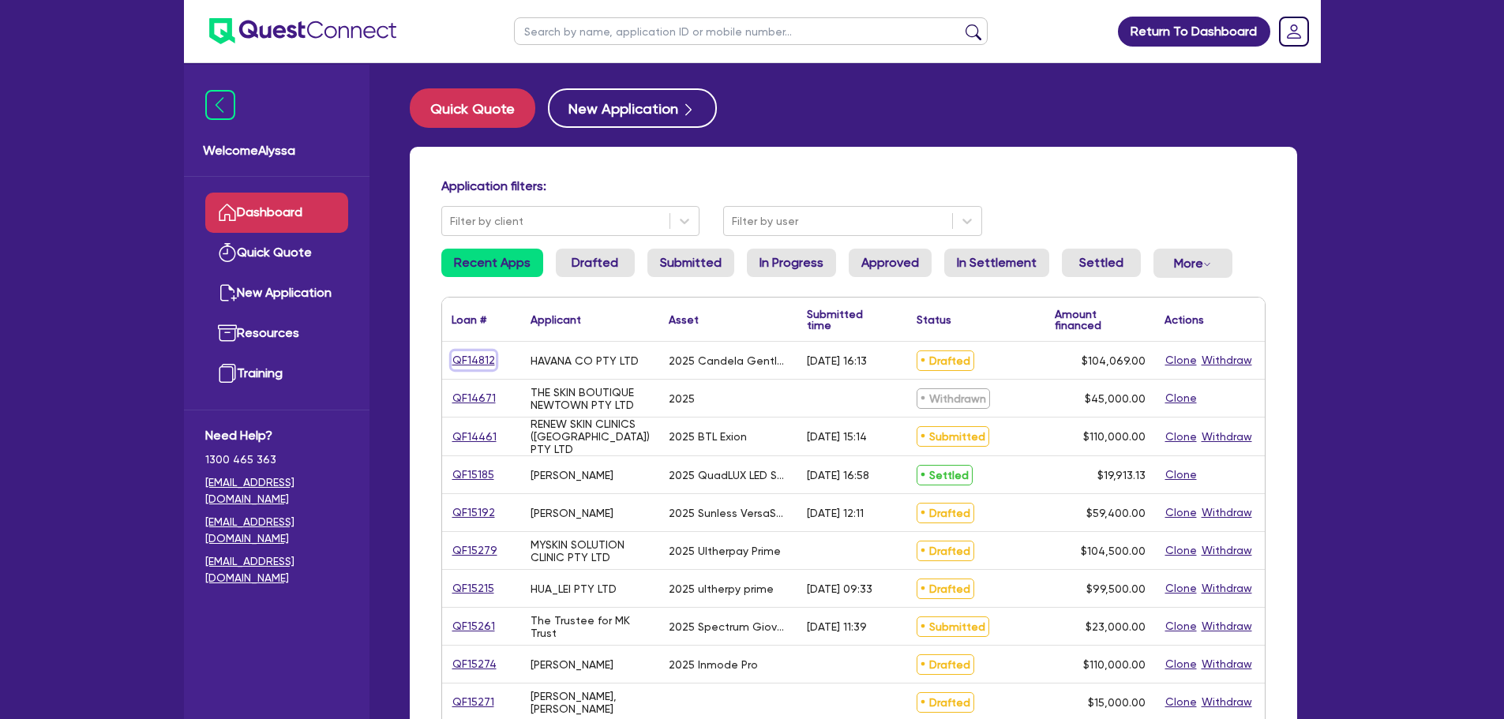
click at [475, 360] on link "QF14812" at bounding box center [473, 360] width 44 height 18
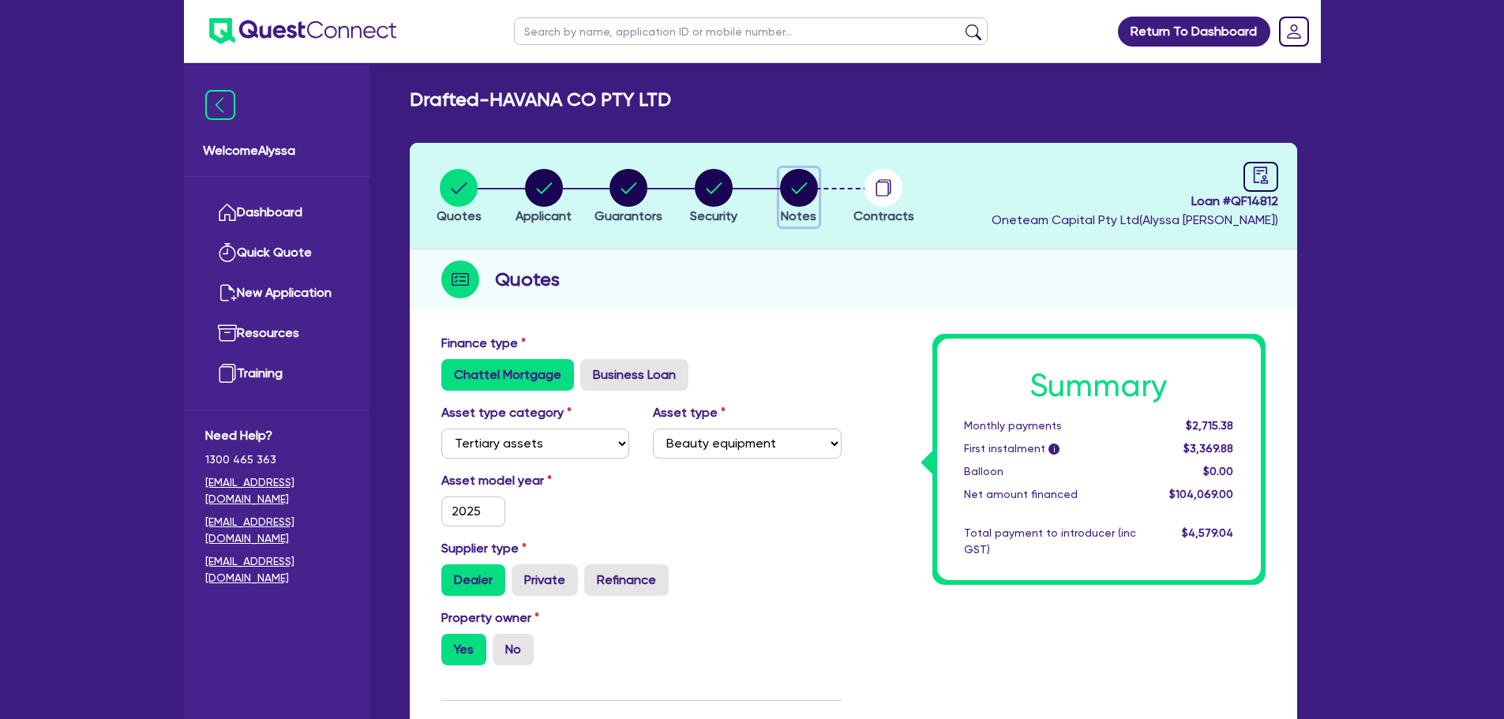
click at [780, 188] on circle "button" at bounding box center [799, 188] width 38 height 38
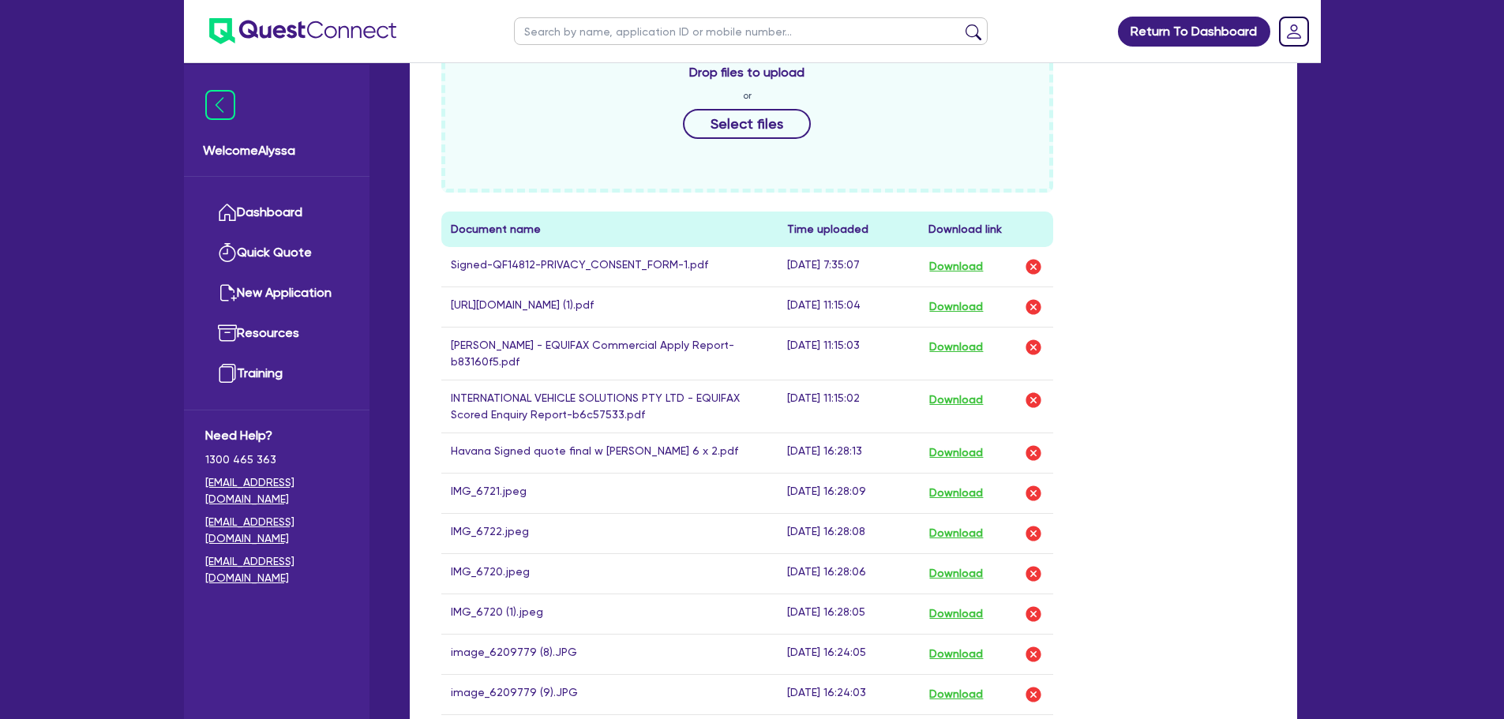
scroll to position [808, 0]
click at [965, 307] on button "Download" at bounding box center [955, 306] width 55 height 21
